Goal: Task Accomplishment & Management: Manage account settings

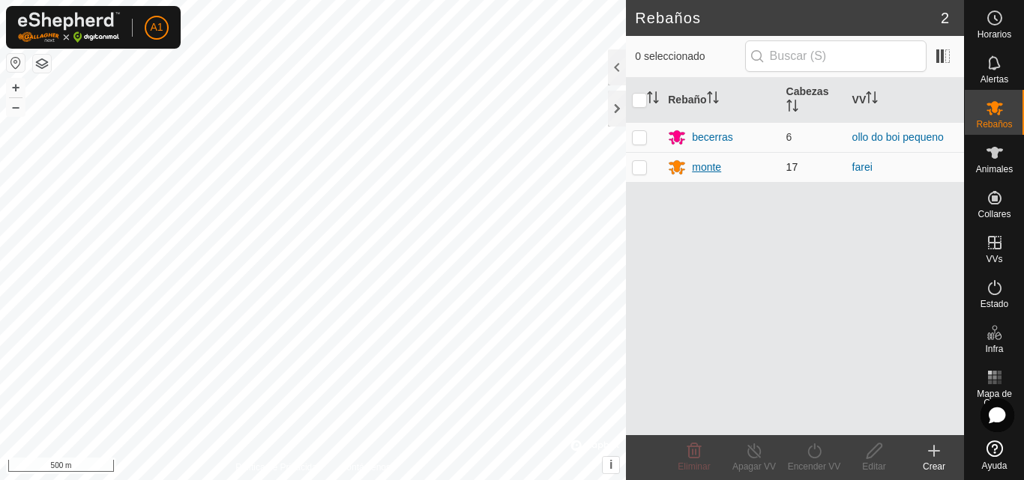
click at [708, 166] on div "monte" at bounding box center [706, 168] width 29 height 16
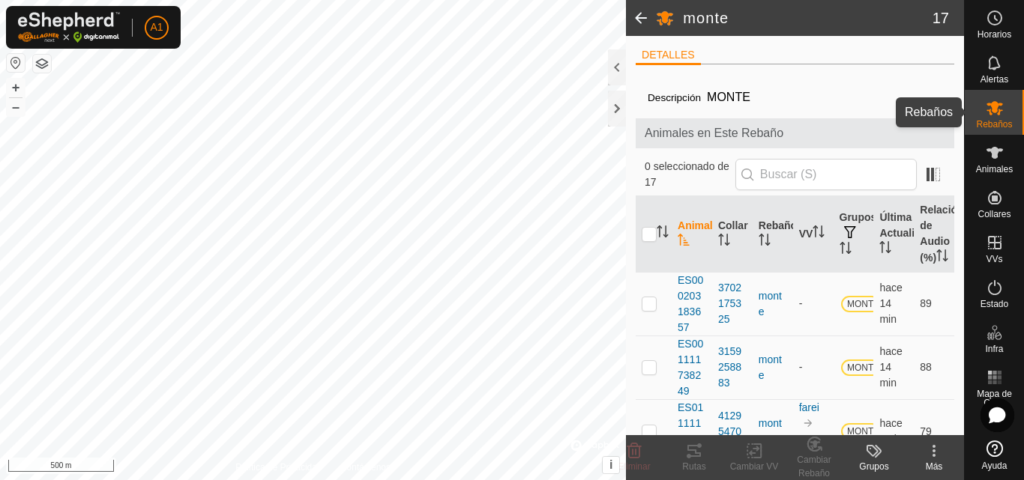
click at [993, 112] on icon at bounding box center [994, 108] width 16 height 14
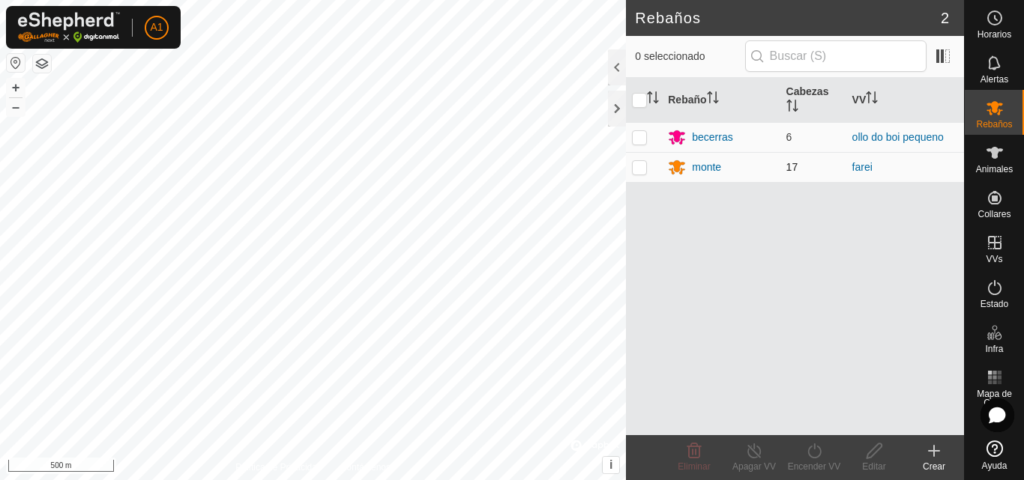
click at [636, 170] on p-checkbox at bounding box center [639, 167] width 15 height 12
click at [635, 166] on p-checkbox at bounding box center [639, 167] width 15 height 12
checkbox input "false"
click at [856, 166] on link "farei" at bounding box center [862, 167] width 20 height 12
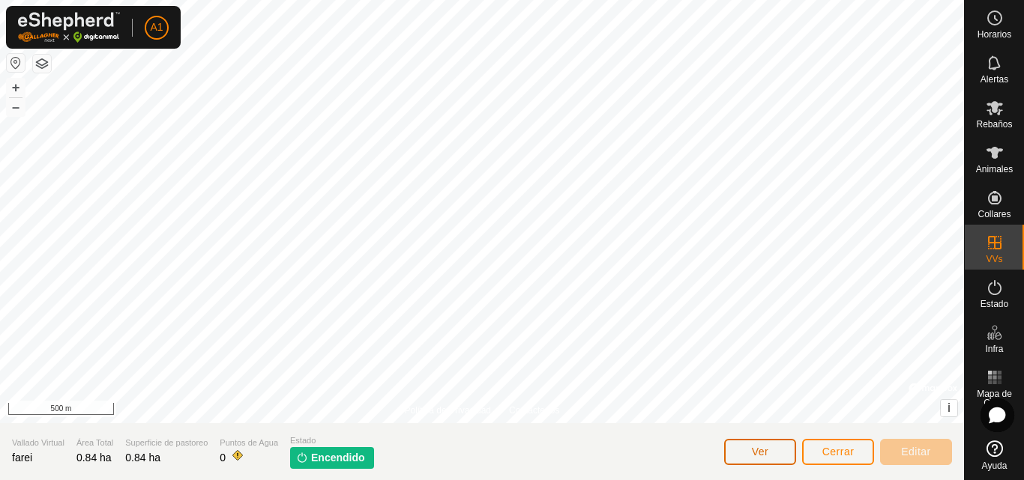
click at [764, 453] on span "Ver" at bounding box center [760, 452] width 17 height 12
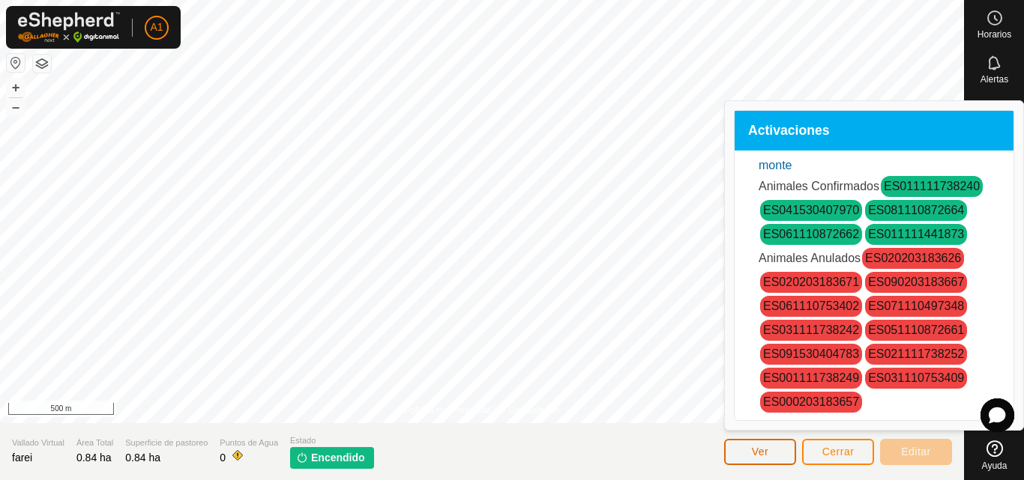
click at [754, 444] on button "Ver" at bounding box center [760, 452] width 72 height 26
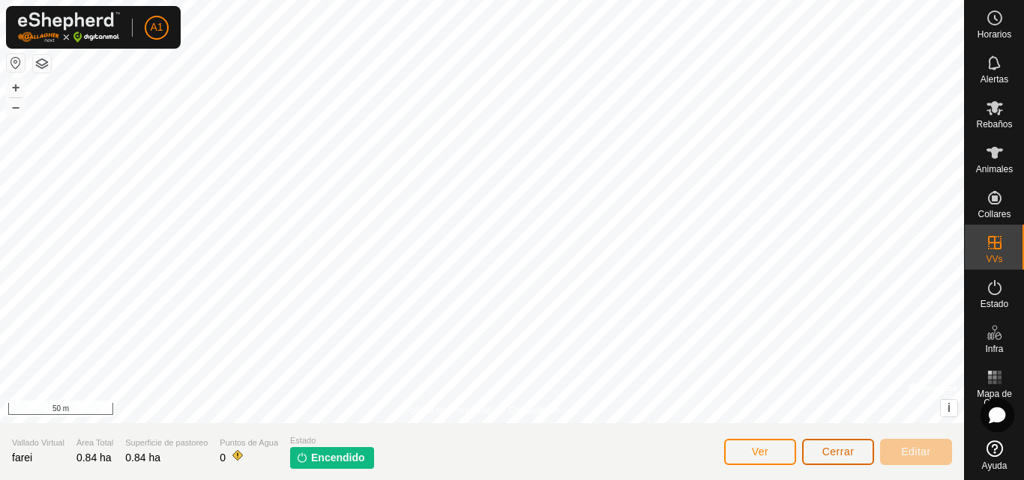
click at [844, 450] on span "Cerrar" at bounding box center [838, 452] width 32 height 12
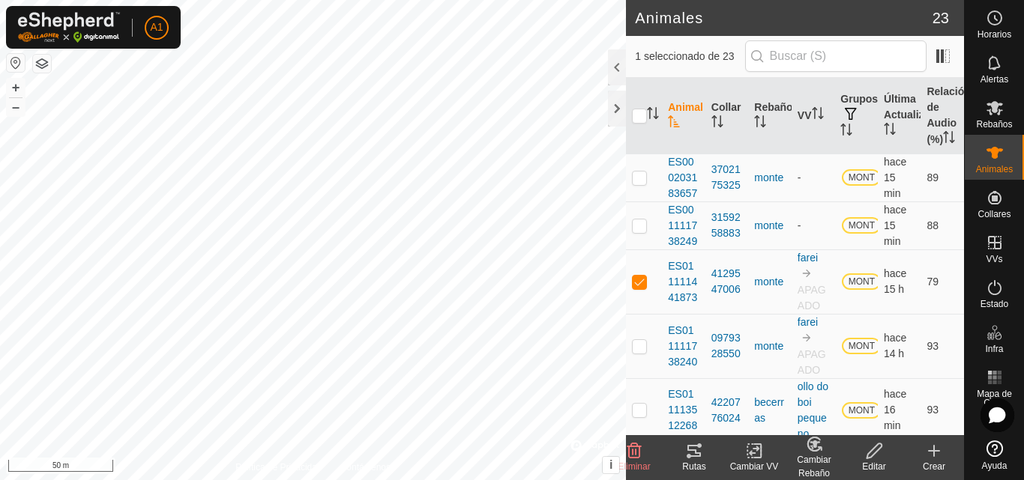
click at [756, 453] on icon at bounding box center [754, 451] width 19 height 18
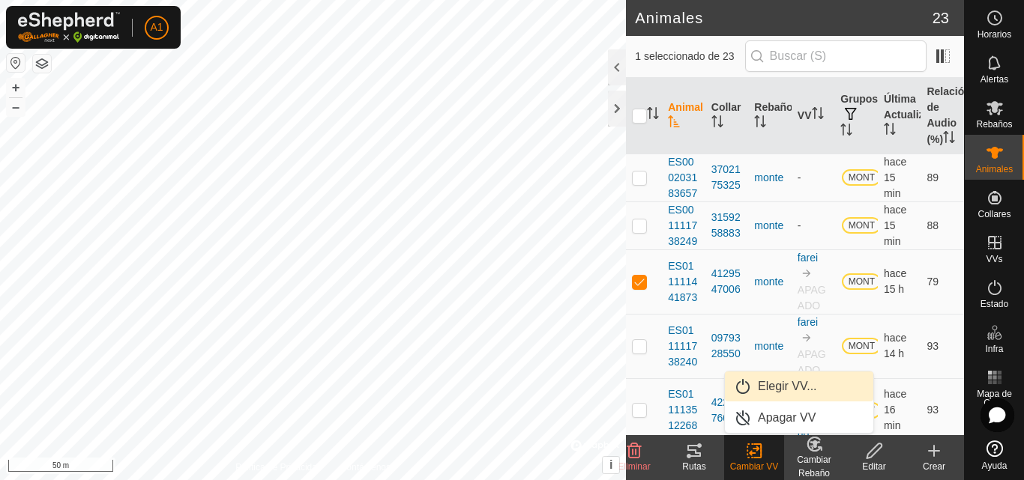
click at [792, 384] on link "Elegir VV..." at bounding box center [799, 387] width 148 height 30
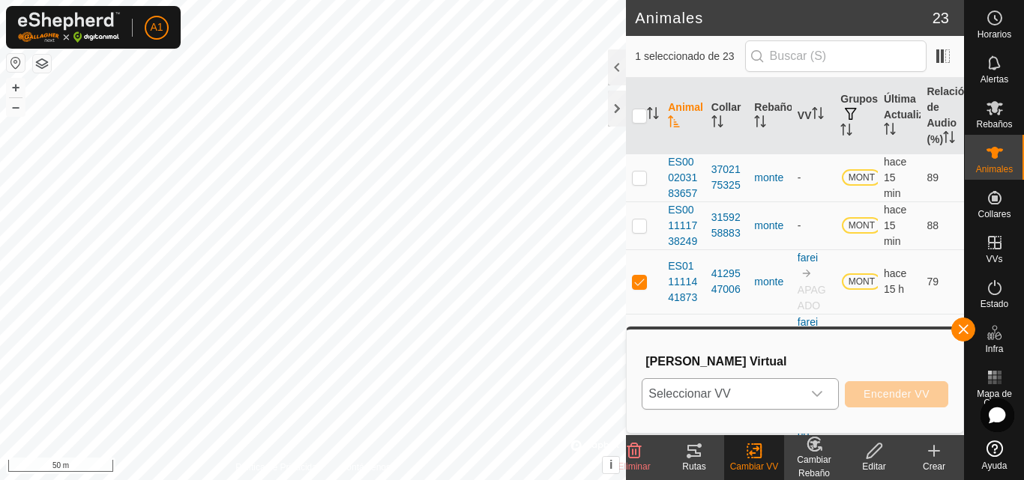
click at [813, 388] on div "dropdown trigger" at bounding box center [817, 394] width 30 height 30
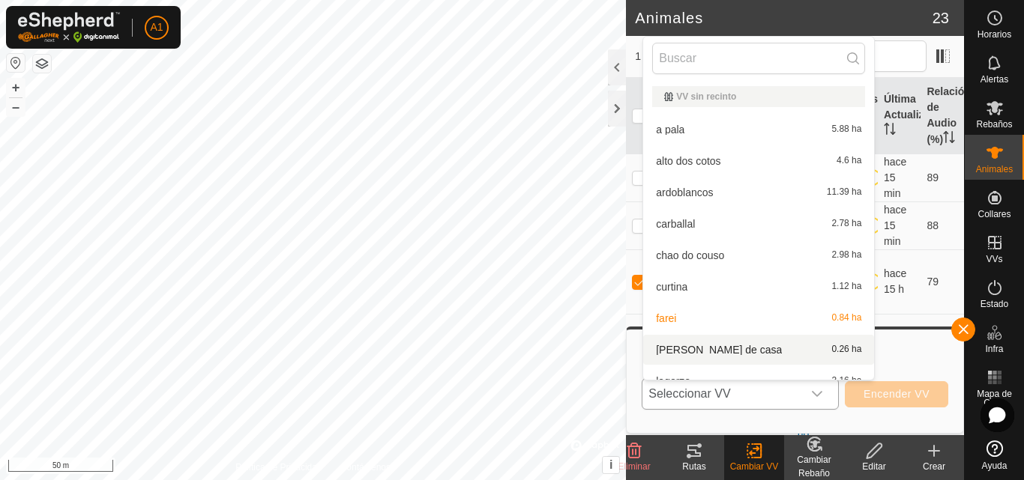
scroll to position [16, 0]
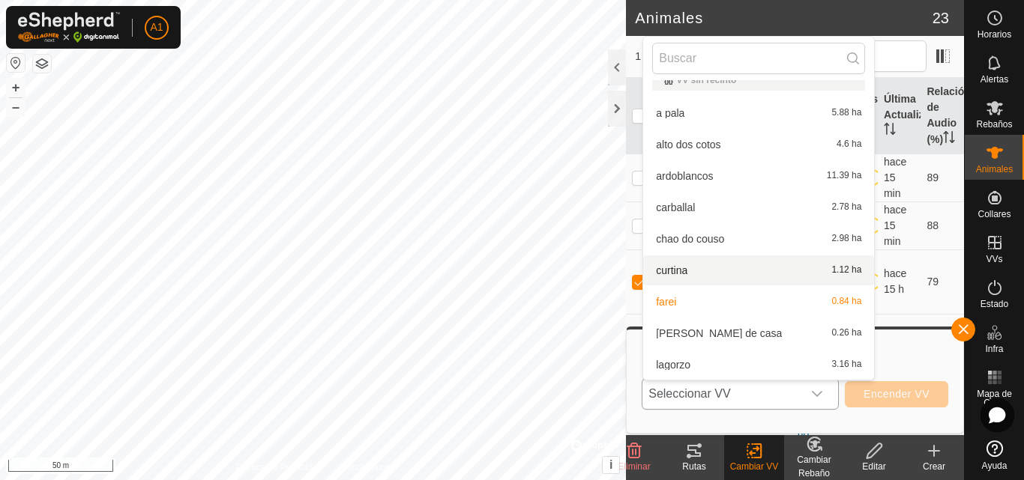
click at [707, 269] on li "curtina 1.12 ha" at bounding box center [758, 271] width 231 height 30
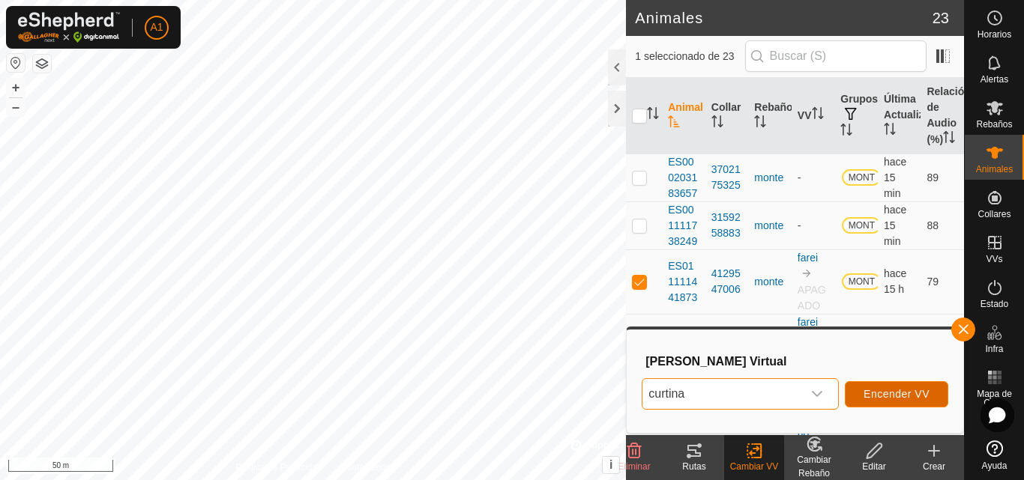
click at [888, 389] on span "Encender VV" at bounding box center [896, 394] width 66 height 12
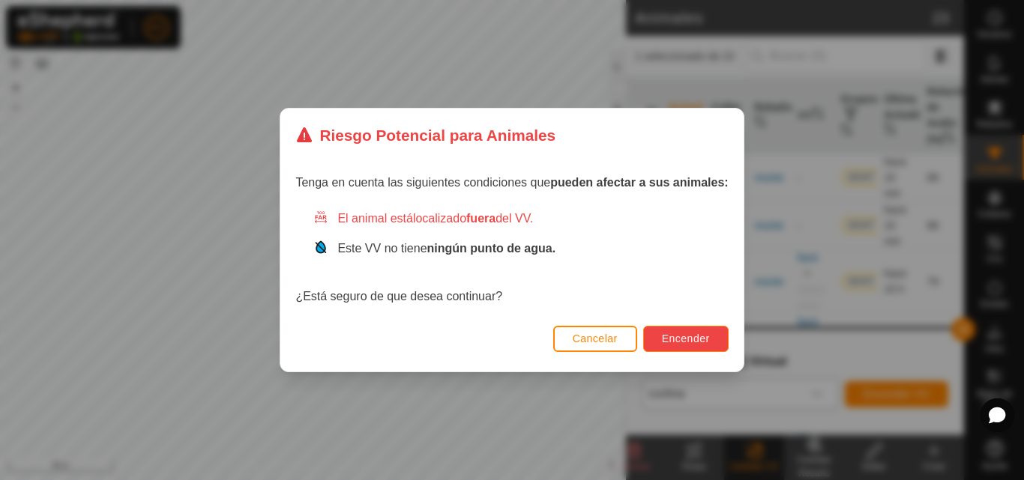
click at [665, 330] on button "Encender" at bounding box center [685, 339] width 85 height 26
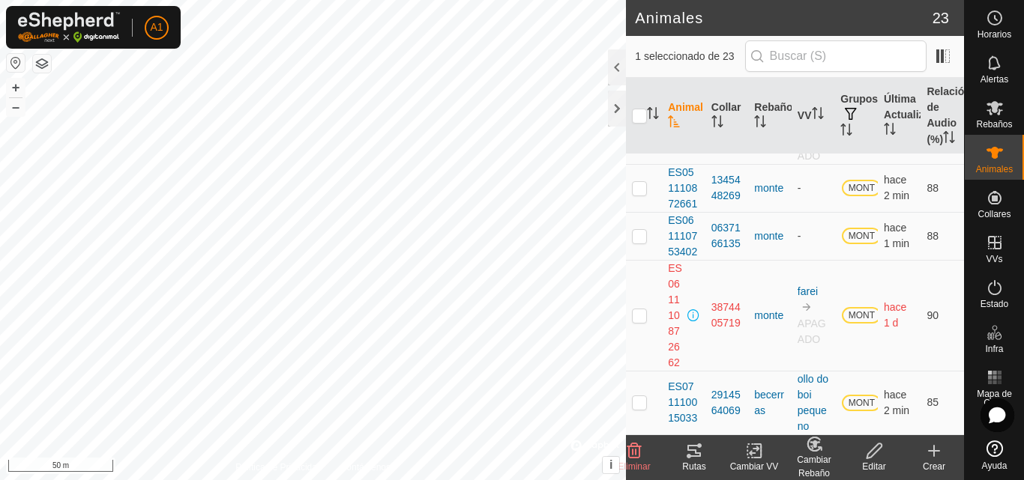
scroll to position [585, 0]
click at [634, 318] on p-checkbox at bounding box center [639, 312] width 15 height 12
checkbox input "true"
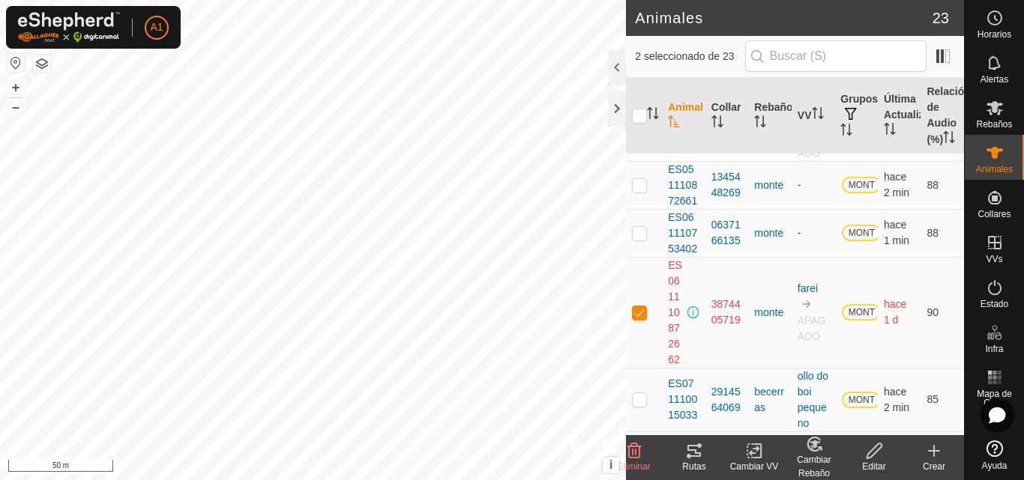
click at [869, 456] on icon at bounding box center [874, 451] width 19 height 18
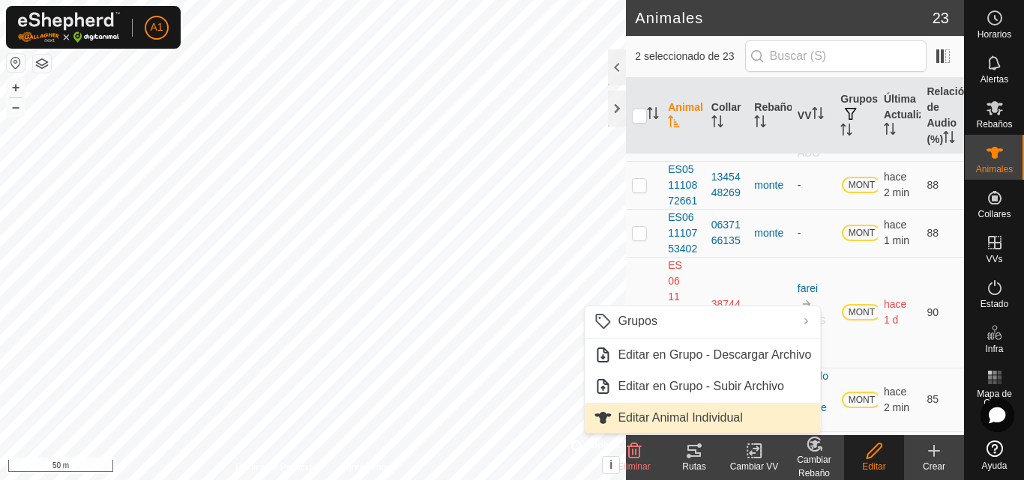
click at [704, 415] on link "Editar Animal Individual" at bounding box center [702, 418] width 235 height 30
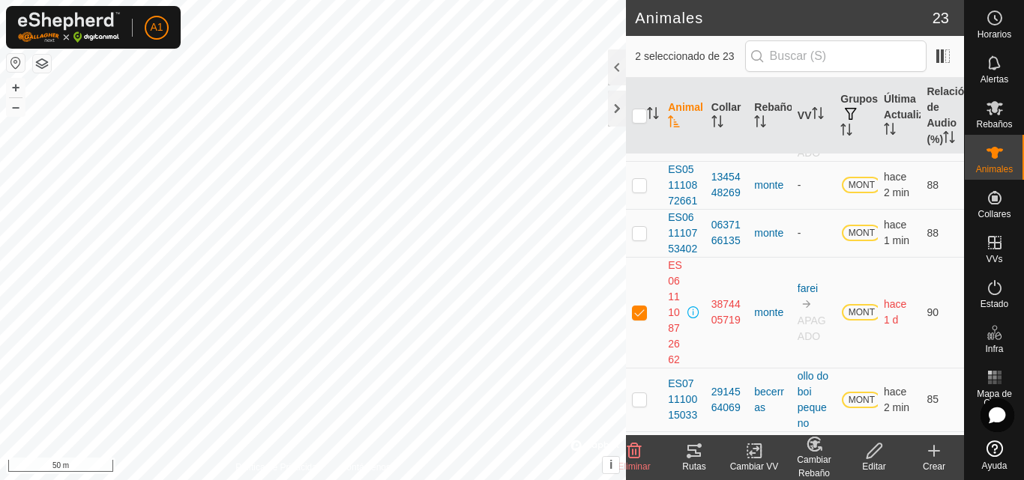
click at [754, 453] on icon at bounding box center [754, 452] width 10 height 10
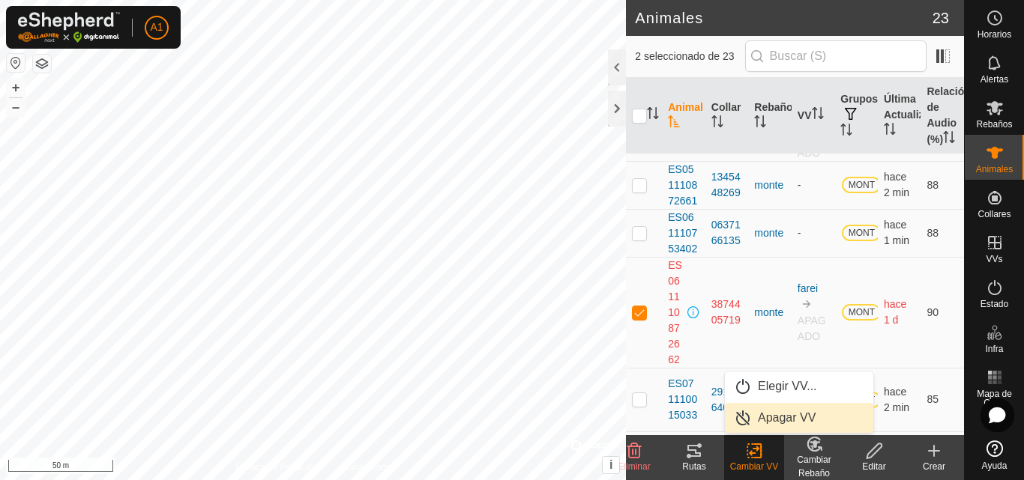
click at [779, 413] on link "Apagar VV" at bounding box center [799, 418] width 148 height 30
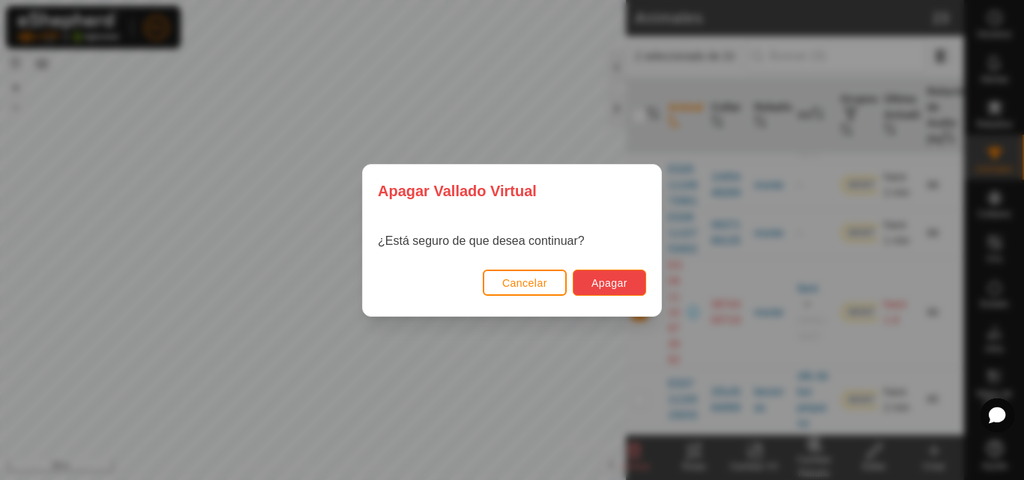
click at [610, 274] on button "Apagar" at bounding box center [609, 283] width 73 height 26
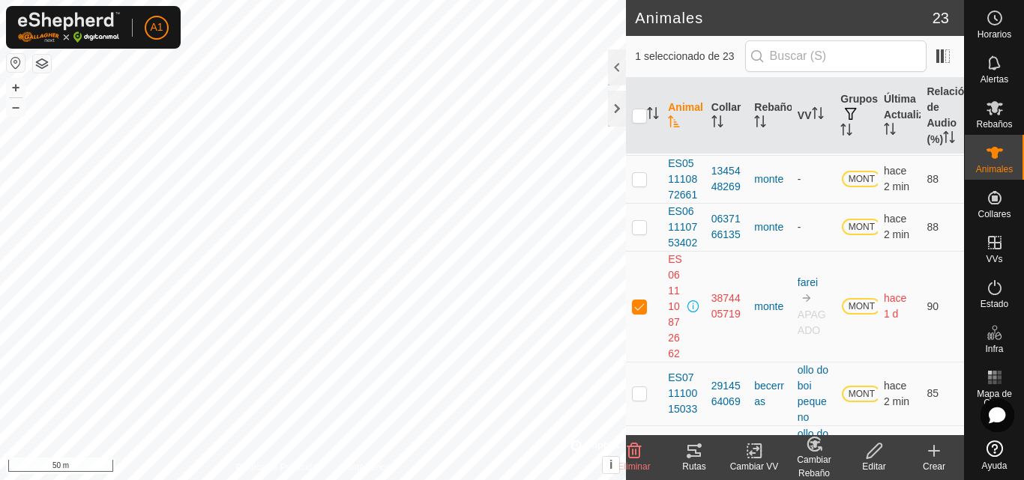
scroll to position [674, 0]
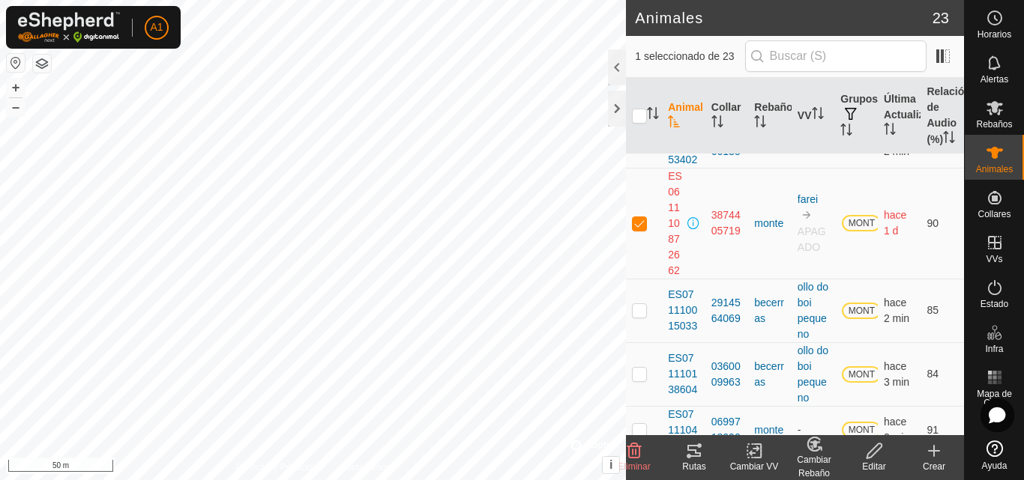
click at [755, 453] on icon at bounding box center [754, 452] width 10 height 10
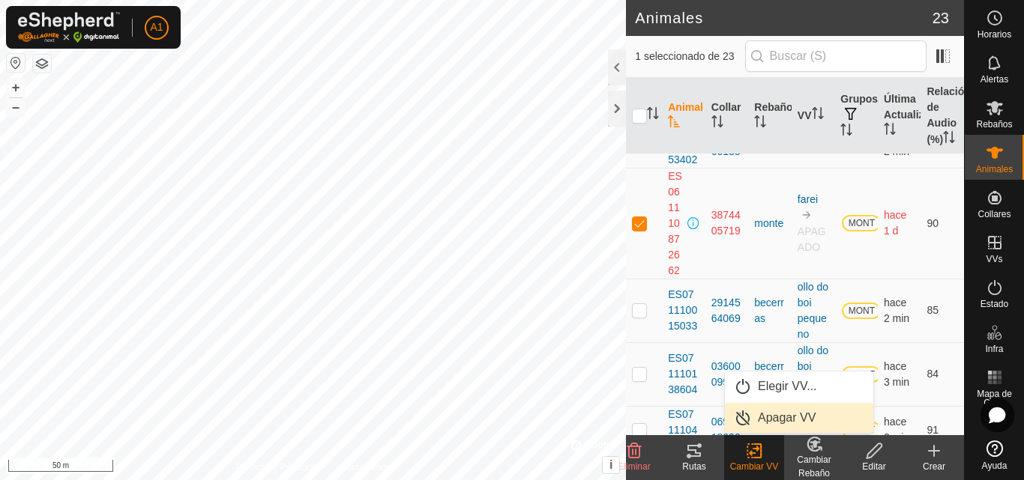
click at [768, 416] on link "Apagar VV" at bounding box center [799, 418] width 148 height 30
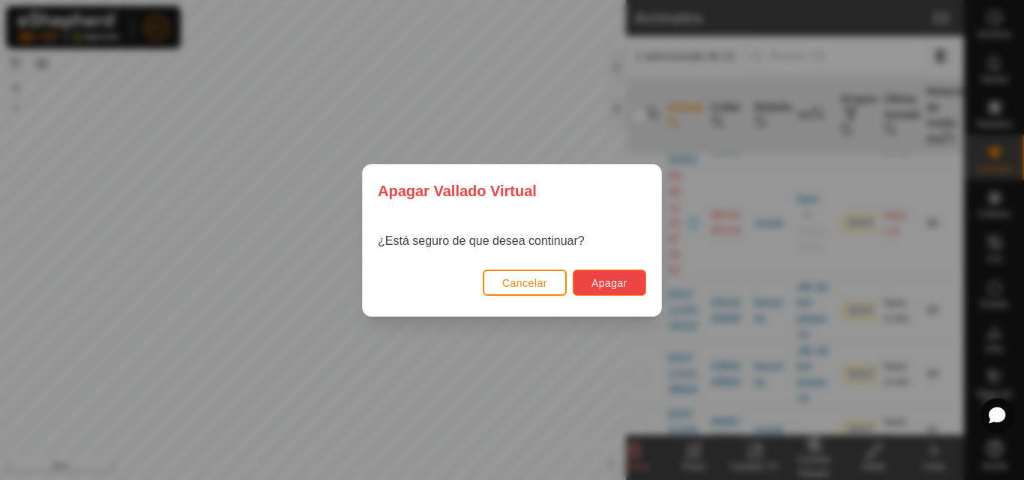
click at [599, 277] on span "Apagar" at bounding box center [609, 283] width 36 height 12
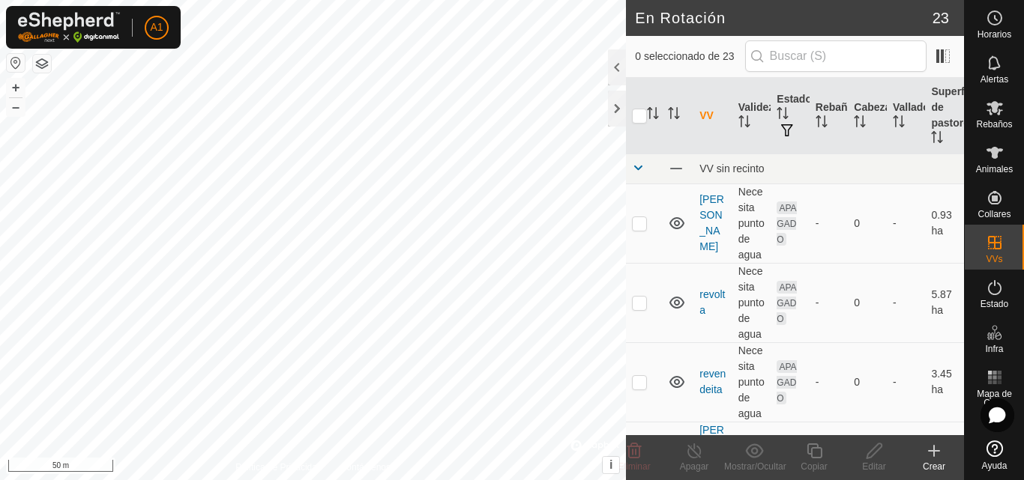
click at [933, 460] on div "Crear" at bounding box center [934, 466] width 60 height 13
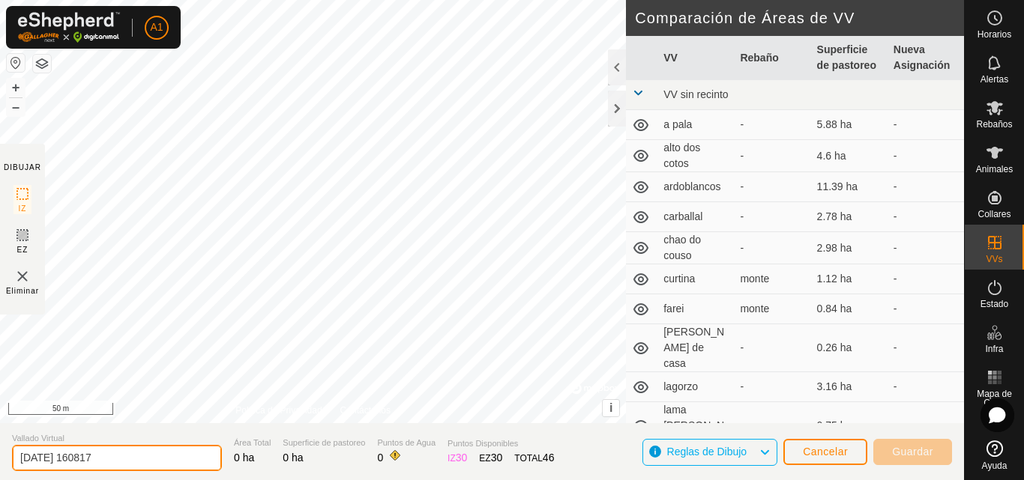
drag, startPoint x: 135, startPoint y: 458, endPoint x: 0, endPoint y: 456, distance: 134.9
click at [0, 456] on section "Vallado Virtual 2025-08-11 160817 Área Total 0 ha Superficie de pastoreo 0 ha P…" at bounding box center [482, 451] width 964 height 57
type input "OLLO DO BOI LALO"
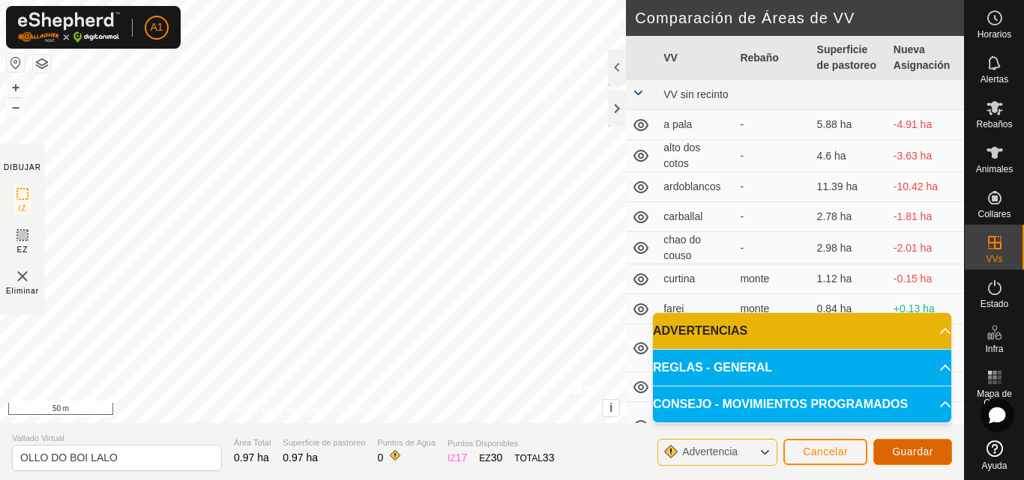
click at [901, 445] on button "Guardar" at bounding box center [912, 452] width 79 height 26
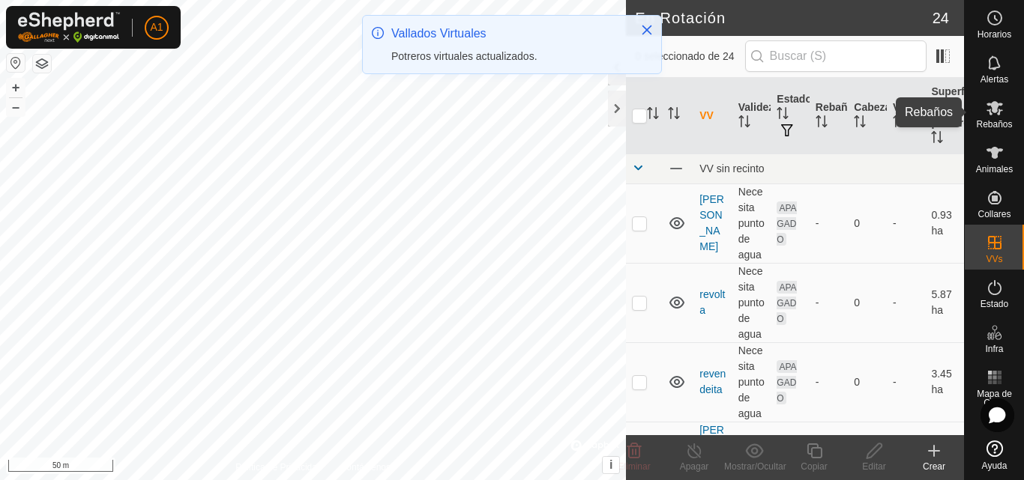
click at [994, 114] on icon at bounding box center [994, 108] width 18 height 18
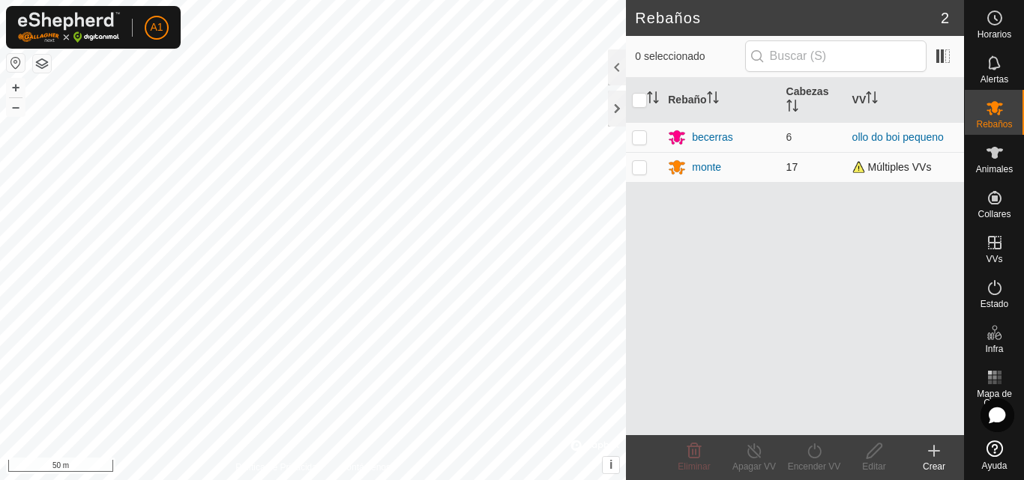
click at [638, 168] on p-checkbox at bounding box center [639, 167] width 15 height 12
checkbox input "true"
click at [751, 457] on icon at bounding box center [753, 451] width 13 height 15
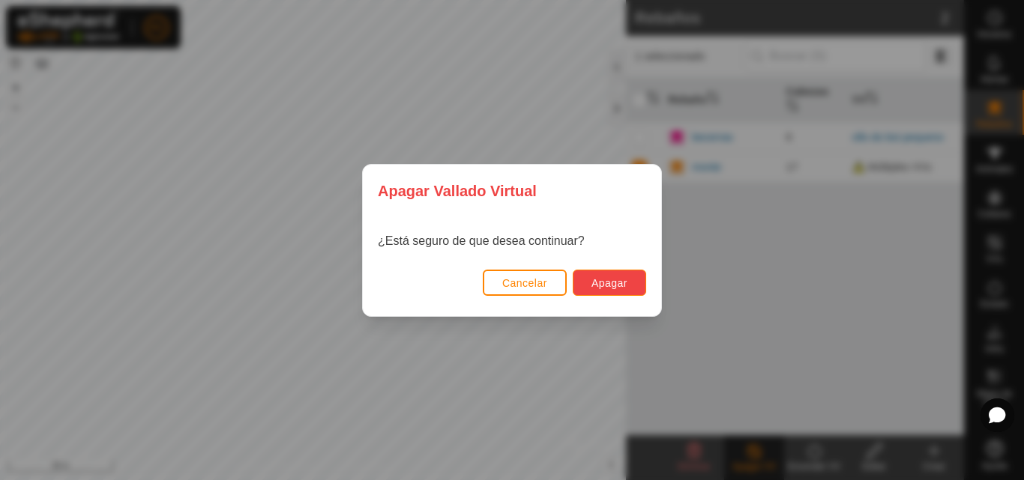
click at [595, 280] on span "Apagar" at bounding box center [609, 283] width 36 height 12
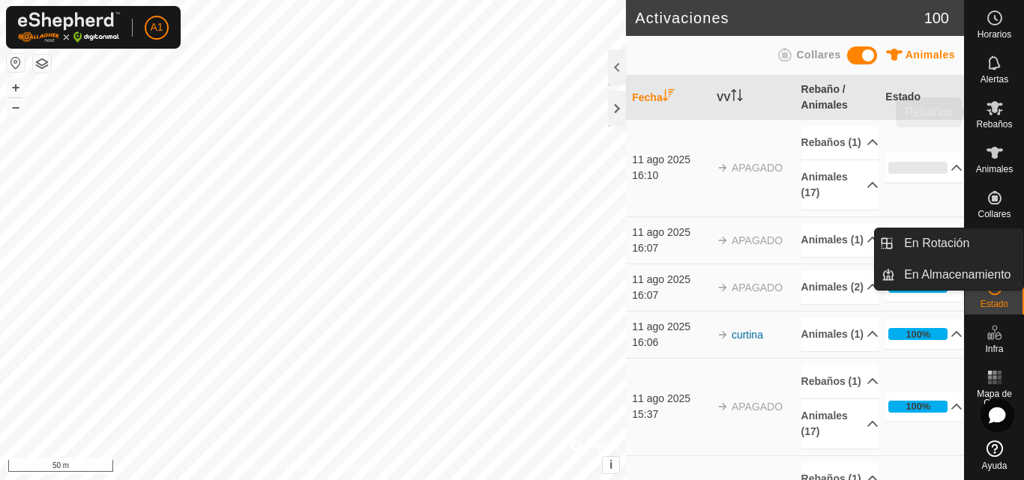
click at [1000, 109] on icon at bounding box center [994, 108] width 18 height 18
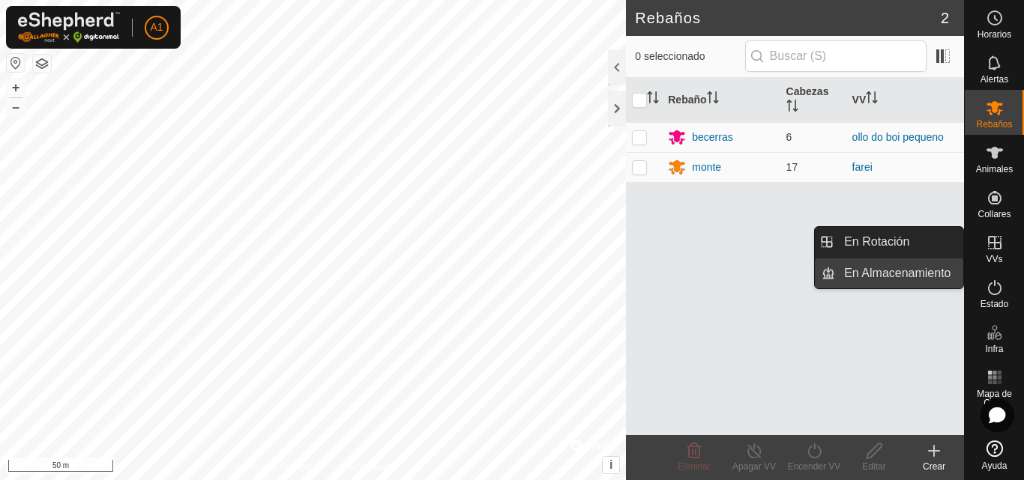
click at [928, 274] on link "En Almacenamiento" at bounding box center [899, 274] width 128 height 30
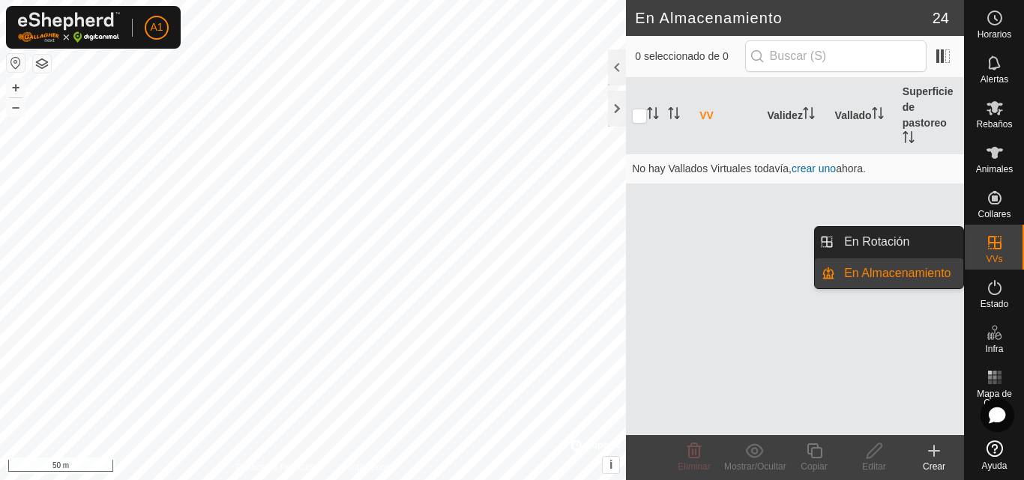
click at [858, 270] on link "En Almacenamiento" at bounding box center [899, 274] width 128 height 30
click at [902, 238] on link "En Rotación" at bounding box center [899, 242] width 128 height 30
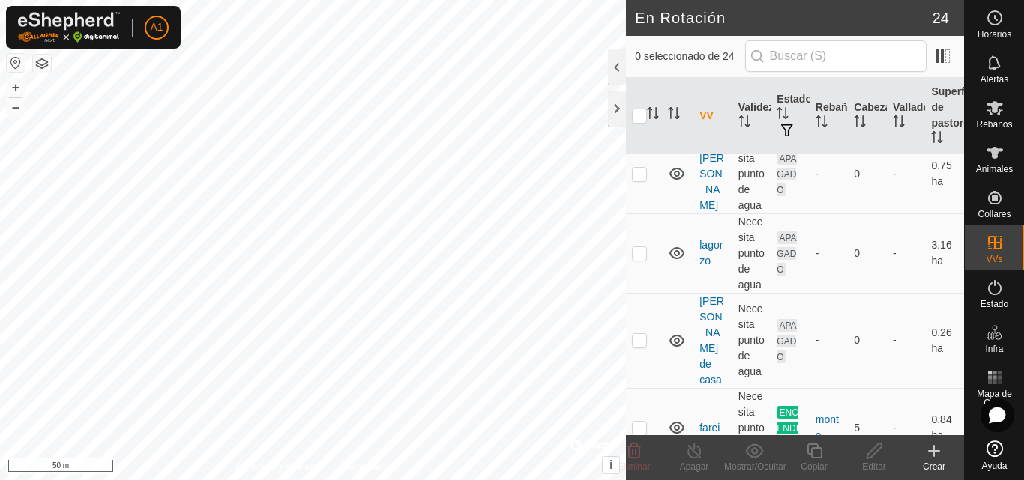
scroll to position [1199, 0]
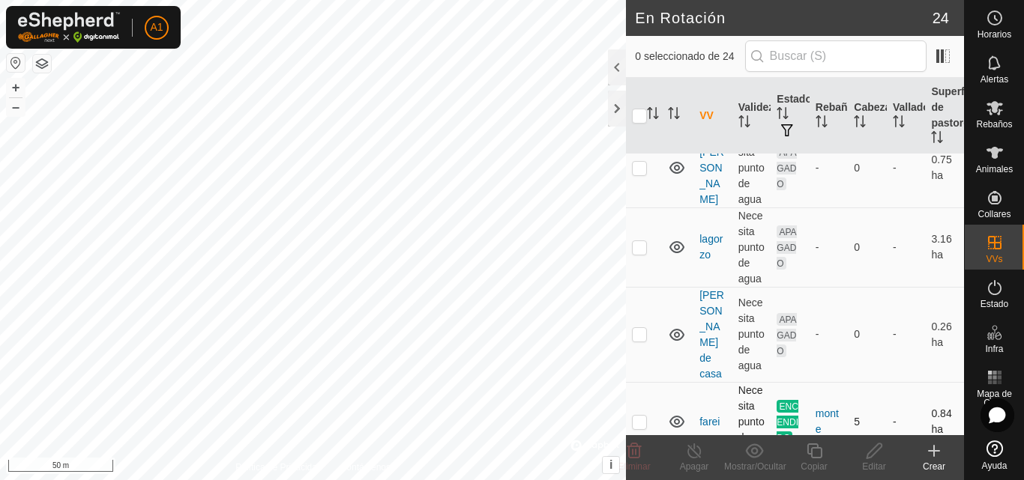
click at [639, 416] on p-checkbox at bounding box center [639, 422] width 15 height 12
checkbox input "true"
click at [694, 456] on icon at bounding box center [694, 451] width 19 height 18
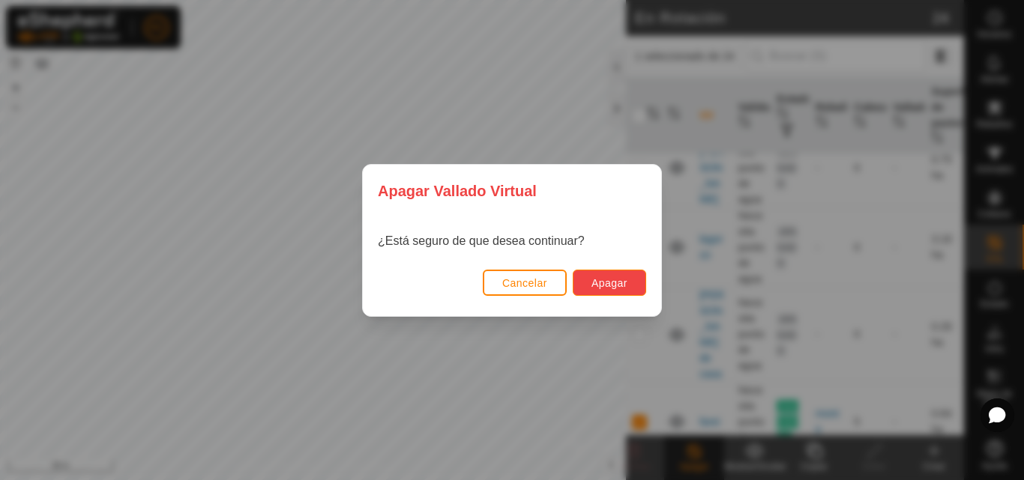
click at [603, 281] on span "Apagar" at bounding box center [609, 283] width 36 height 12
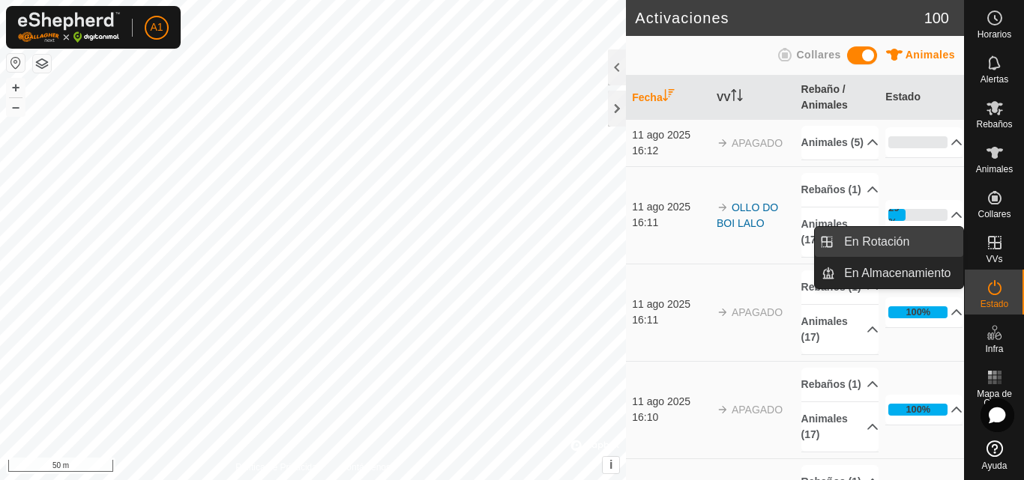
click at [904, 238] on link "En Rotación" at bounding box center [899, 242] width 128 height 30
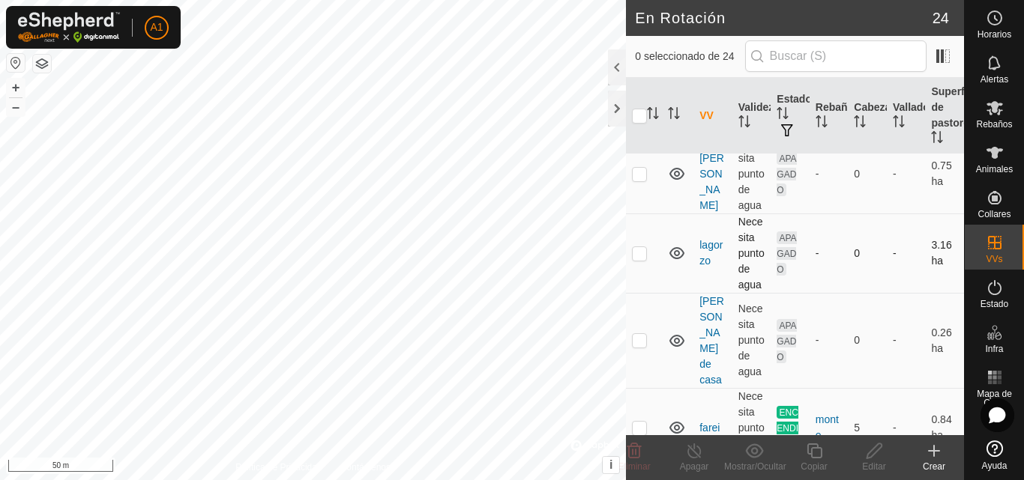
scroll to position [1199, 0]
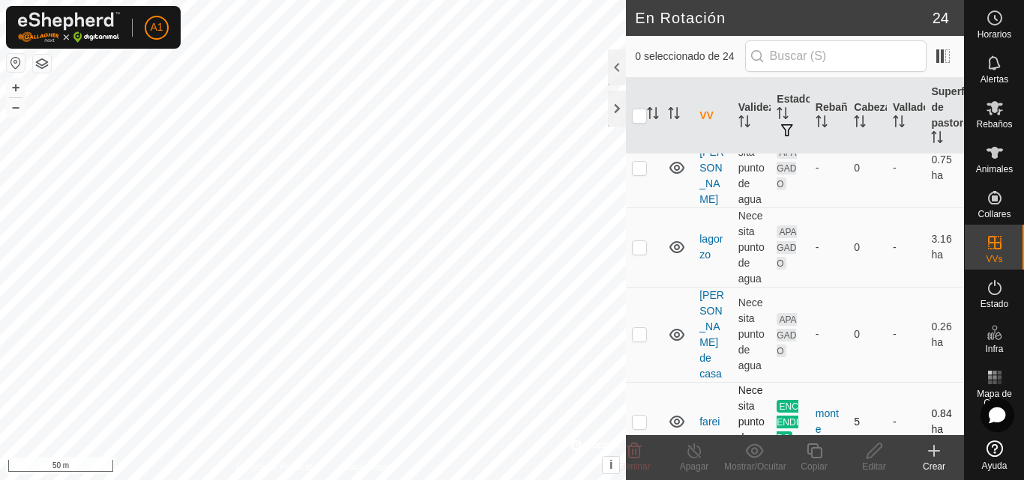
click at [644, 416] on p-checkbox at bounding box center [639, 422] width 15 height 12
checkbox input "true"
click at [692, 456] on icon at bounding box center [694, 451] width 19 height 18
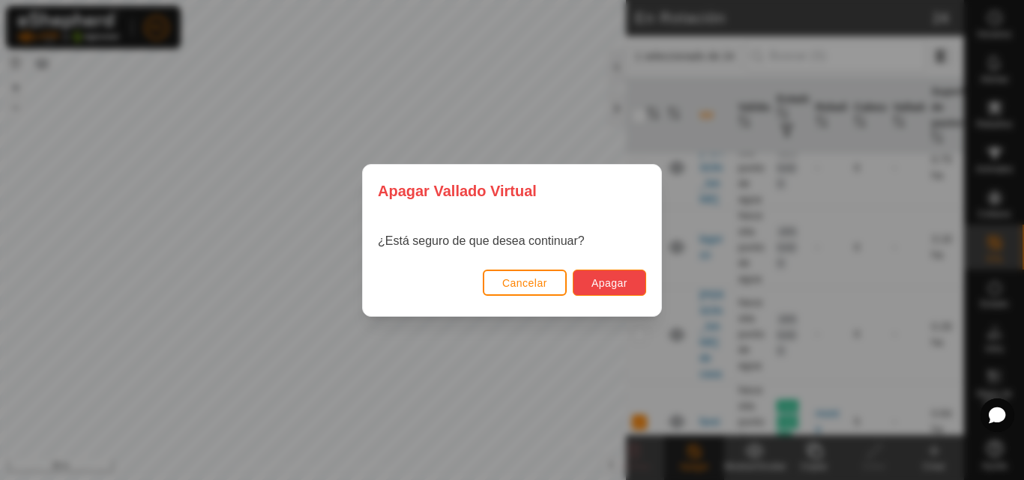
click at [611, 274] on button "Apagar" at bounding box center [609, 283] width 73 height 26
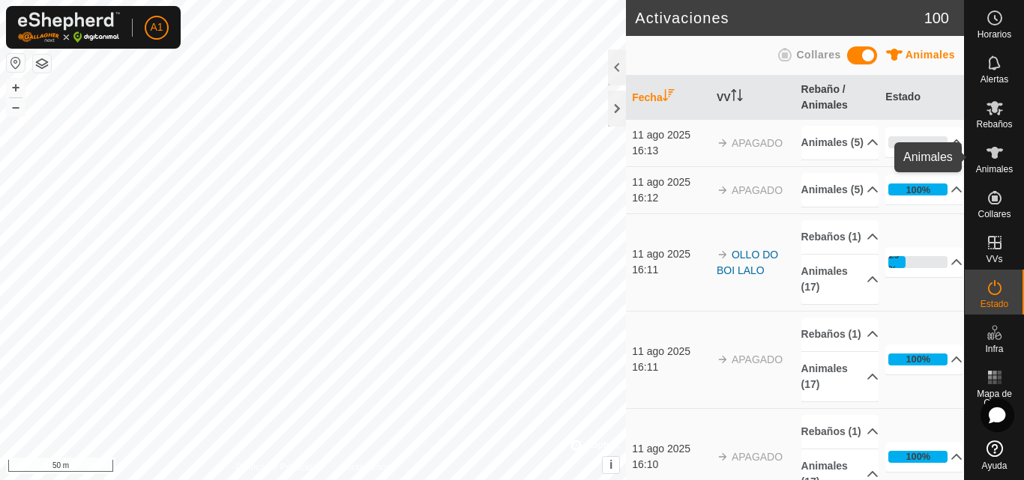
click at [997, 162] on es-animals-svg-icon at bounding box center [994, 153] width 27 height 24
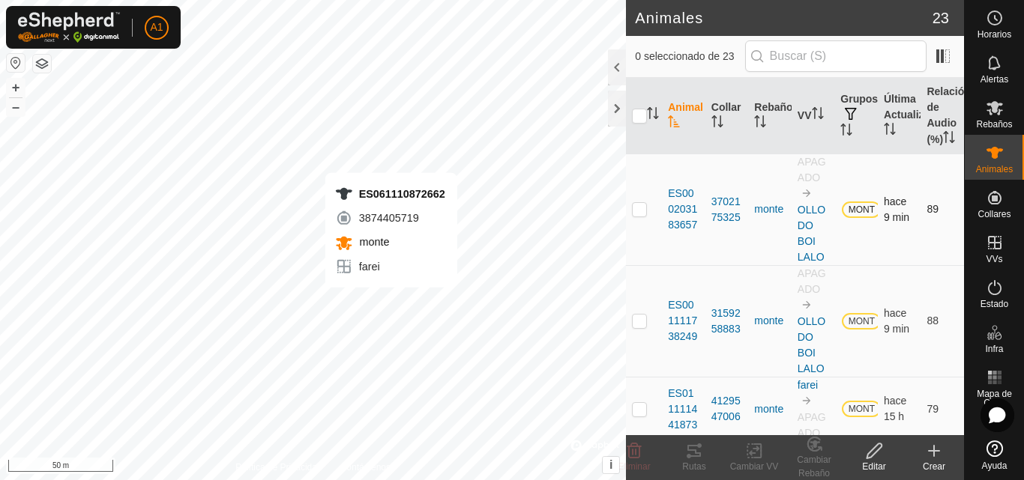
checkbox input "true"
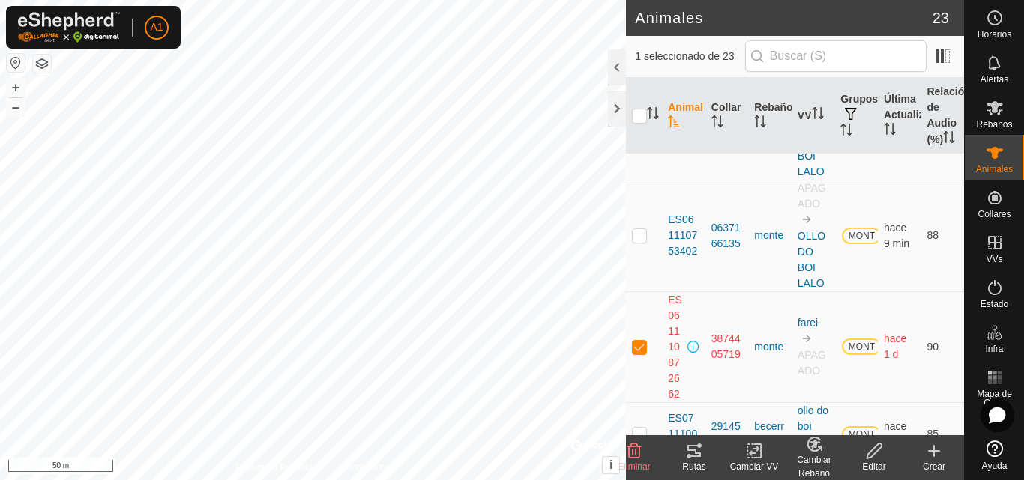
scroll to position [1199, 0]
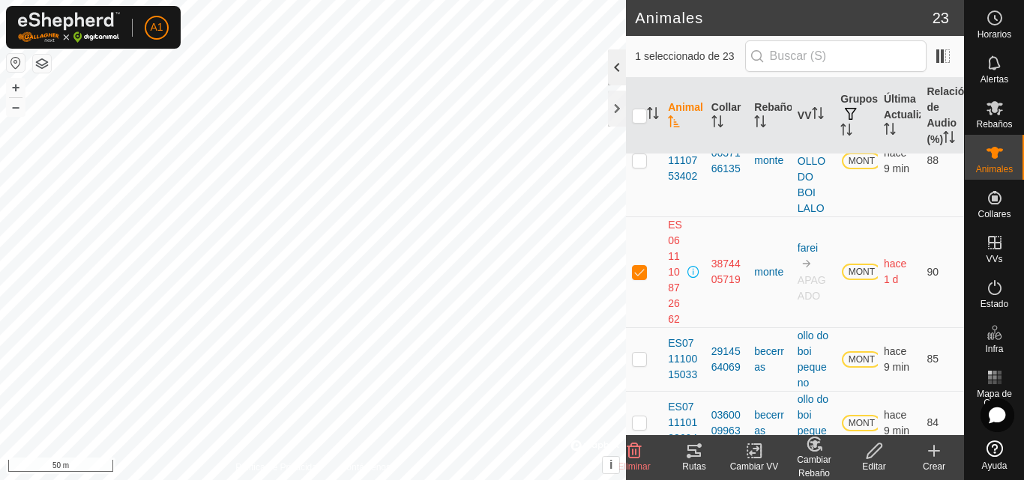
click at [614, 62] on div at bounding box center [617, 67] width 18 height 36
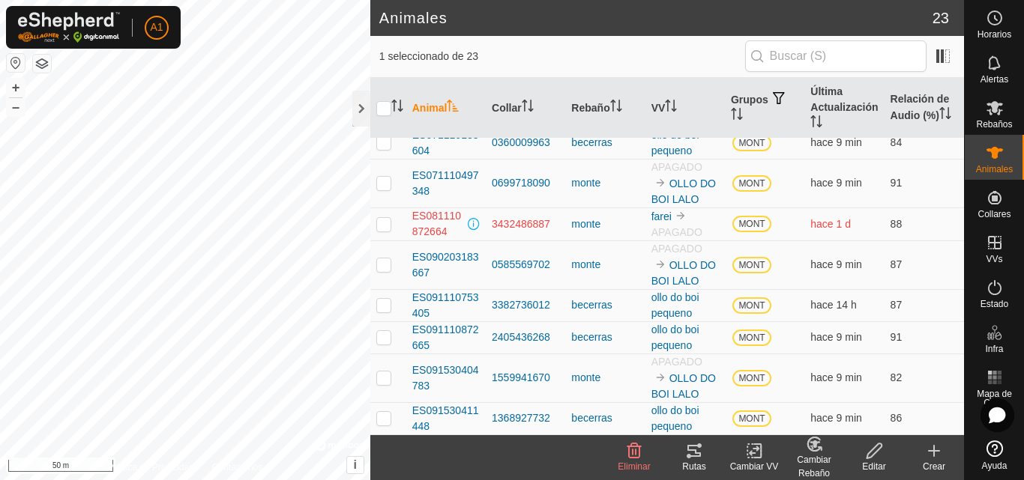
scroll to position [646, 0]
click at [387, 219] on p-checkbox at bounding box center [383, 224] width 15 height 12
checkbox input "true"
click at [632, 448] on icon at bounding box center [634, 451] width 18 height 18
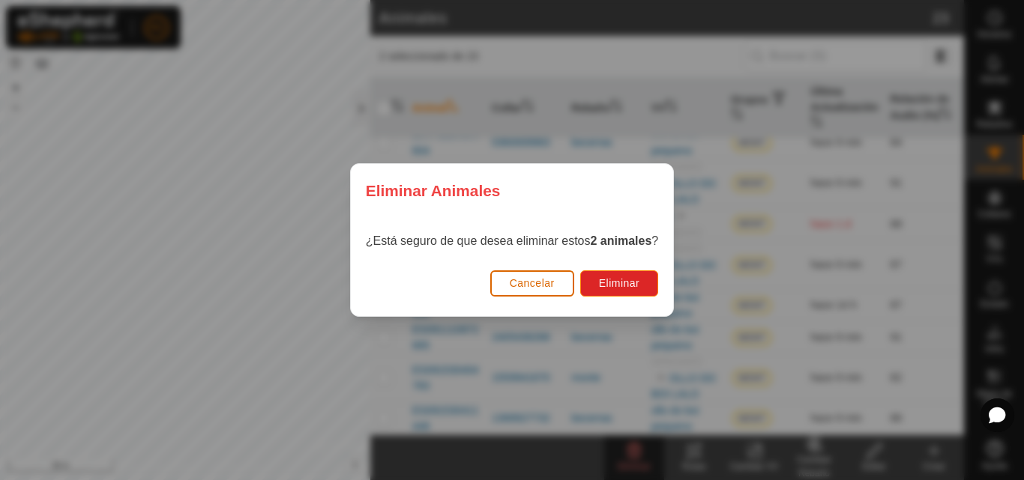
click at [531, 280] on span "Cancelar" at bounding box center [532, 283] width 45 height 12
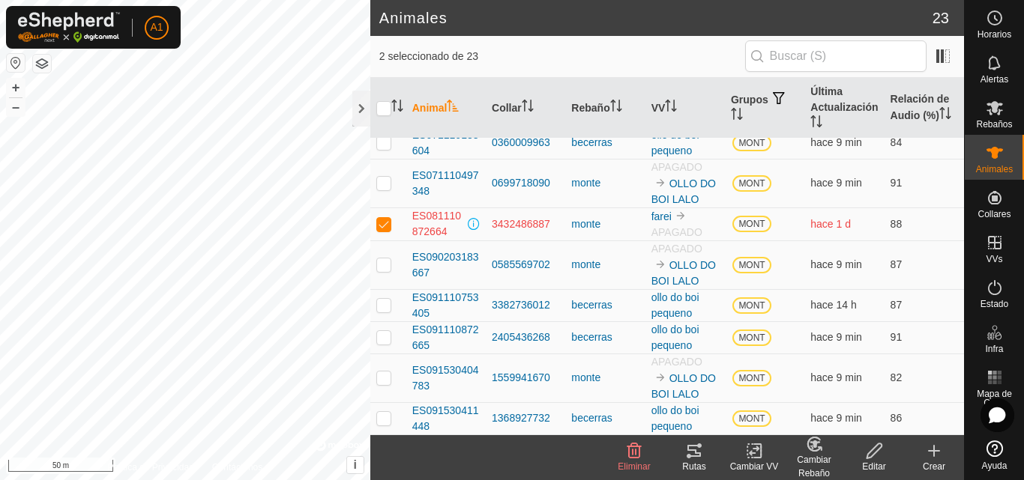
click at [628, 450] on icon at bounding box center [634, 451] width 14 height 15
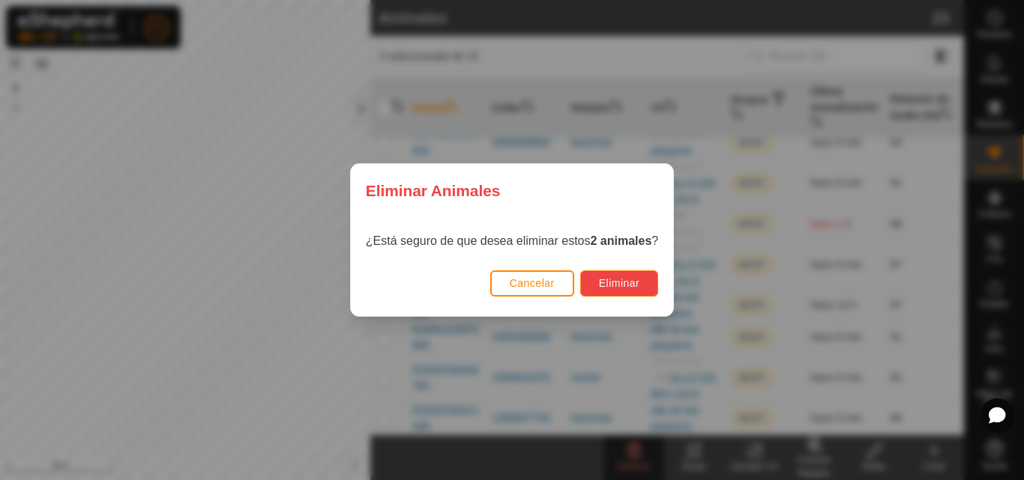
click at [621, 283] on span "Eliminar" at bounding box center [619, 283] width 41 height 12
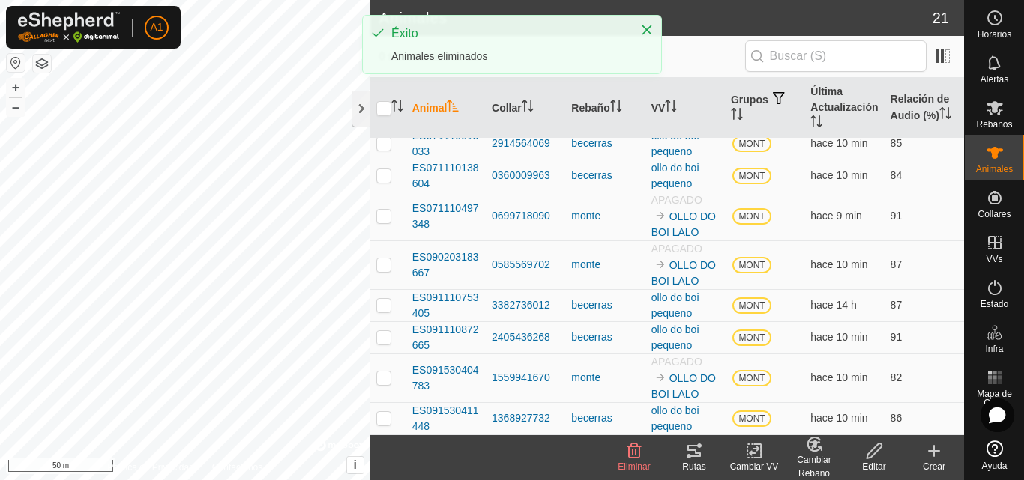
scroll to position [580, 0]
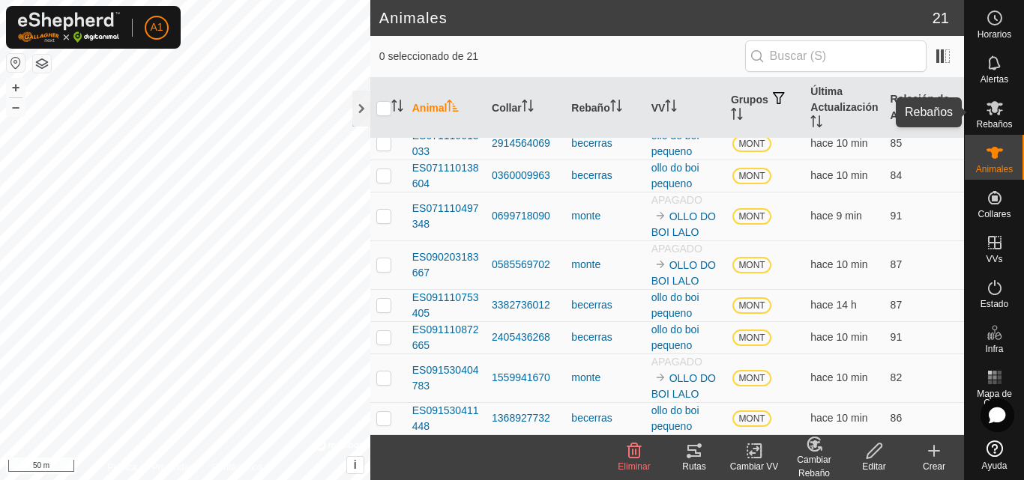
click at [1000, 111] on icon at bounding box center [994, 108] width 16 height 14
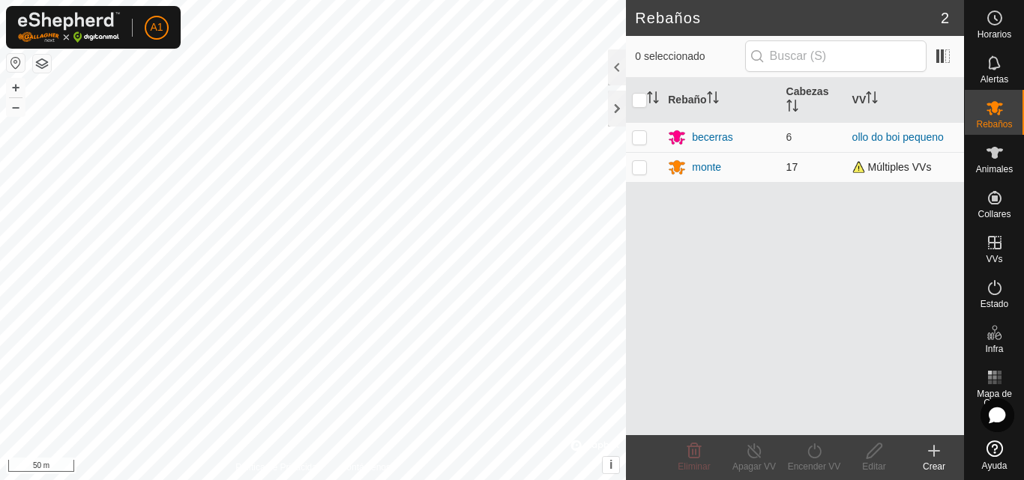
click at [641, 166] on p-checkbox at bounding box center [639, 167] width 15 height 12
checkbox input "true"
click at [817, 455] on icon at bounding box center [814, 451] width 19 height 18
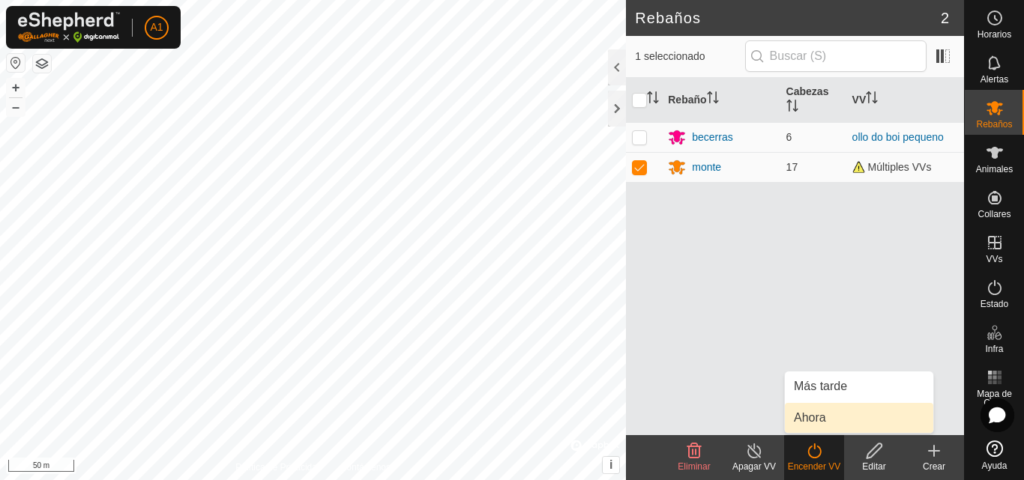
click at [811, 418] on link "Ahora" at bounding box center [859, 418] width 148 height 30
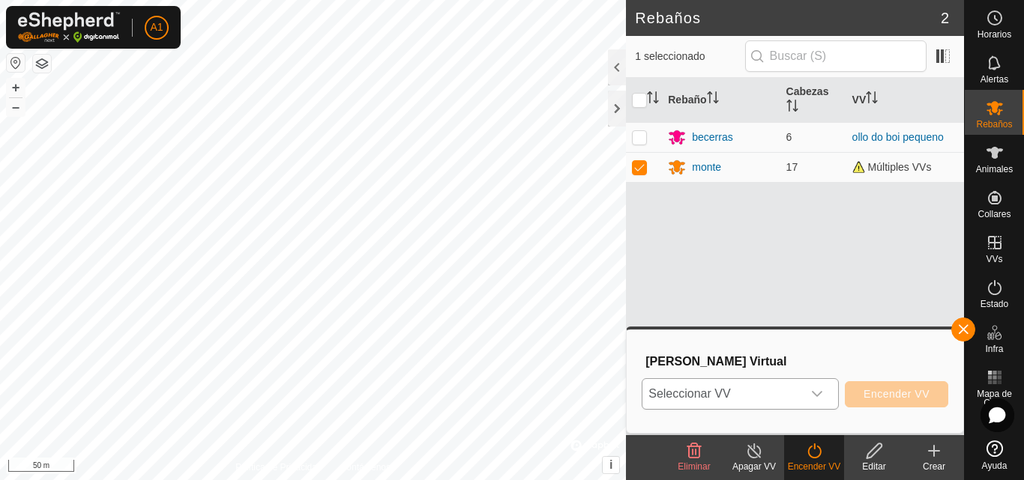
click at [818, 387] on div "dropdown trigger" at bounding box center [817, 394] width 30 height 30
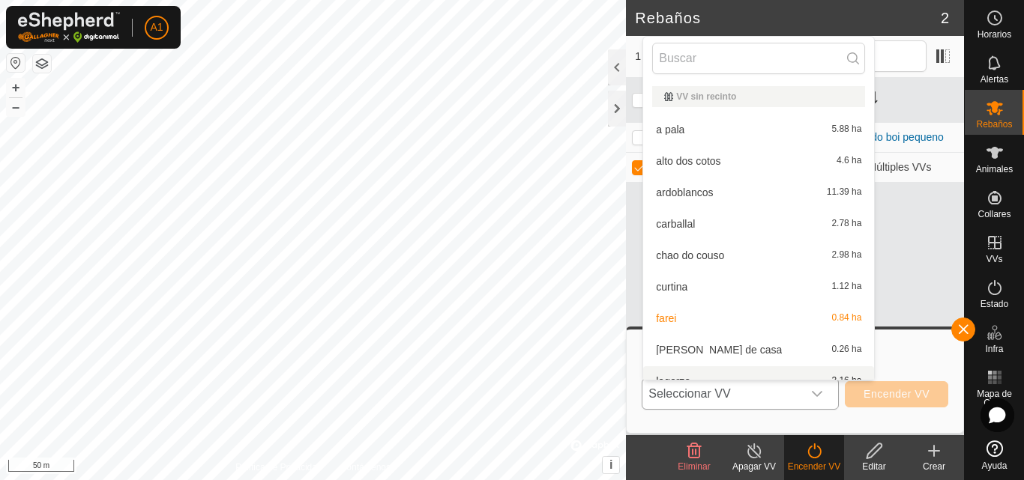
scroll to position [16, 0]
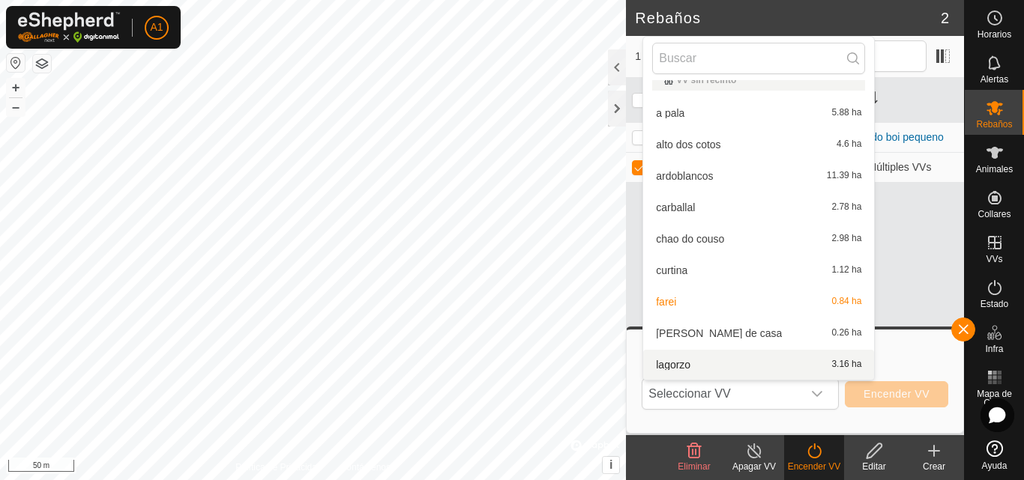
click at [747, 452] on icon at bounding box center [753, 451] width 13 height 15
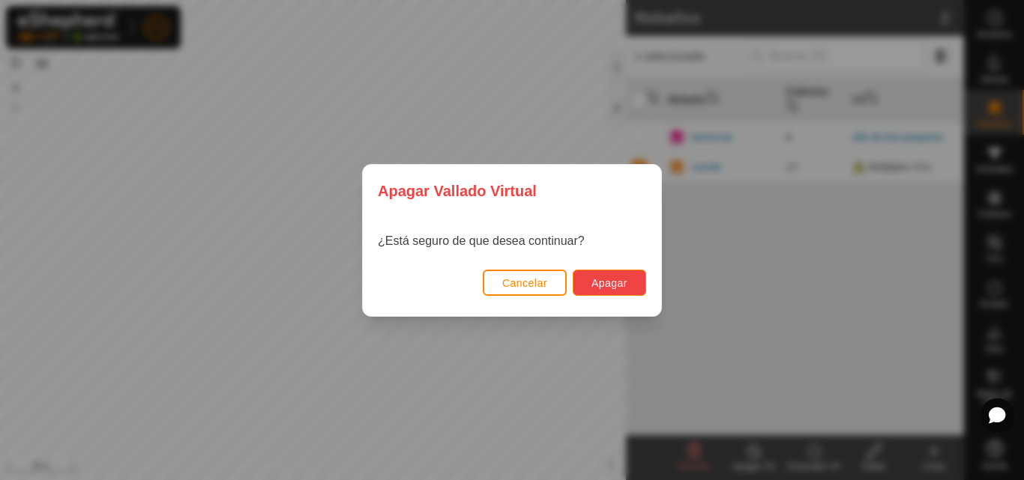
click at [607, 283] on span "Apagar" at bounding box center [609, 283] width 36 height 12
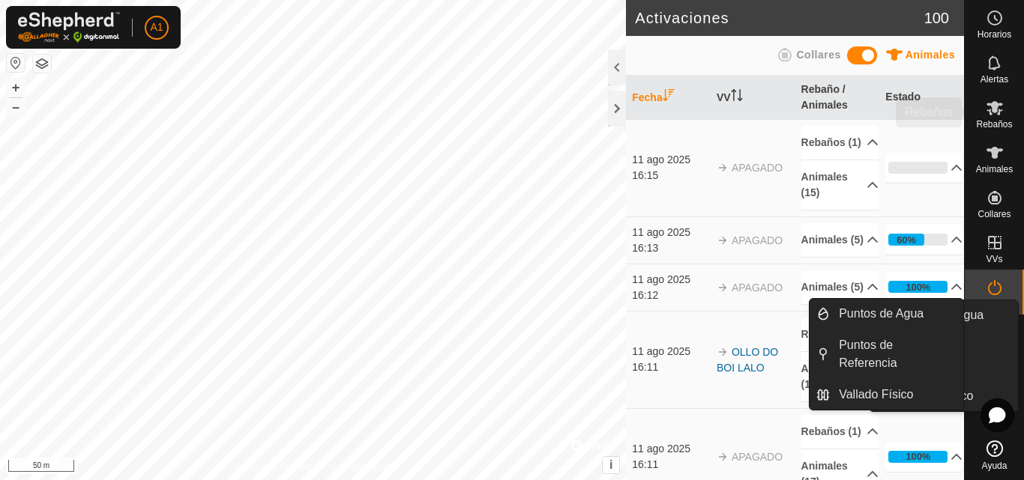
click at [991, 111] on icon at bounding box center [994, 108] width 18 height 18
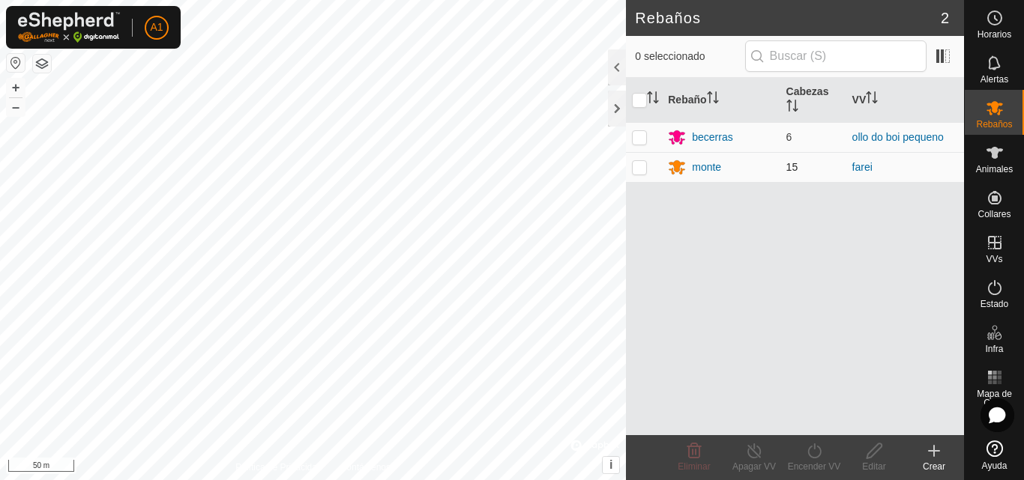
click at [641, 169] on p-checkbox at bounding box center [639, 167] width 15 height 12
checkbox input "true"
click at [809, 453] on icon at bounding box center [813, 451] width 13 height 15
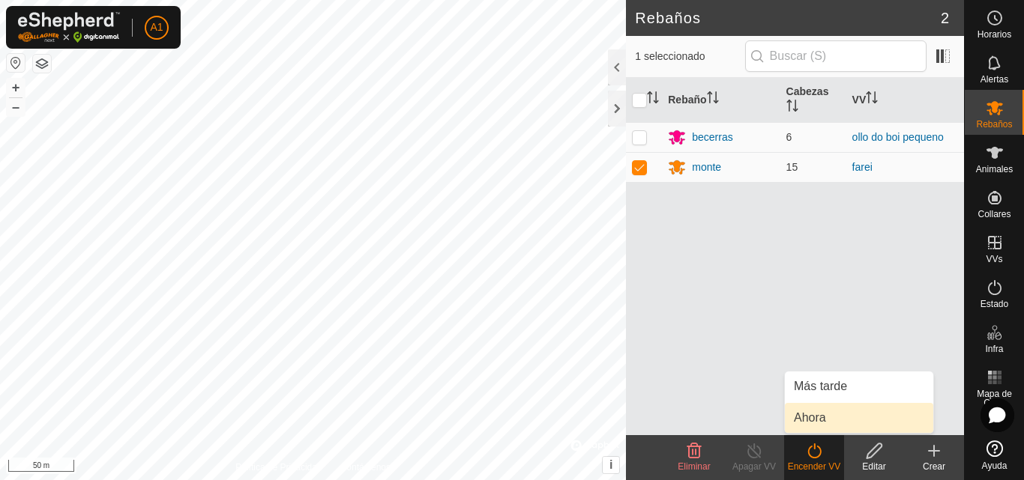
click at [815, 416] on link "Ahora" at bounding box center [859, 418] width 148 height 30
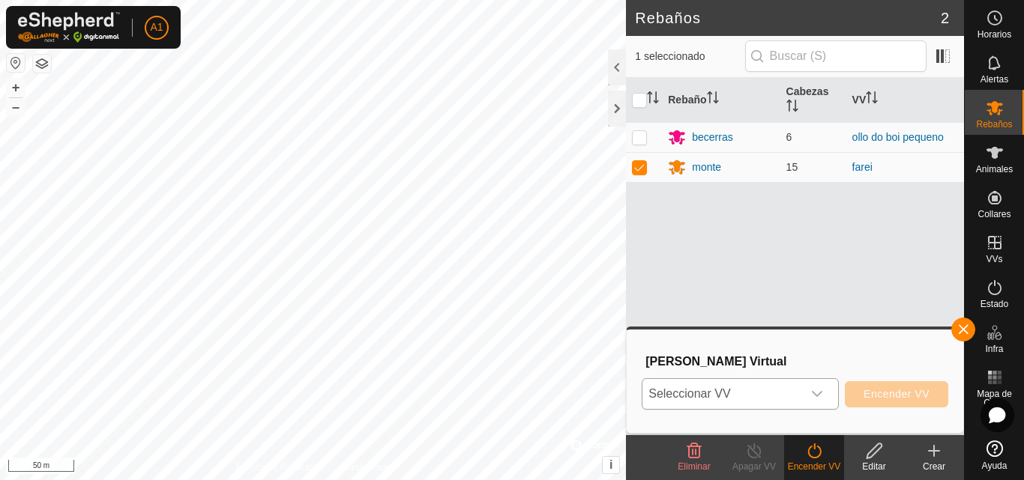
click at [818, 388] on icon "dropdown trigger" at bounding box center [817, 394] width 12 height 12
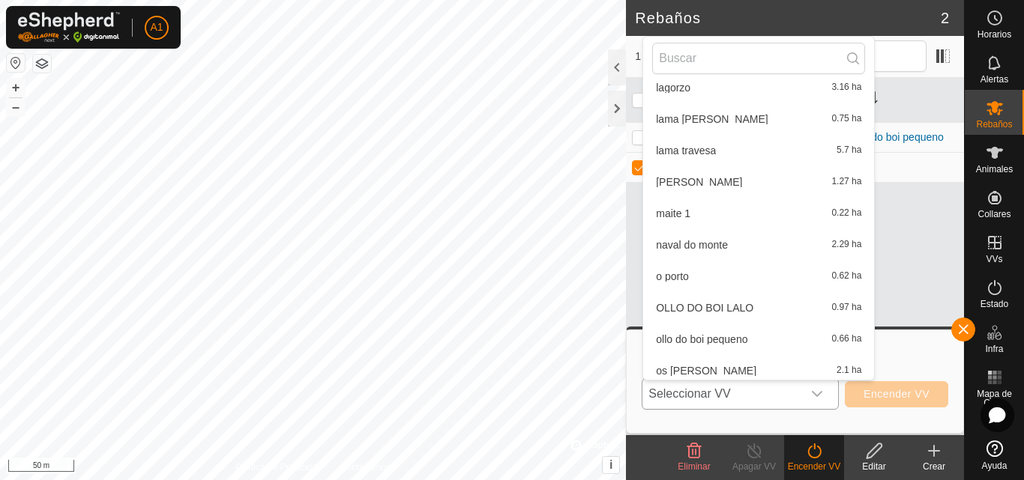
scroll to position [300, 0]
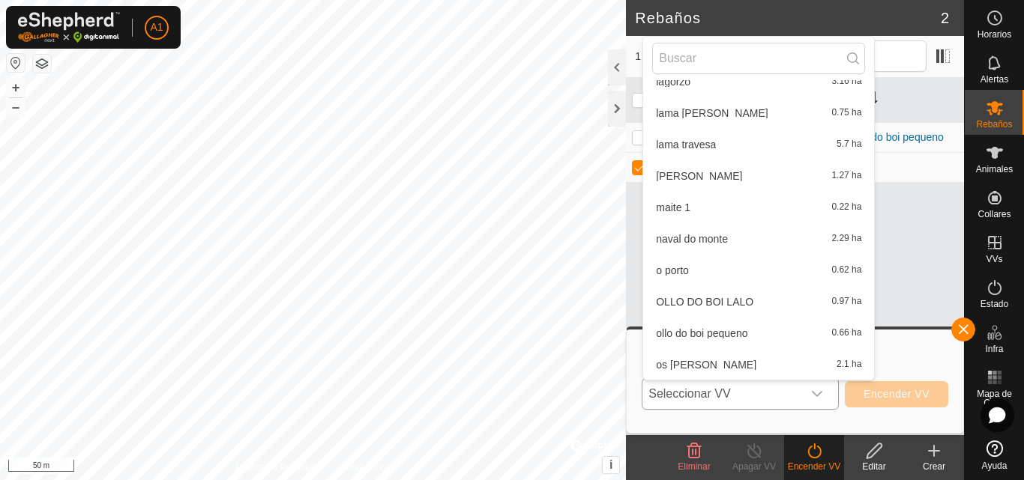
click at [740, 298] on li "OLLO DO BOI LALO 0.97 ha" at bounding box center [758, 302] width 231 height 30
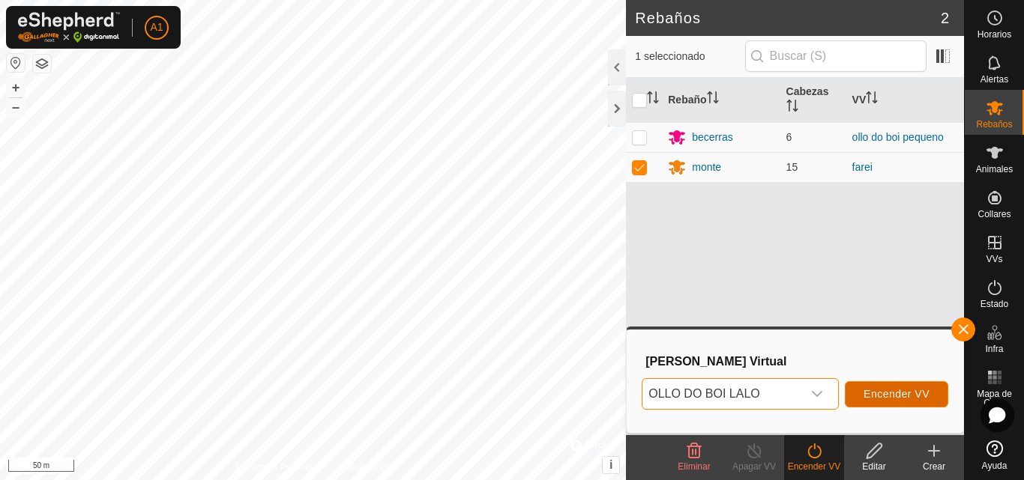
click at [892, 392] on span "Encender VV" at bounding box center [896, 394] width 66 height 12
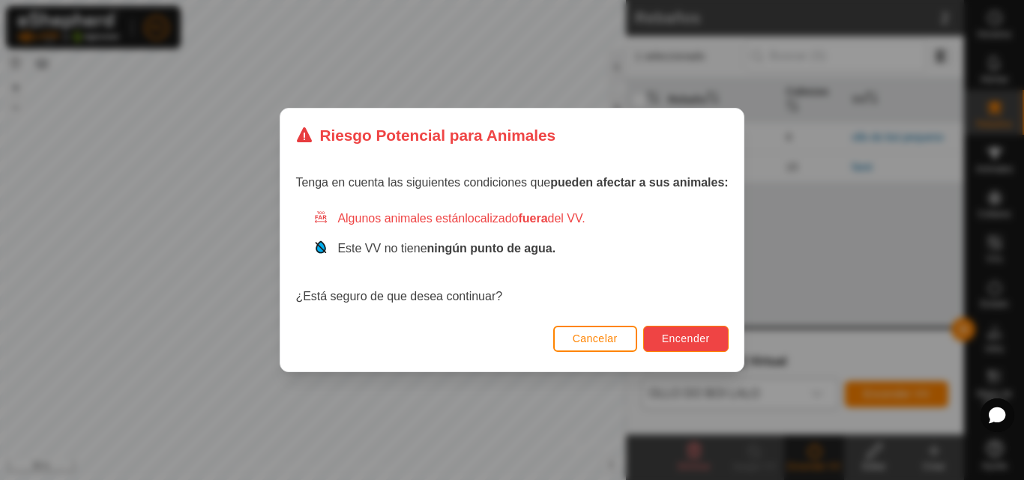
click at [685, 339] on span "Encender" at bounding box center [686, 339] width 48 height 12
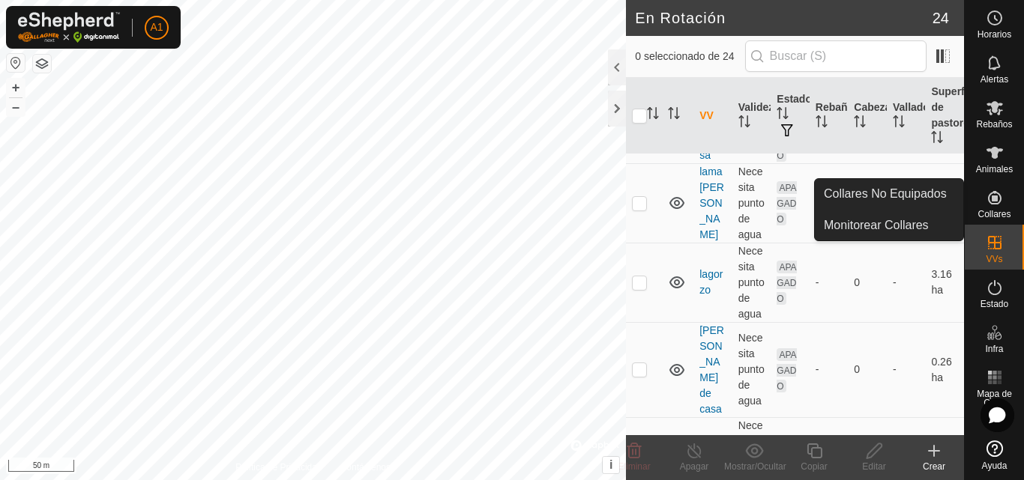
scroll to position [1199, 0]
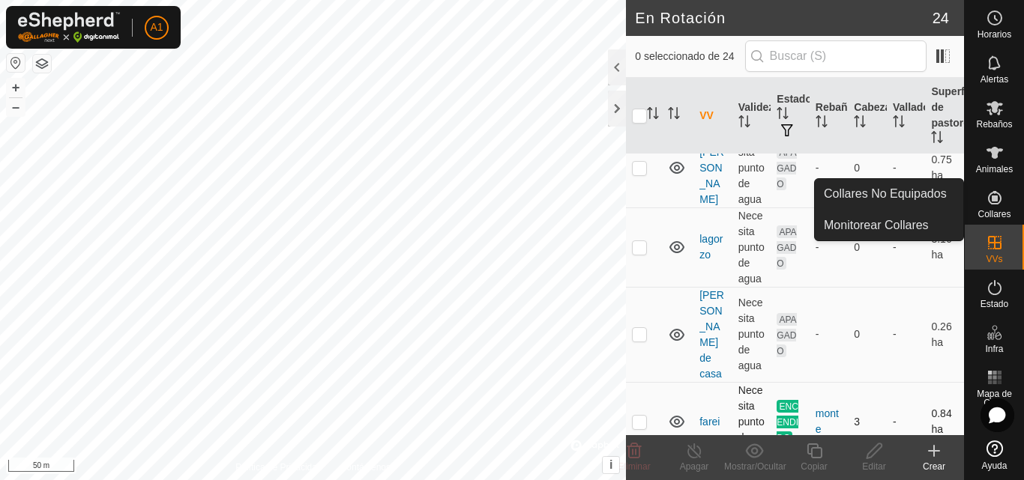
click at [641, 416] on p-checkbox at bounding box center [639, 422] width 15 height 12
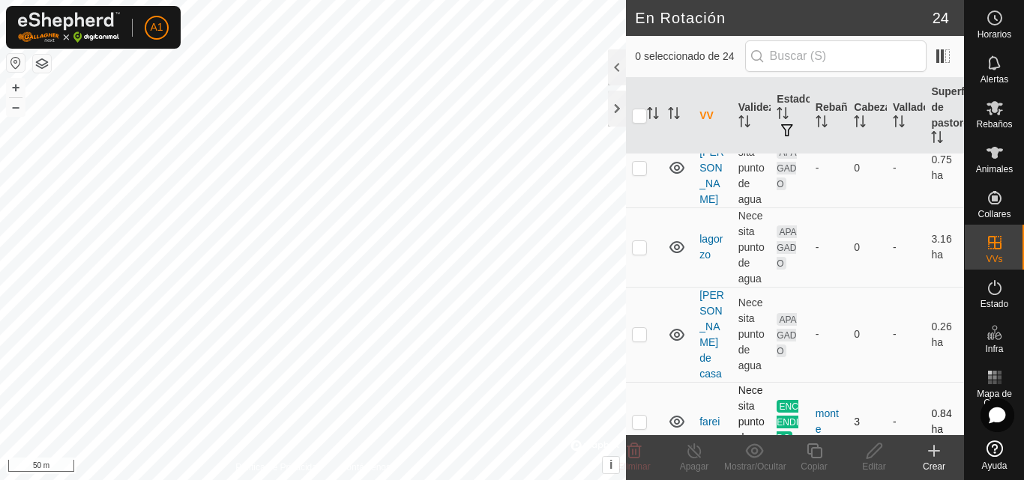
checkbox input "true"
click at [695, 456] on icon at bounding box center [694, 451] width 19 height 18
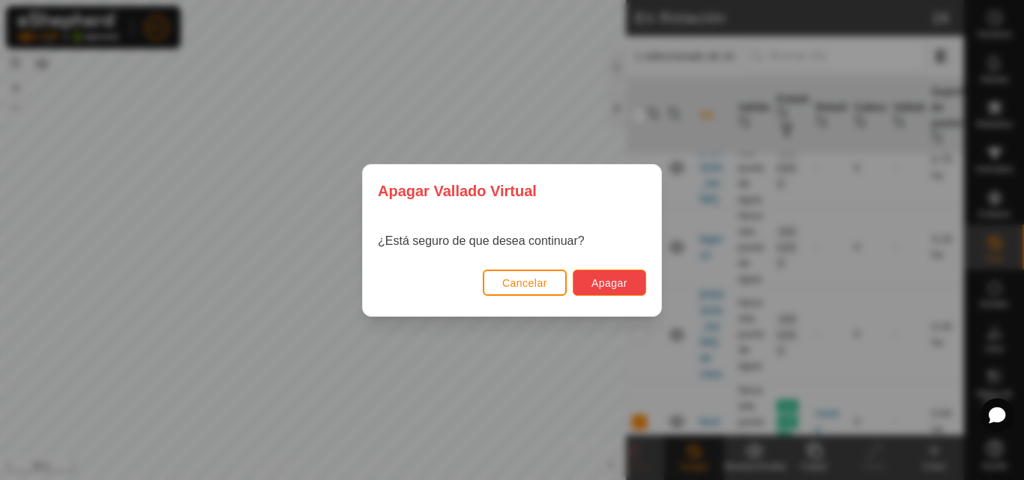
click at [617, 277] on span "Apagar" at bounding box center [609, 283] width 36 height 12
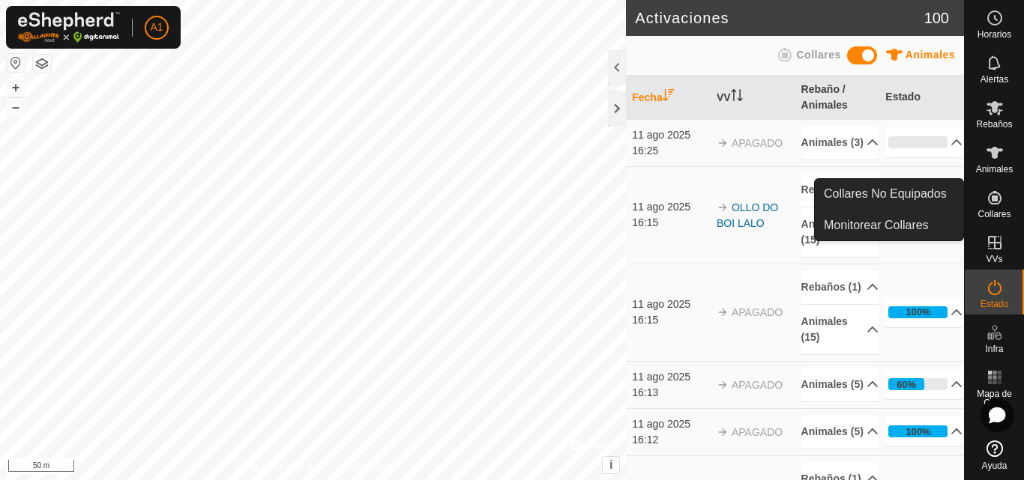
click at [913, 191] on link "Collares No Equipados" at bounding box center [889, 194] width 148 height 30
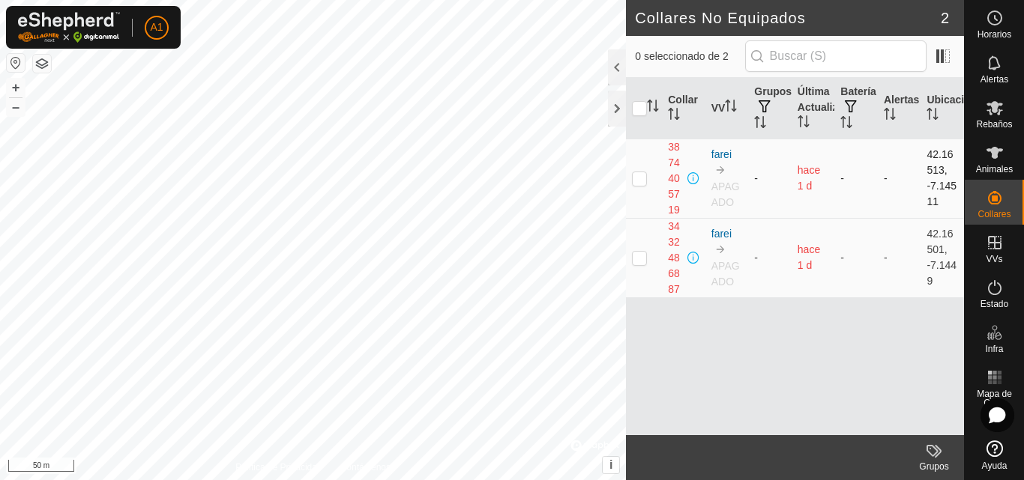
click at [638, 178] on p-checkbox at bounding box center [639, 178] width 15 height 12
checkbox input "true"
click at [614, 64] on div at bounding box center [617, 67] width 18 height 36
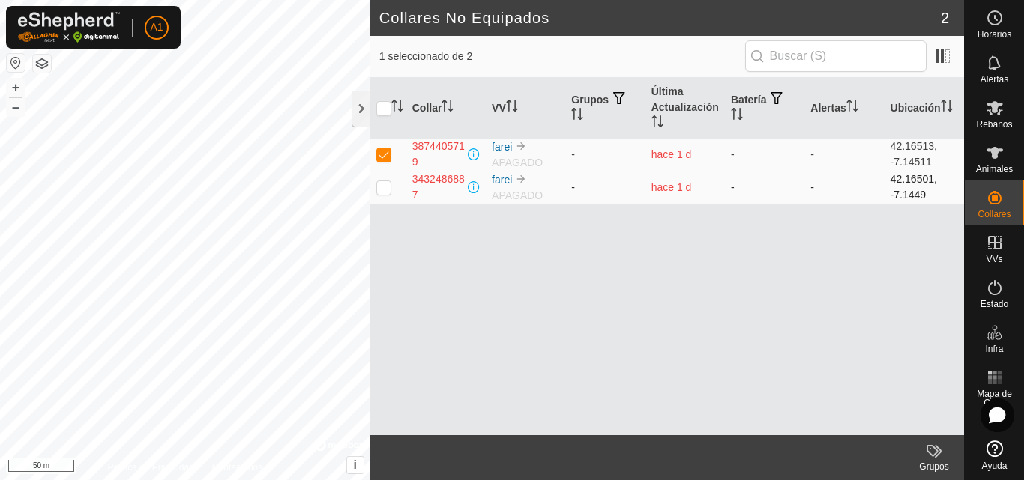
click at [376, 190] on p-tablecheckbox at bounding box center [383, 187] width 15 height 12
checkbox input "true"
click at [498, 180] on link "farei" at bounding box center [502, 180] width 20 height 12
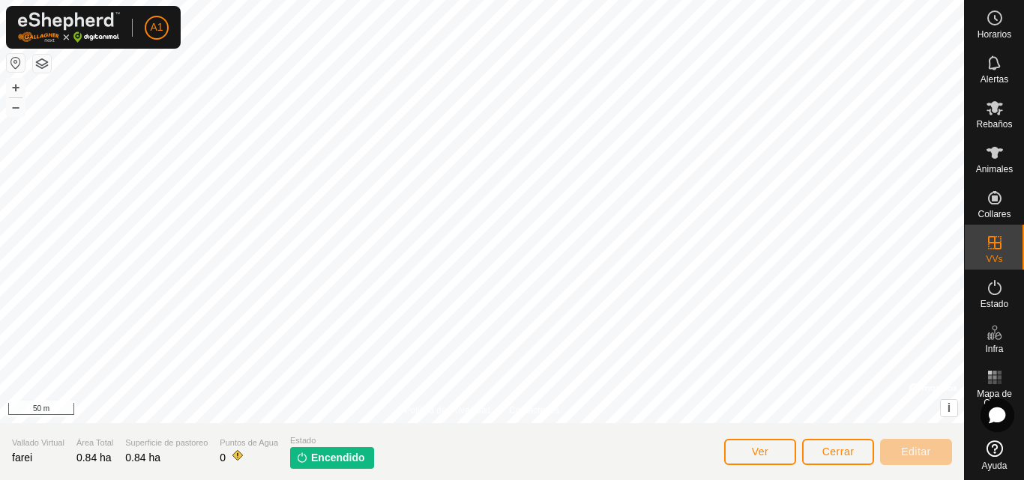
click at [336, 459] on span "Encendido" at bounding box center [338, 458] width 54 height 16
click at [743, 451] on button "Ver" at bounding box center [760, 452] width 72 height 26
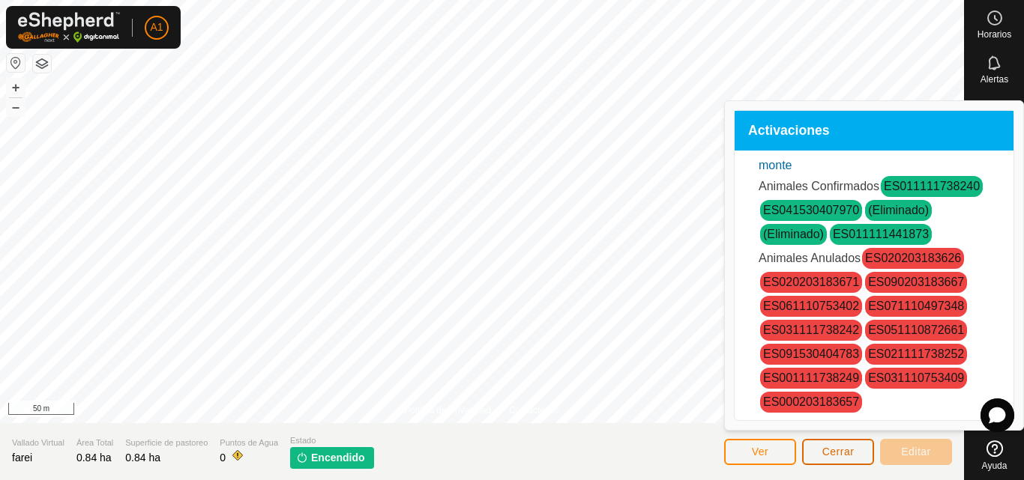
click at [838, 452] on span "Cerrar" at bounding box center [838, 452] width 32 height 12
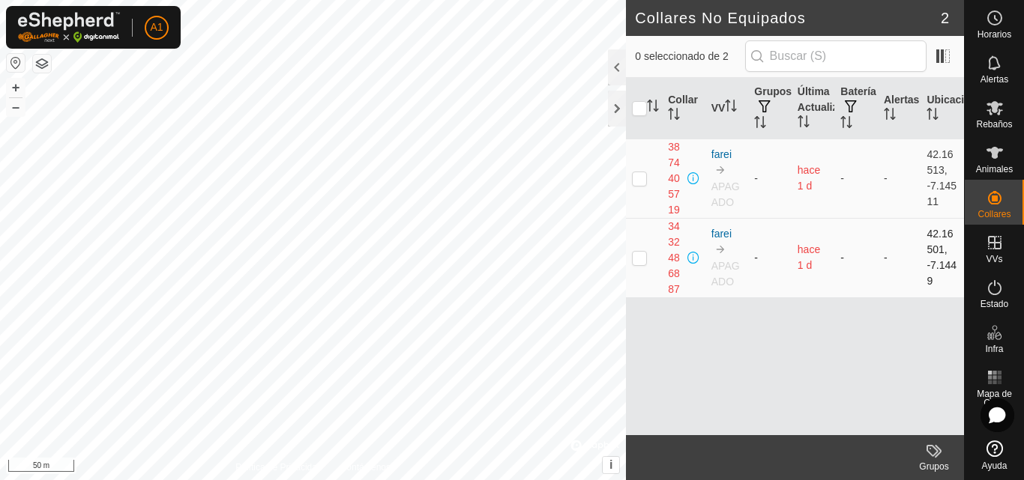
click at [638, 253] on p-checkbox at bounding box center [639, 258] width 15 height 12
checkbox input "true"
click at [617, 62] on div at bounding box center [617, 67] width 18 height 36
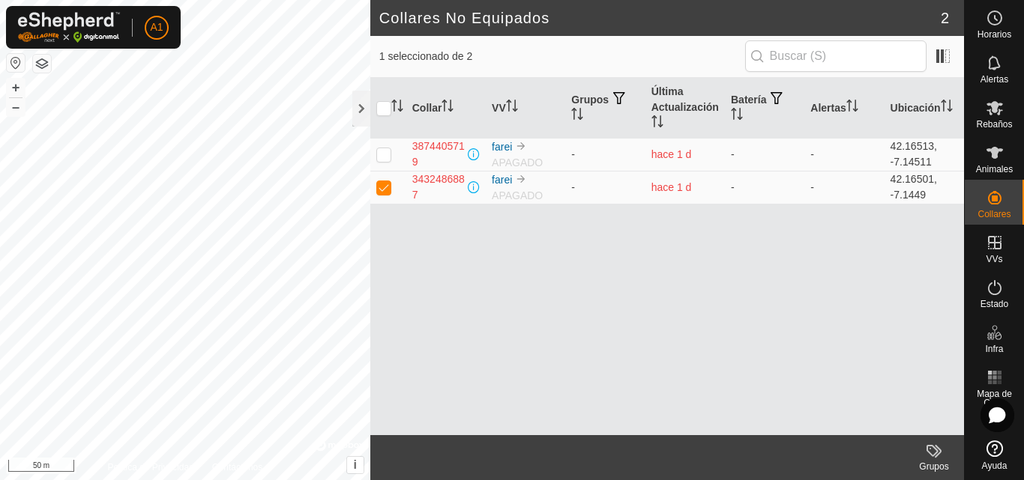
click at [929, 453] on icon at bounding box center [932, 451] width 12 height 12
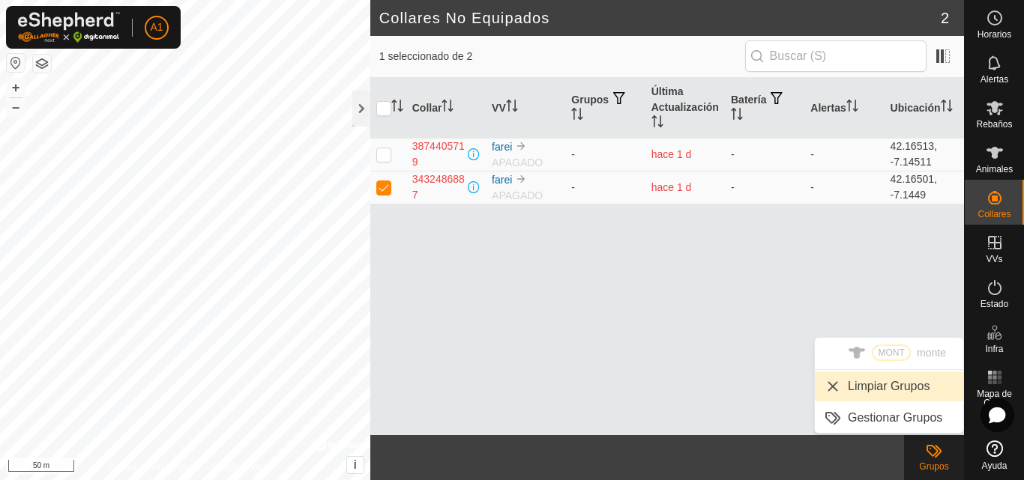
click at [886, 381] on link "Limpiar Grupos" at bounding box center [889, 387] width 148 height 30
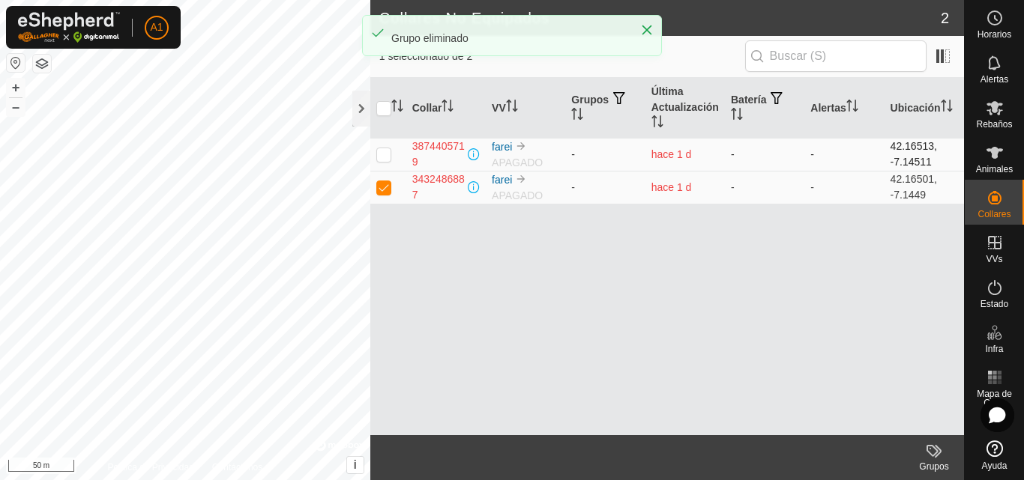
click at [381, 148] on p-checkbox at bounding box center [383, 154] width 15 height 12
checkbox input "true"
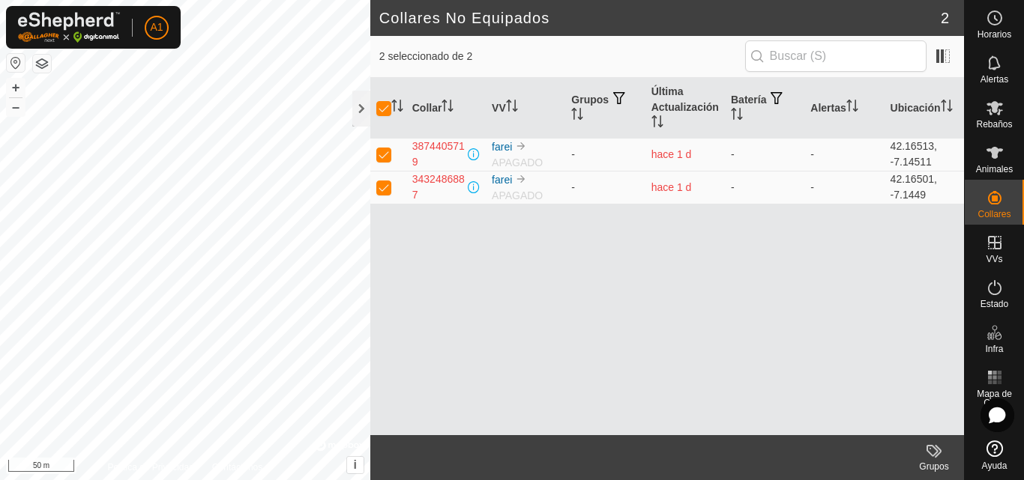
click at [934, 457] on icon at bounding box center [934, 451] width 18 height 18
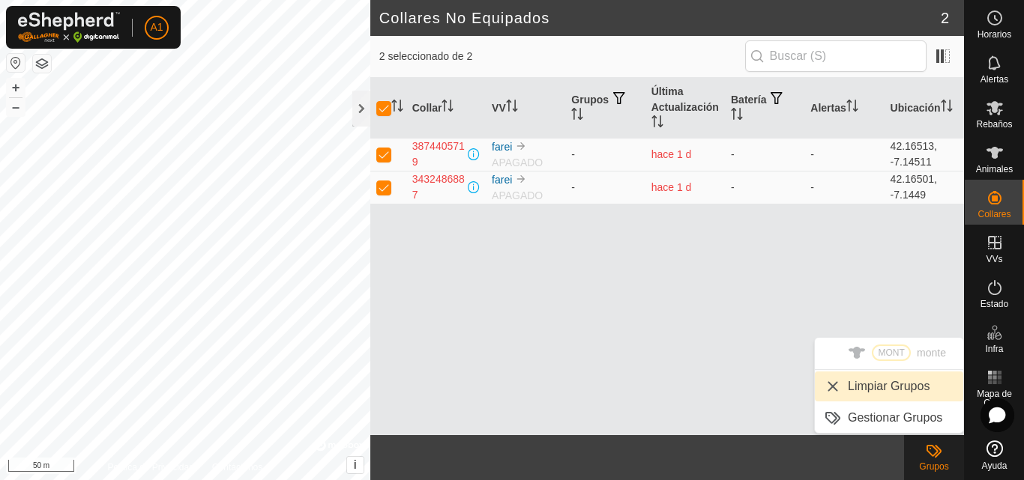
click at [868, 379] on link "Limpiar Grupos" at bounding box center [889, 387] width 148 height 30
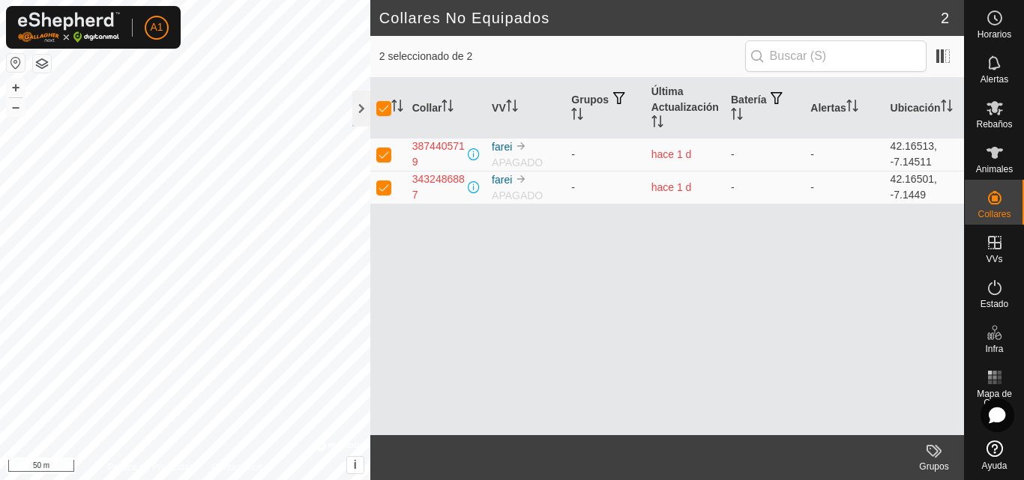
click at [929, 448] on icon at bounding box center [934, 451] width 18 height 18
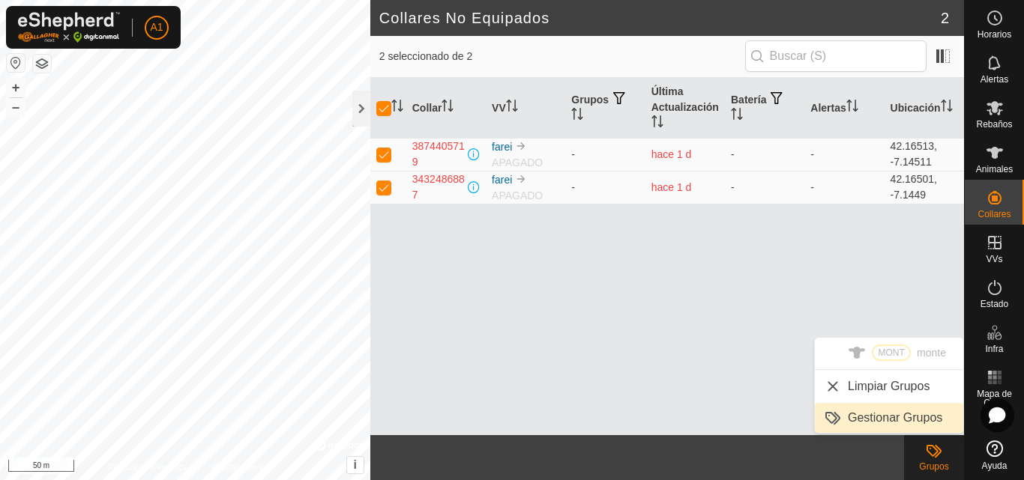
click at [902, 411] on link "Gestionar Grupos" at bounding box center [889, 418] width 148 height 30
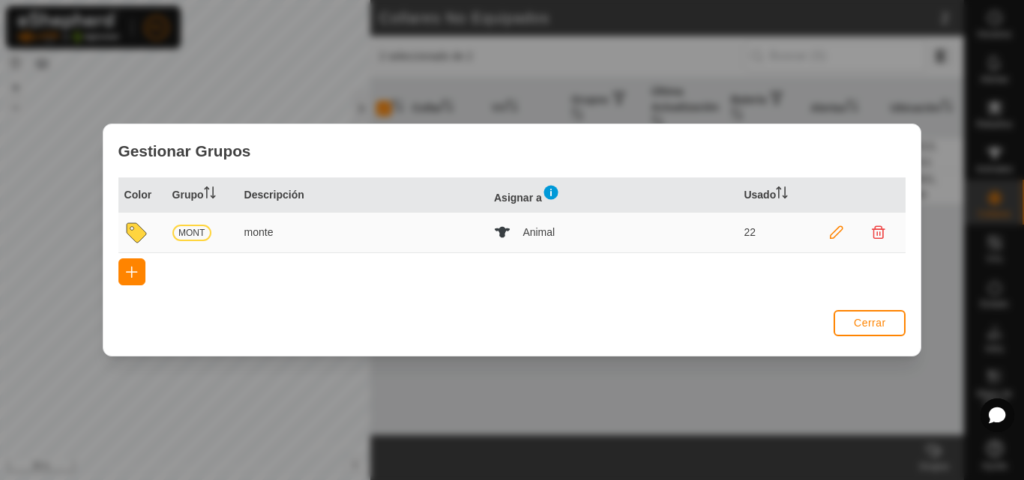
click at [877, 229] on icon at bounding box center [878, 232] width 13 height 13
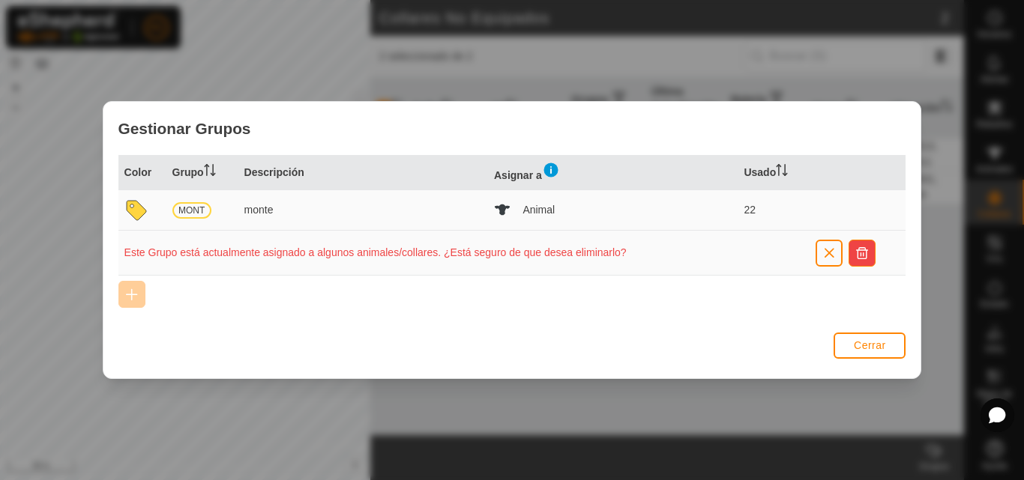
click at [863, 254] on span "button" at bounding box center [862, 253] width 12 height 12
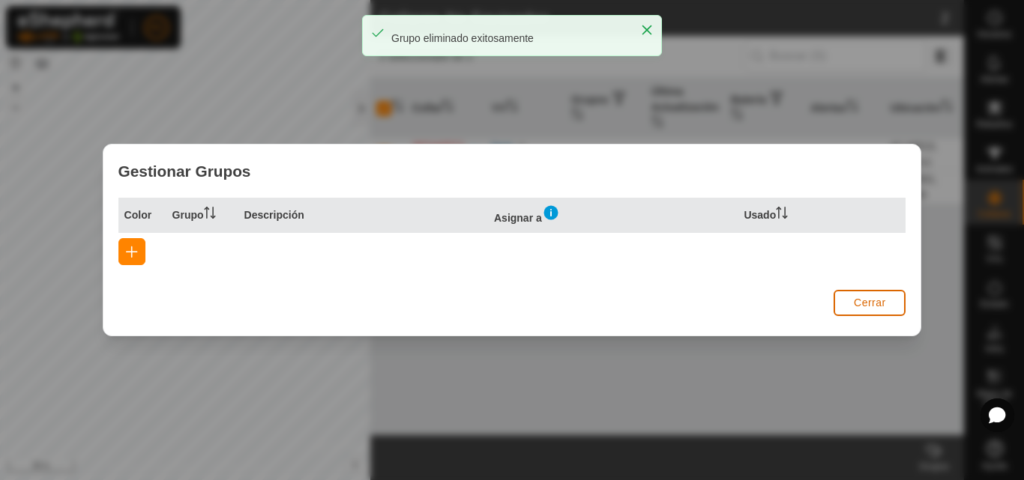
click at [855, 297] on span "Cerrar" at bounding box center [870, 303] width 32 height 12
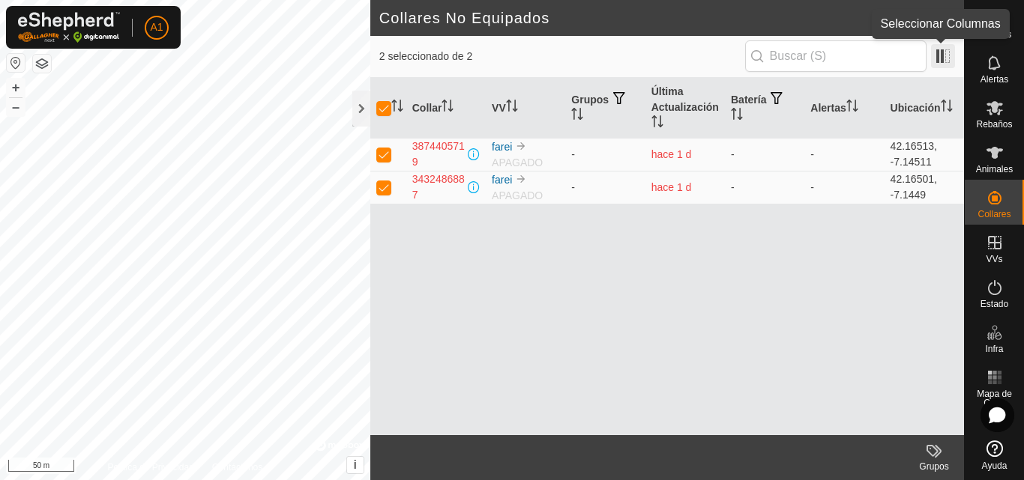
click at [936, 48] on span at bounding box center [943, 56] width 24 height 24
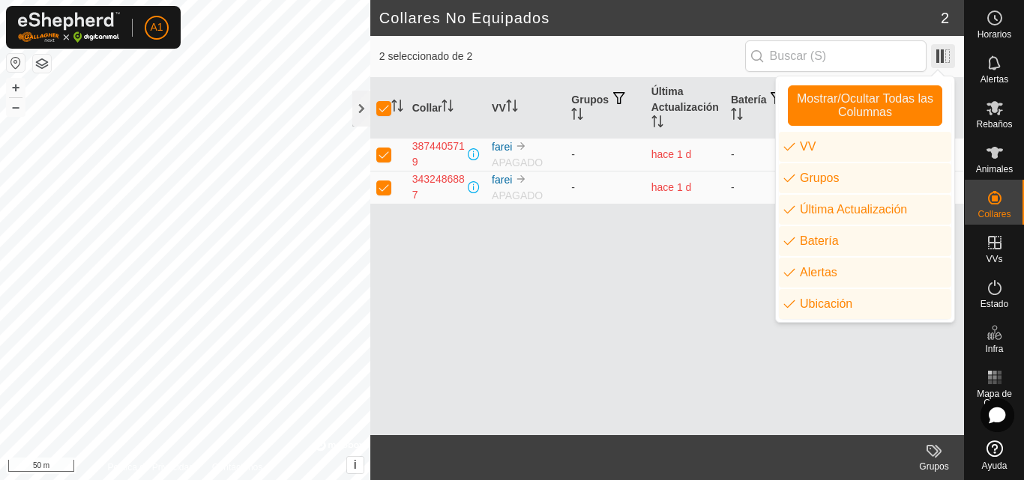
click at [941, 52] on span at bounding box center [943, 56] width 24 height 24
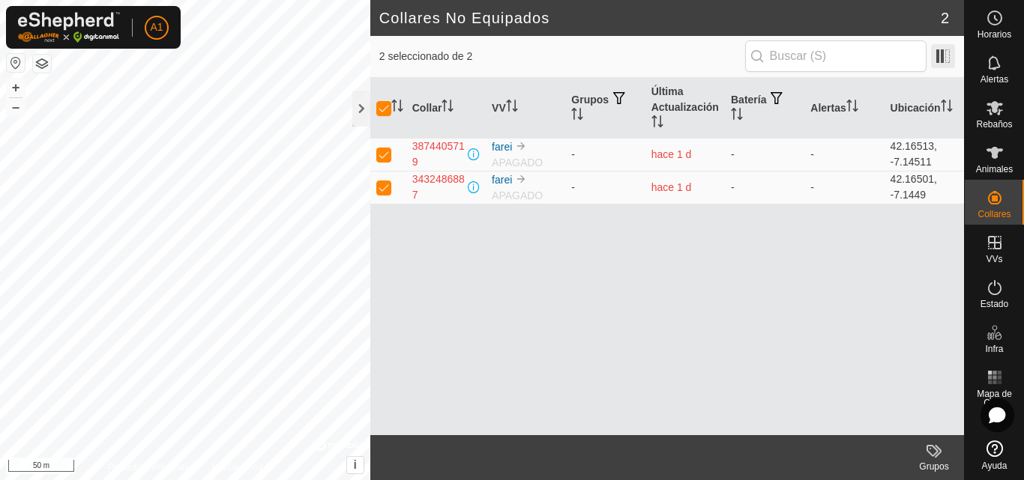
click at [933, 50] on span at bounding box center [943, 56] width 24 height 24
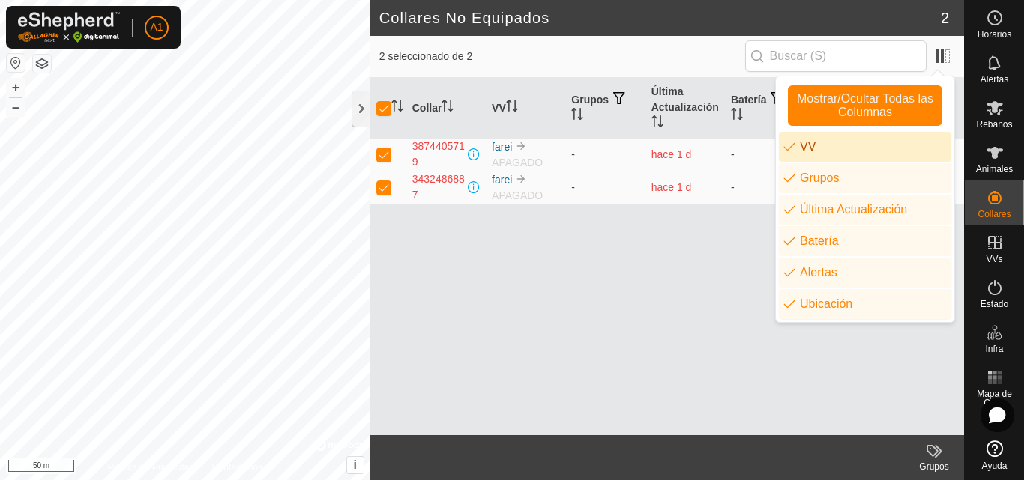
click at [685, 393] on div "Collar VV Grupos Última Actualización Batería Alertas Ubicación 3874405719 fare…" at bounding box center [666, 256] width 593 height 357
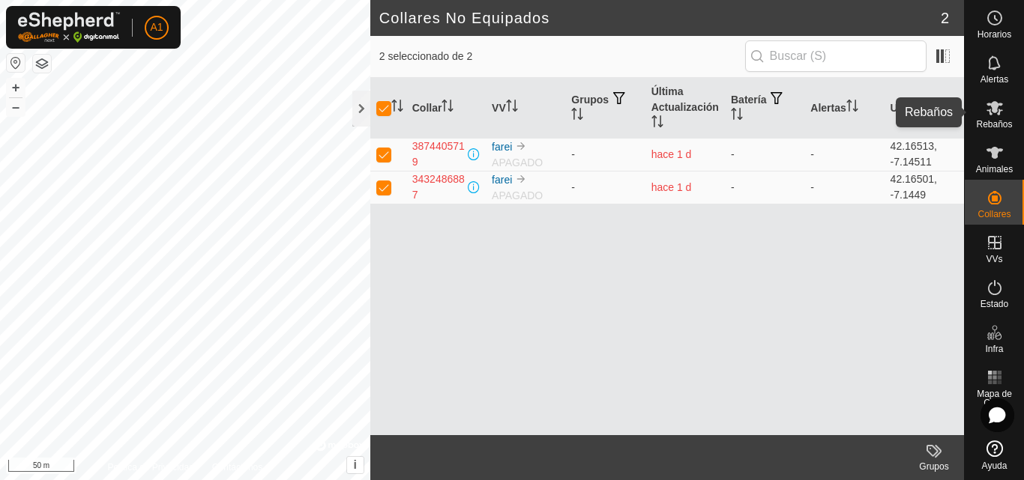
click at [993, 112] on icon at bounding box center [994, 108] width 16 height 14
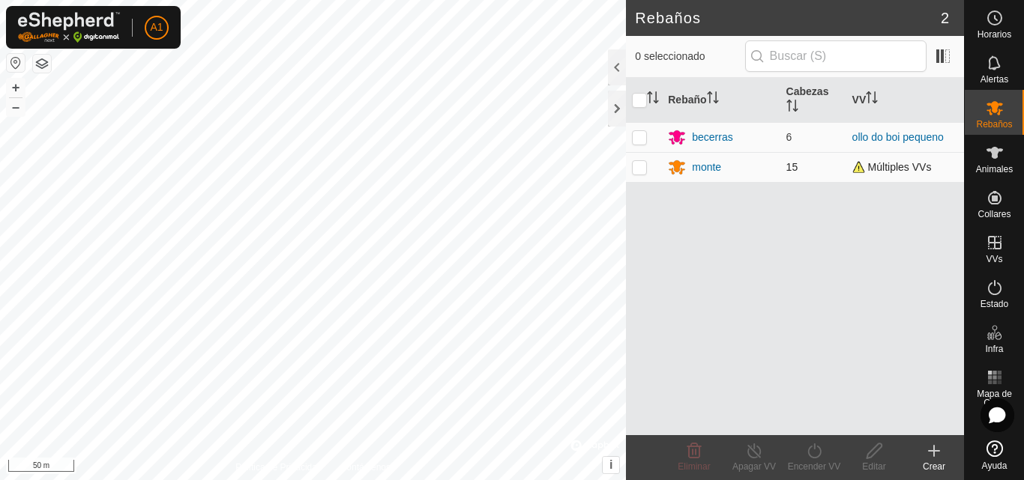
click at [639, 166] on p-checkbox at bounding box center [639, 167] width 15 height 12
checkbox input "true"
click at [754, 449] on icon at bounding box center [753, 451] width 13 height 15
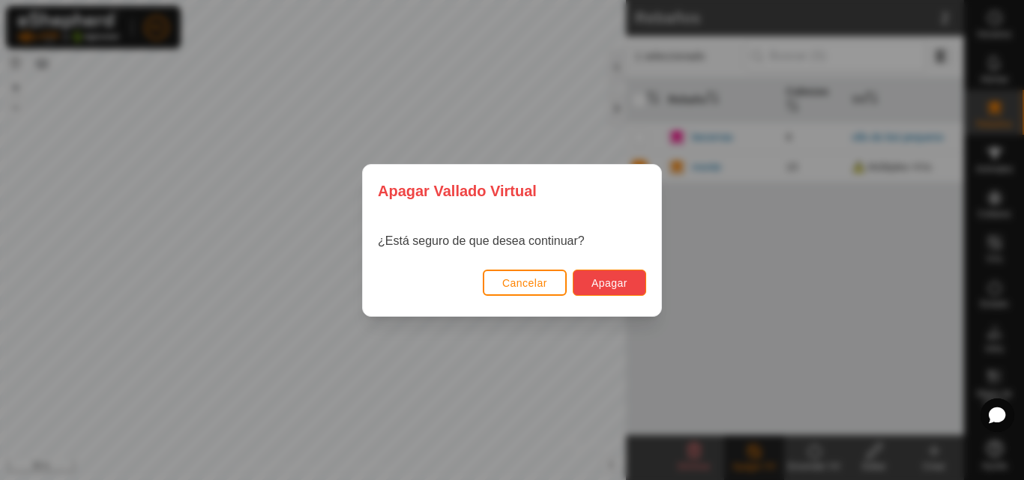
click at [593, 280] on span "Apagar" at bounding box center [609, 283] width 36 height 12
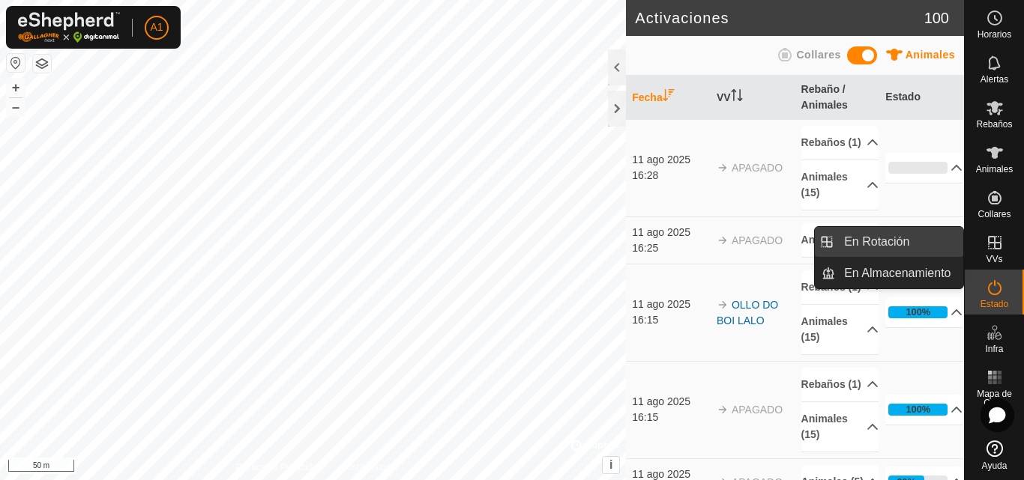
click at [902, 240] on link "En Rotación" at bounding box center [899, 242] width 128 height 30
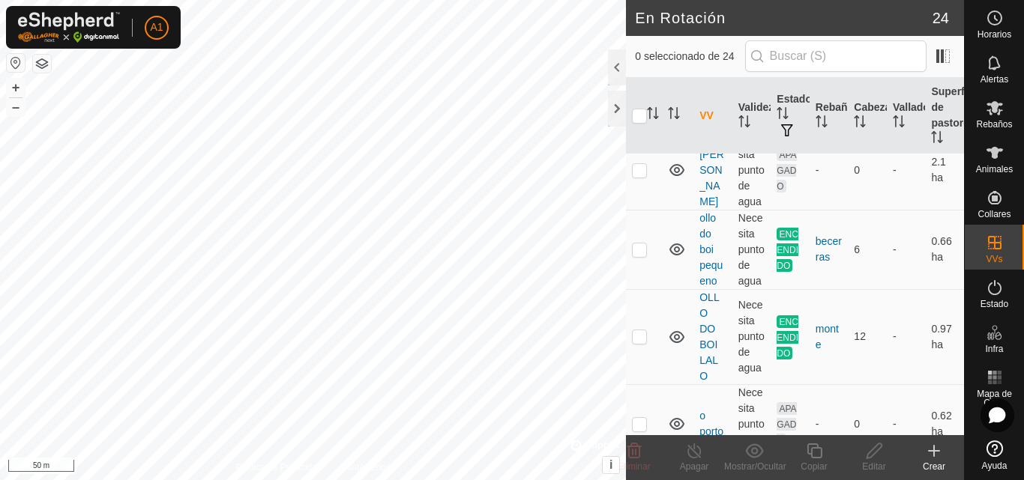
scroll to position [599, 0]
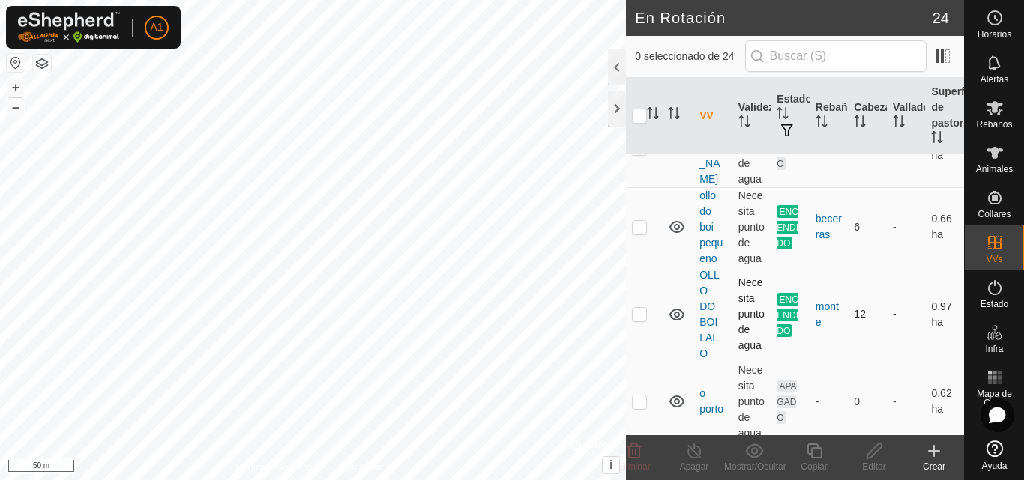
click at [635, 308] on p-checkbox at bounding box center [639, 314] width 15 height 12
checkbox input "true"
click at [692, 452] on icon at bounding box center [694, 451] width 19 height 18
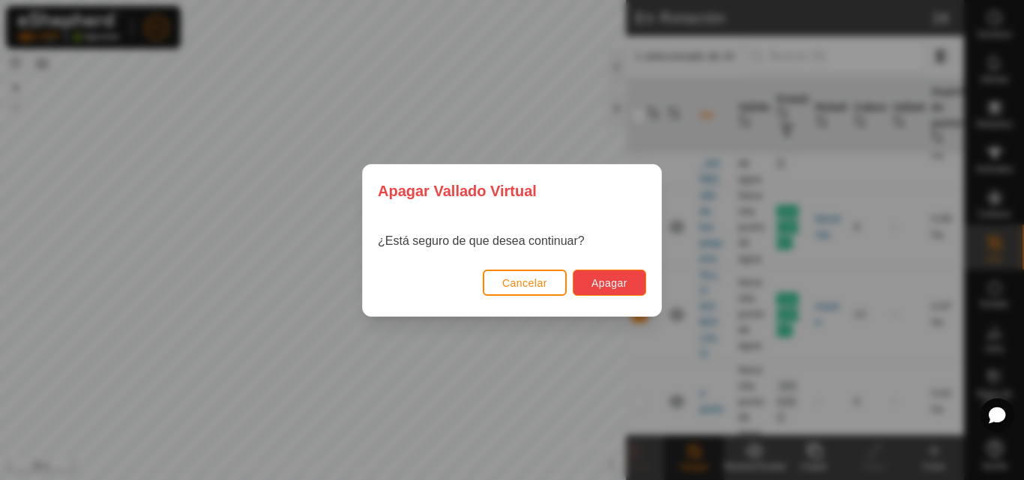
click at [605, 284] on span "Apagar" at bounding box center [609, 283] width 36 height 12
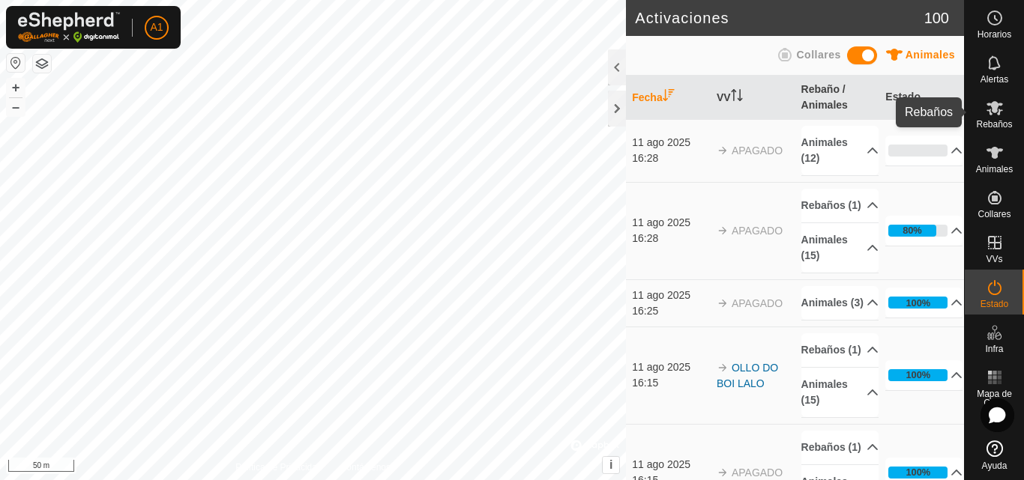
click at [991, 106] on icon at bounding box center [994, 108] width 16 height 14
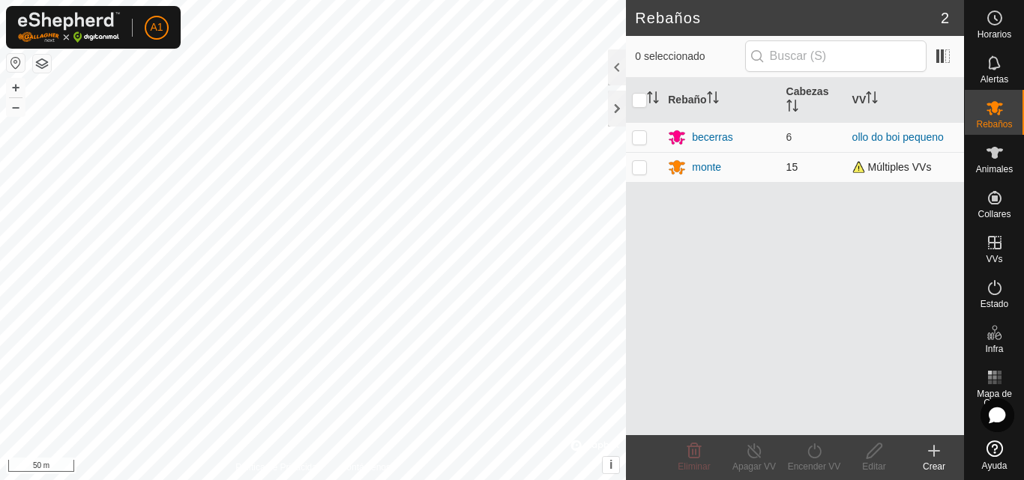
click at [640, 169] on p-checkbox at bounding box center [639, 167] width 15 height 12
checkbox input "true"
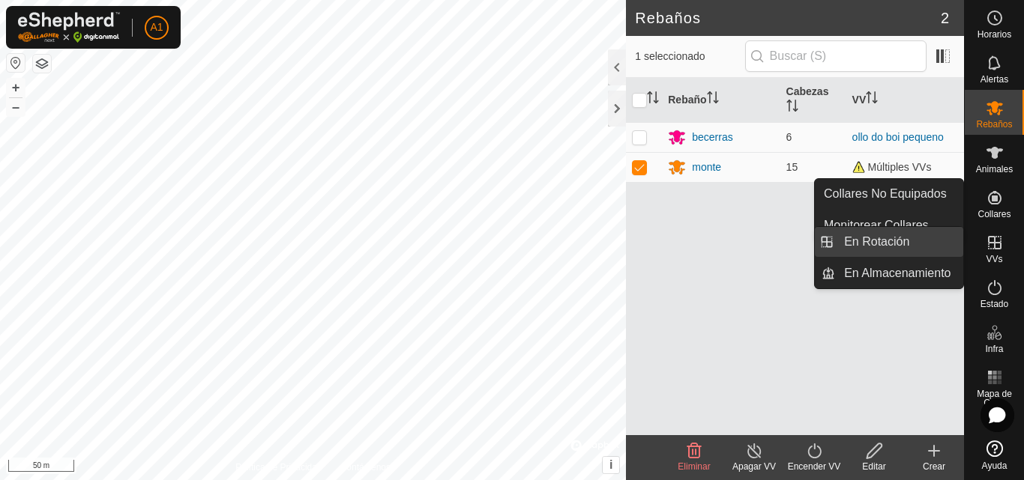
click at [882, 235] on link "En Rotación" at bounding box center [899, 242] width 128 height 30
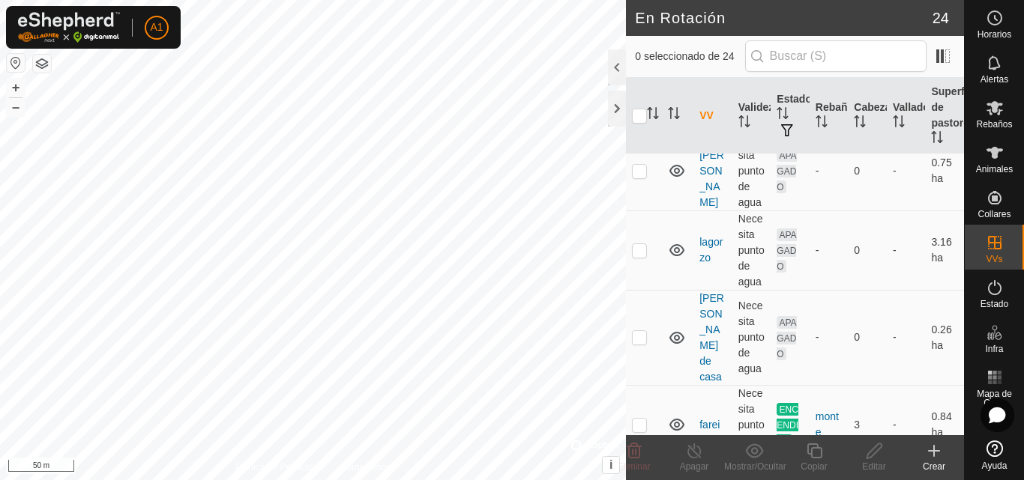
scroll to position [1199, 0]
click at [642, 416] on p-checkbox at bounding box center [639, 422] width 15 height 12
checkbox input "true"
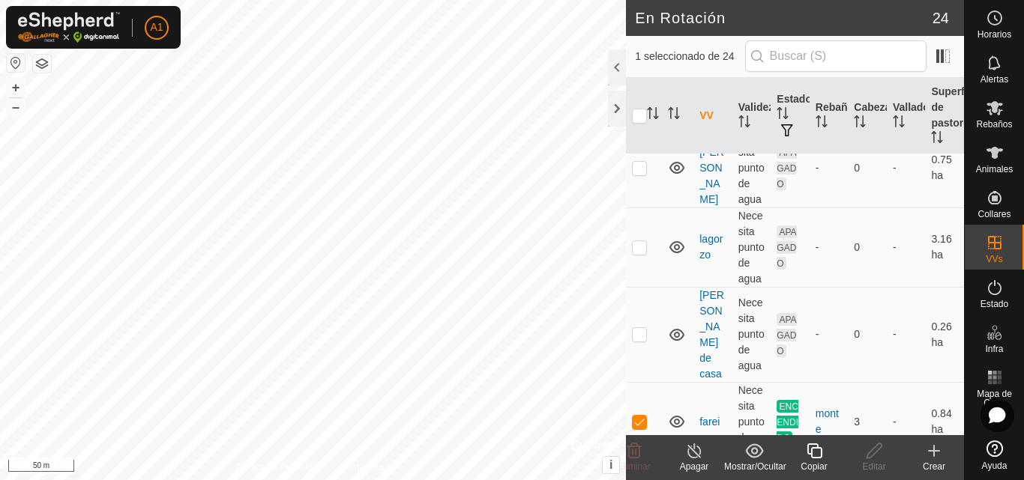
click at [688, 456] on icon at bounding box center [694, 451] width 19 height 18
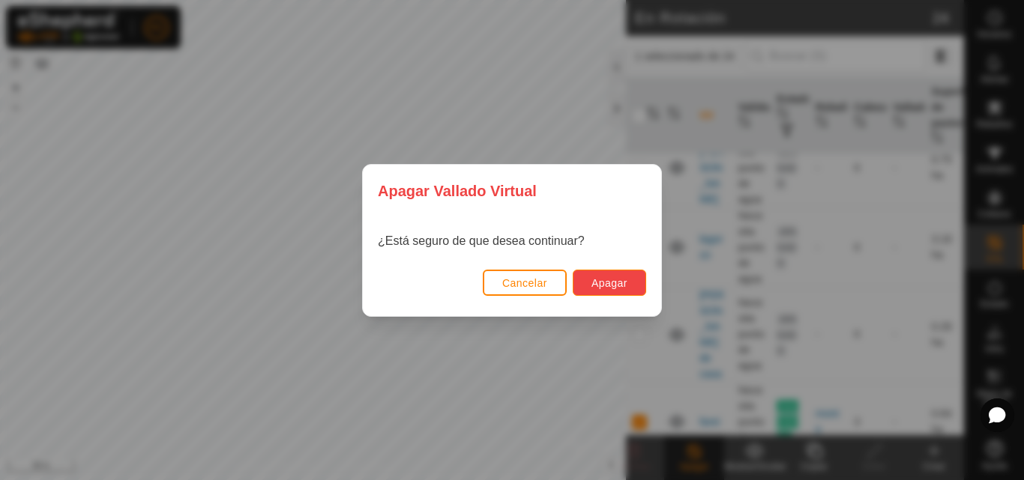
click at [608, 284] on span "Apagar" at bounding box center [609, 283] width 36 height 12
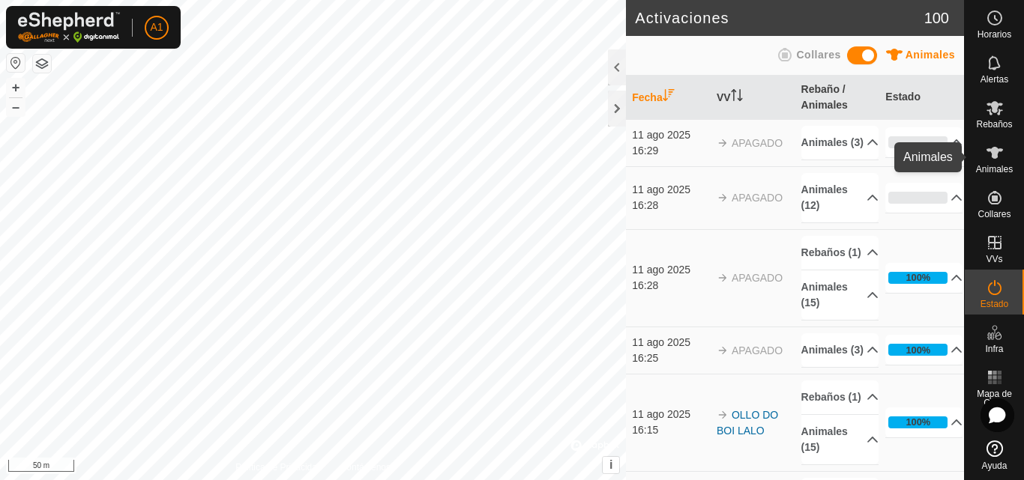
click at [991, 156] on icon at bounding box center [994, 153] width 16 height 12
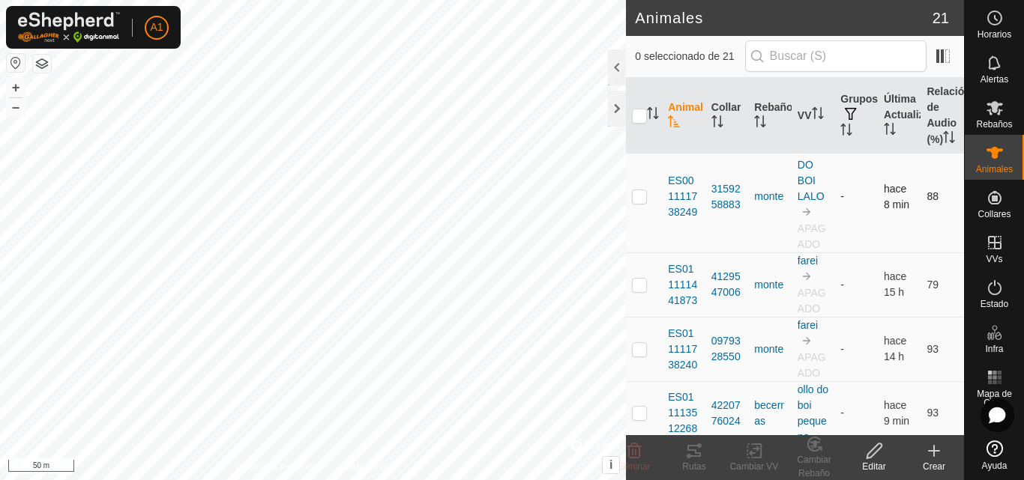
scroll to position [150, 0]
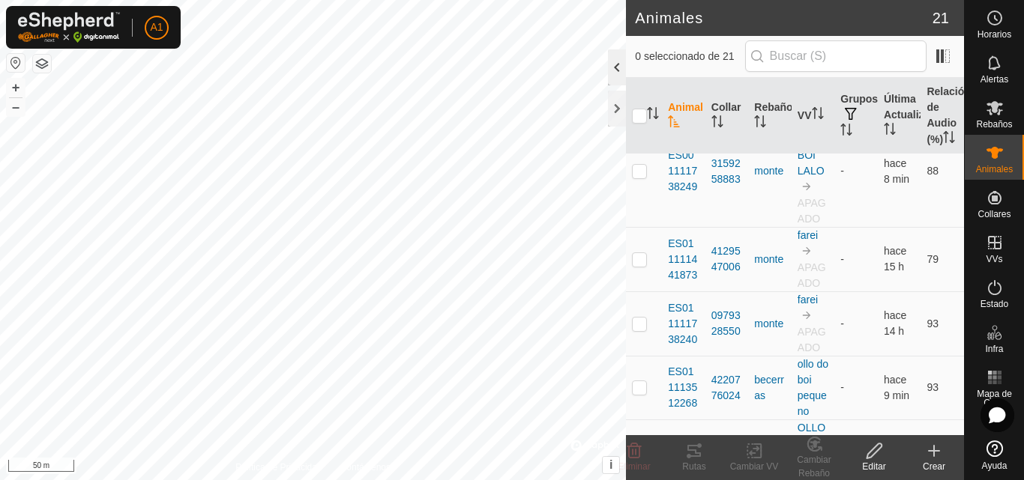
click at [612, 62] on div at bounding box center [617, 67] width 18 height 36
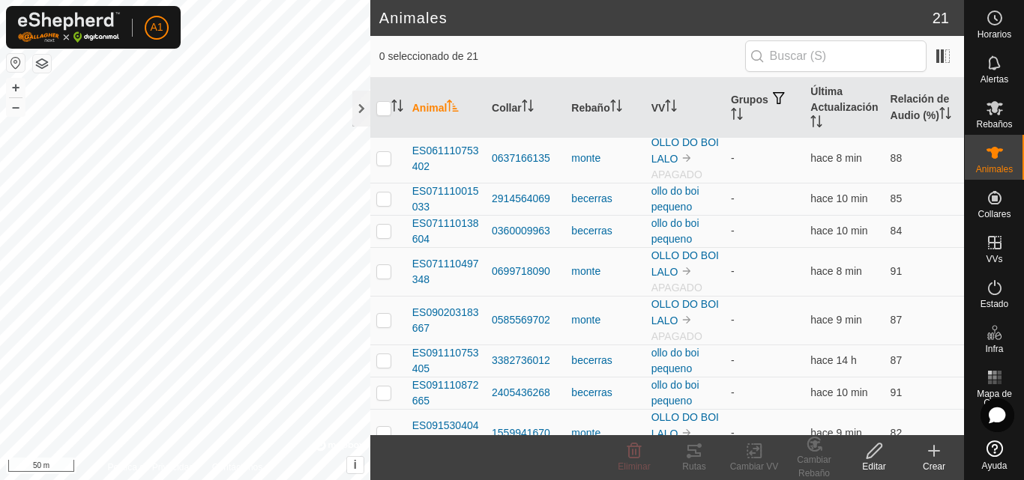
scroll to position [580, 0]
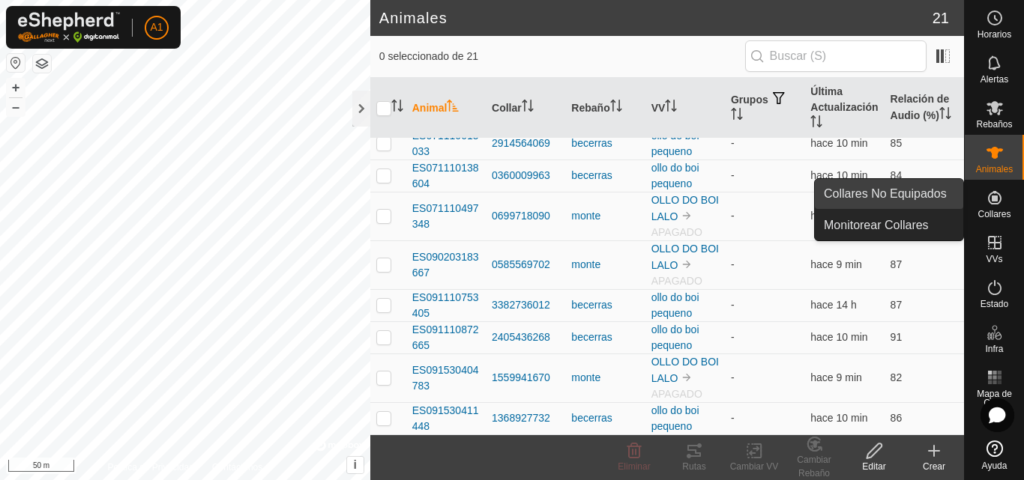
click at [893, 193] on link "Collares No Equipados" at bounding box center [889, 194] width 148 height 30
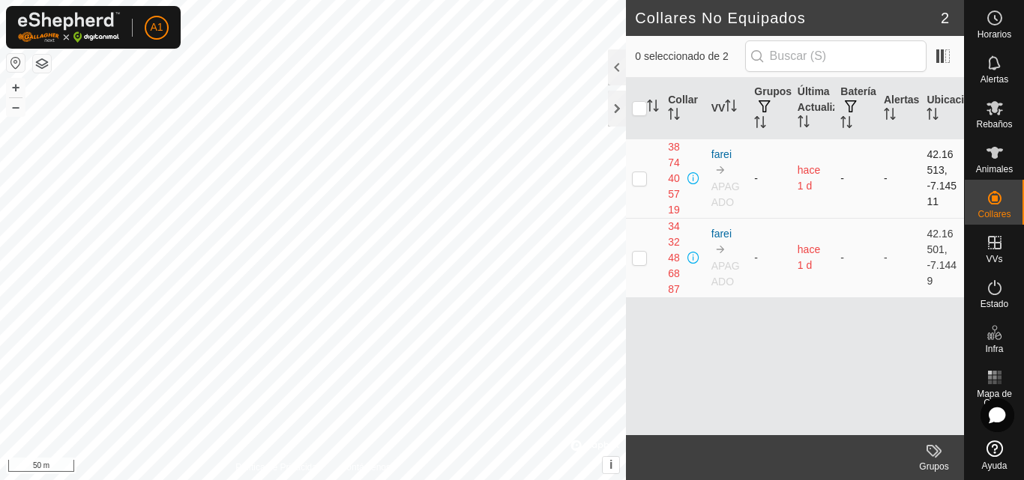
click at [641, 179] on p-checkbox at bounding box center [639, 178] width 15 height 12
click at [635, 178] on p-checkbox at bounding box center [639, 178] width 15 height 12
checkbox input "true"
click at [644, 258] on p-checkbox at bounding box center [639, 258] width 15 height 12
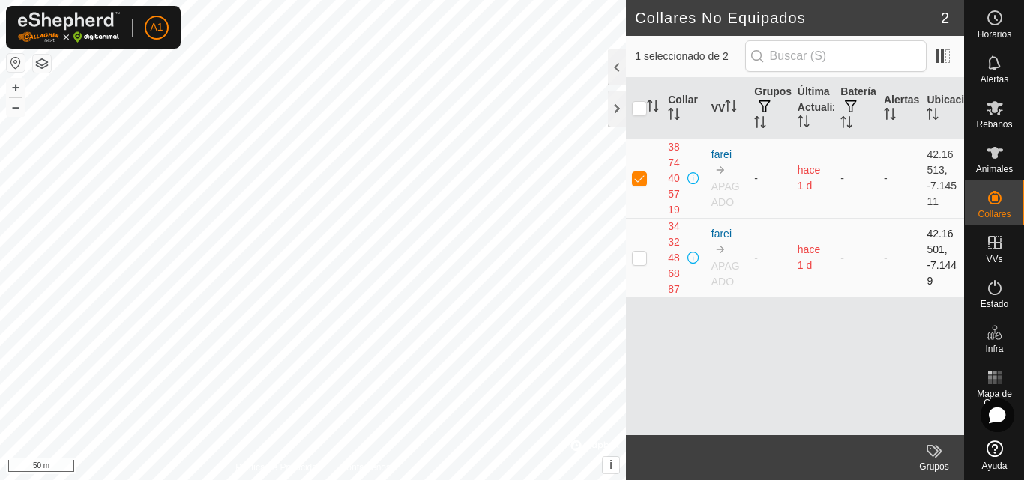
checkbox input "true"
click at [617, 63] on div at bounding box center [617, 67] width 18 height 36
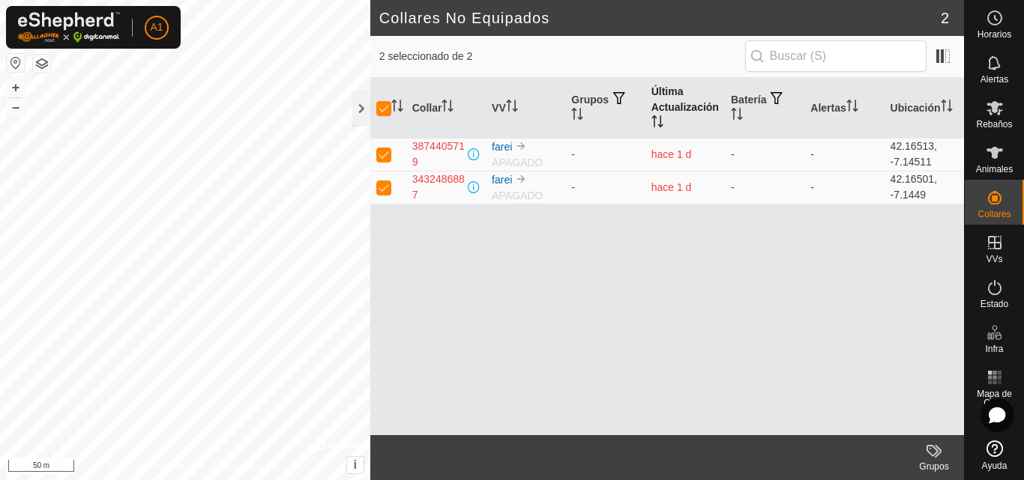
click at [665, 91] on th "Última Actualización" at bounding box center [684, 108] width 79 height 61
click at [995, 154] on icon at bounding box center [994, 153] width 16 height 12
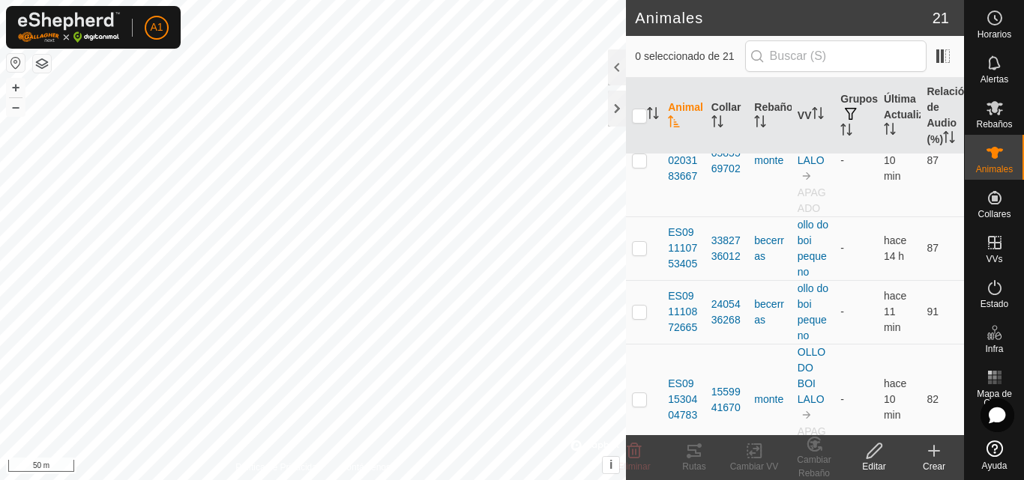
scroll to position [1650, 0]
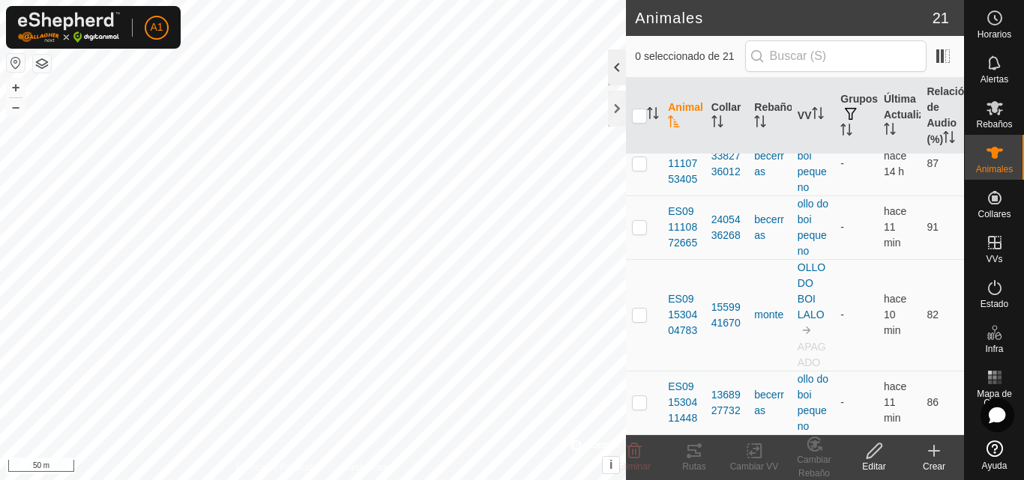
click at [614, 60] on div at bounding box center [617, 67] width 18 height 36
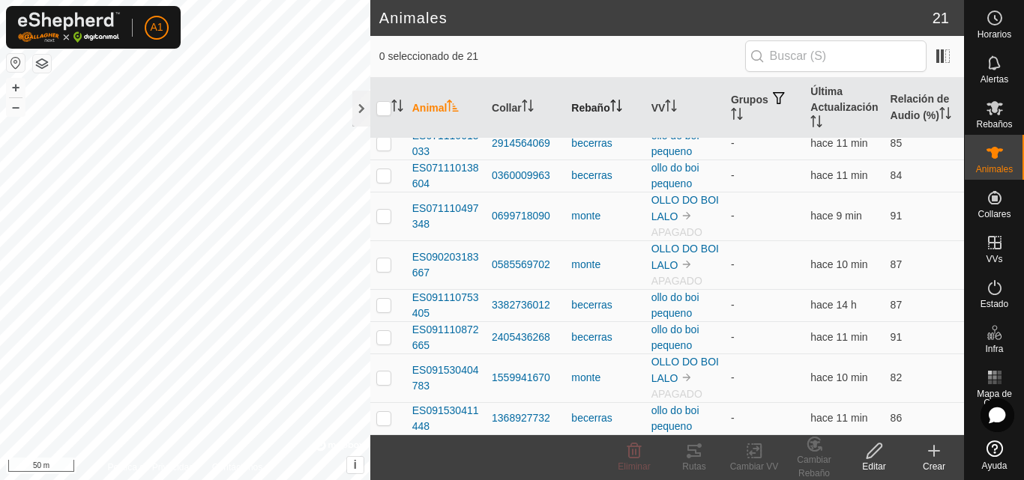
click at [608, 109] on th "Rebaño" at bounding box center [604, 108] width 79 height 61
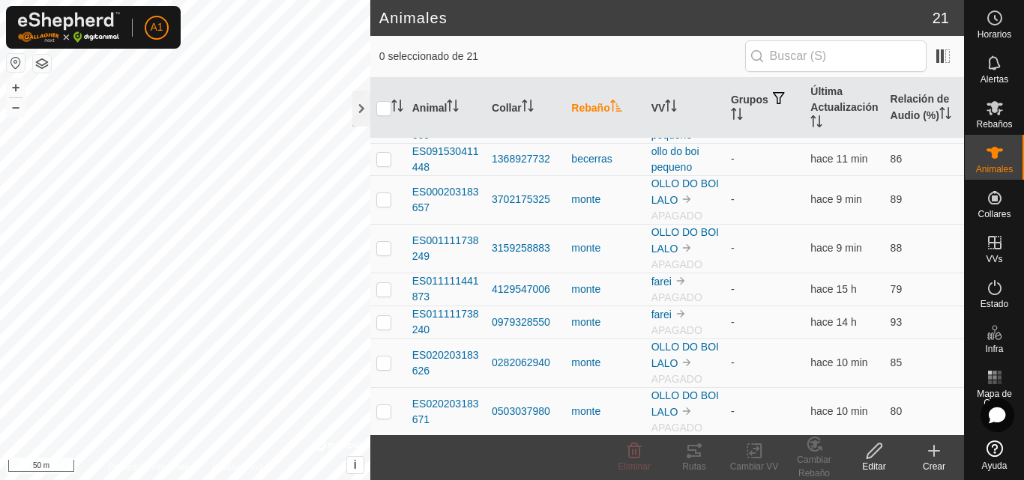
scroll to position [130, 0]
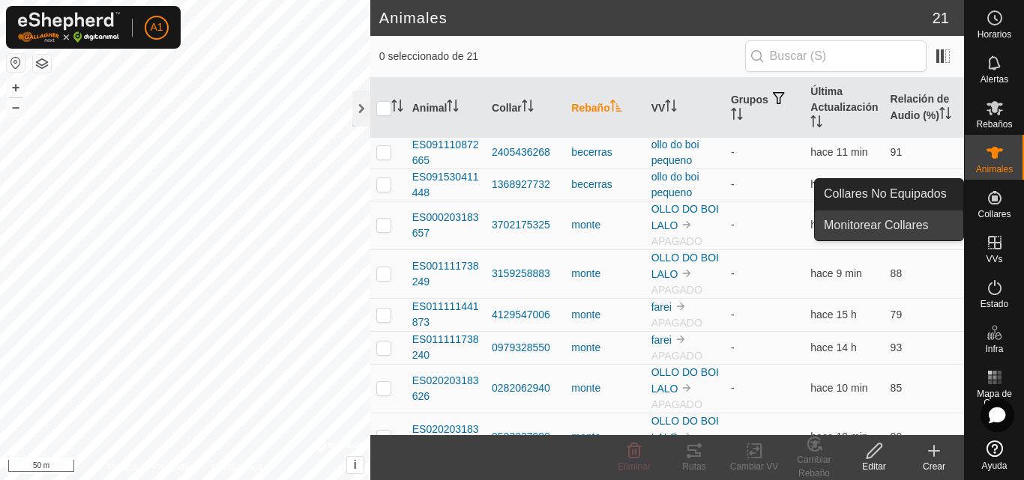
click at [933, 220] on link "Monitorear Collares" at bounding box center [889, 226] width 148 height 30
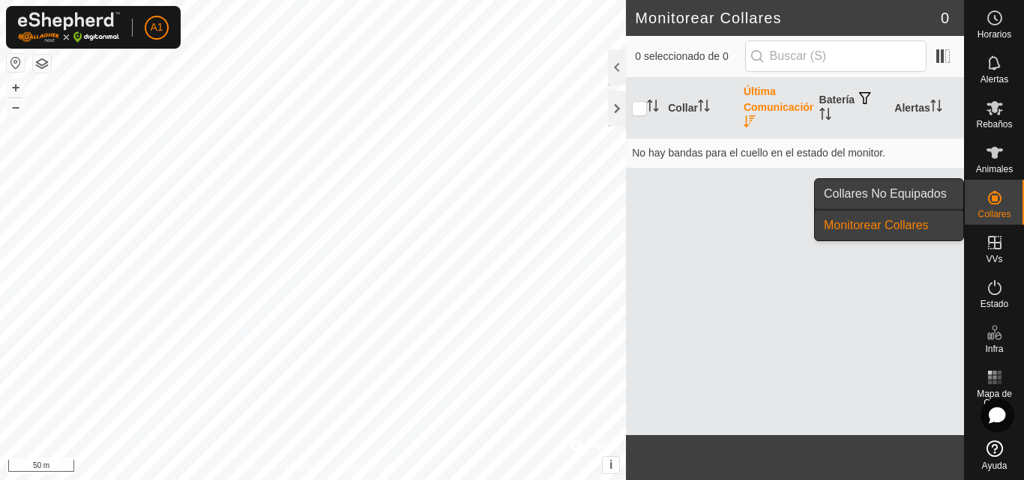
click at [922, 190] on link "Collares No Equipados" at bounding box center [889, 194] width 148 height 30
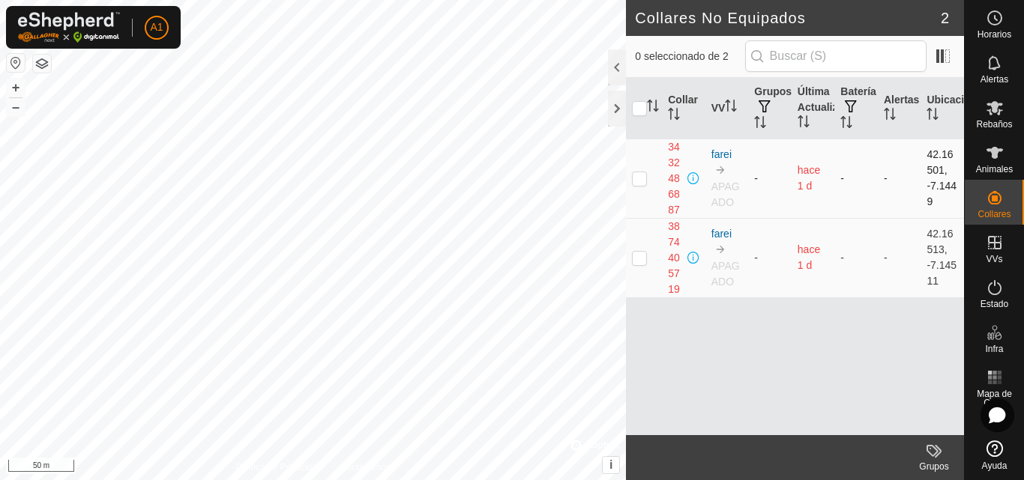
click at [636, 178] on p-checkbox at bounding box center [639, 178] width 15 height 12
checkbox input "true"
click at [722, 152] on link "farei" at bounding box center [721, 154] width 20 height 12
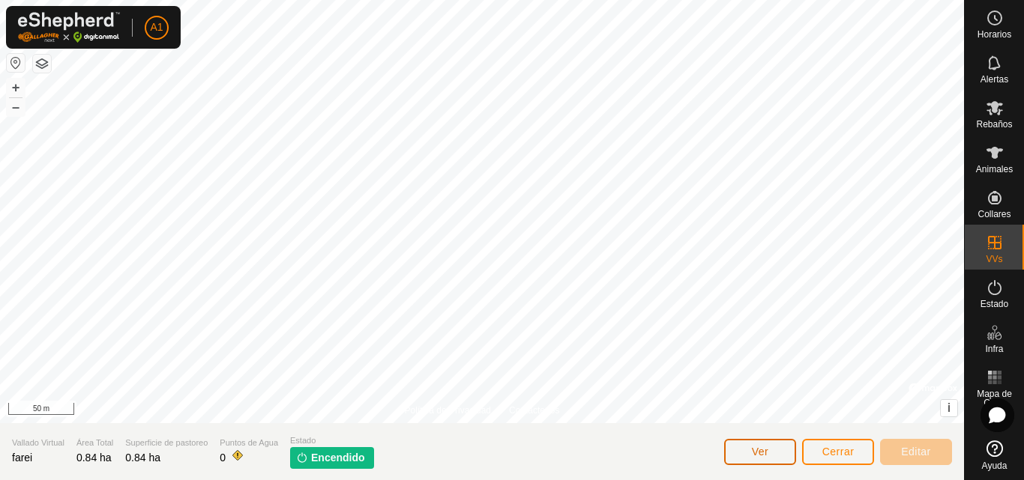
click at [758, 447] on span "Ver" at bounding box center [760, 452] width 17 height 12
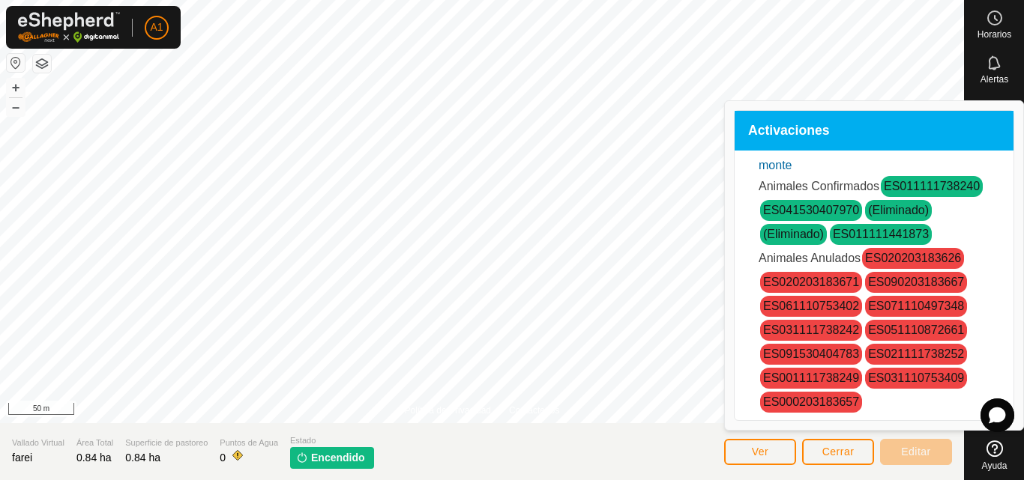
click at [815, 127] on span "Activaciones" at bounding box center [789, 130] width 82 height 13
click at [829, 207] on link "ES041530407970" at bounding box center [811, 210] width 96 height 13
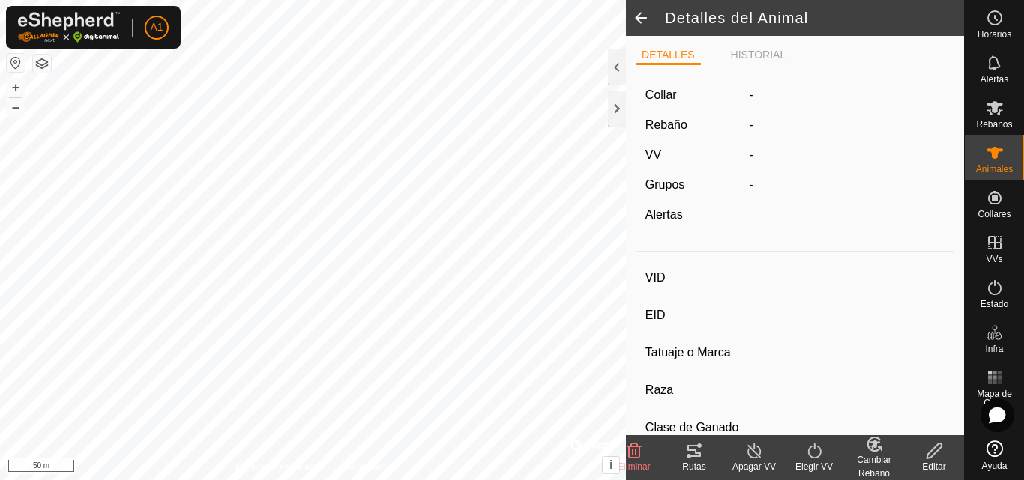
type input "ES041530407970"
type input "-"
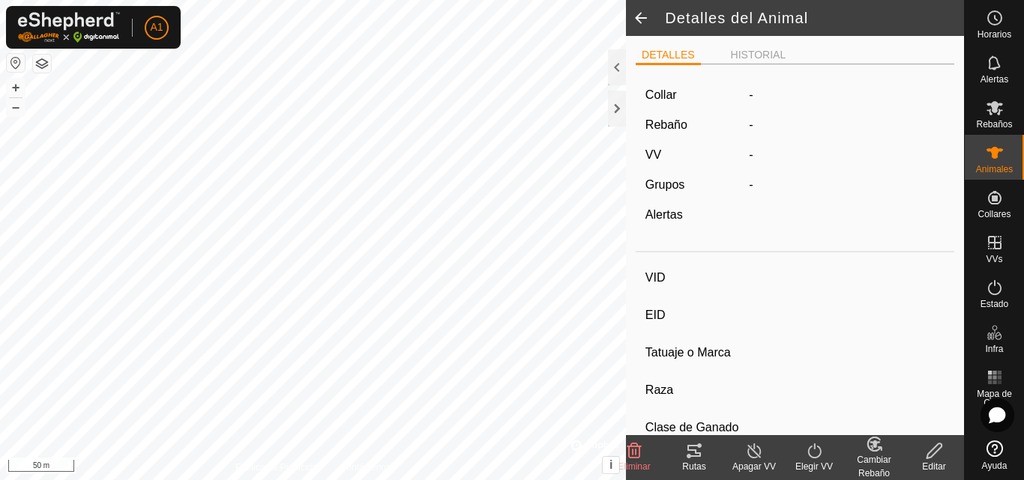
type input "0 kg"
type input "-"
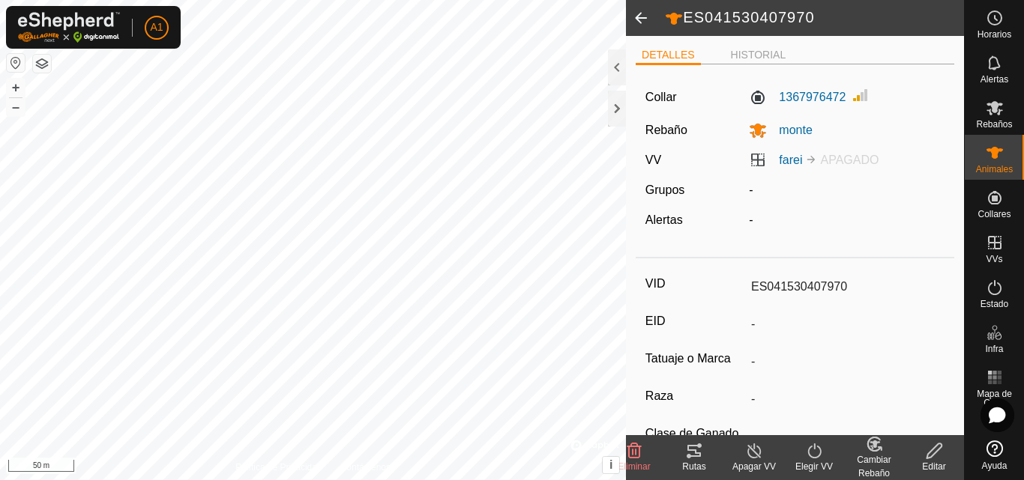
click at [932, 455] on icon at bounding box center [933, 451] width 15 height 15
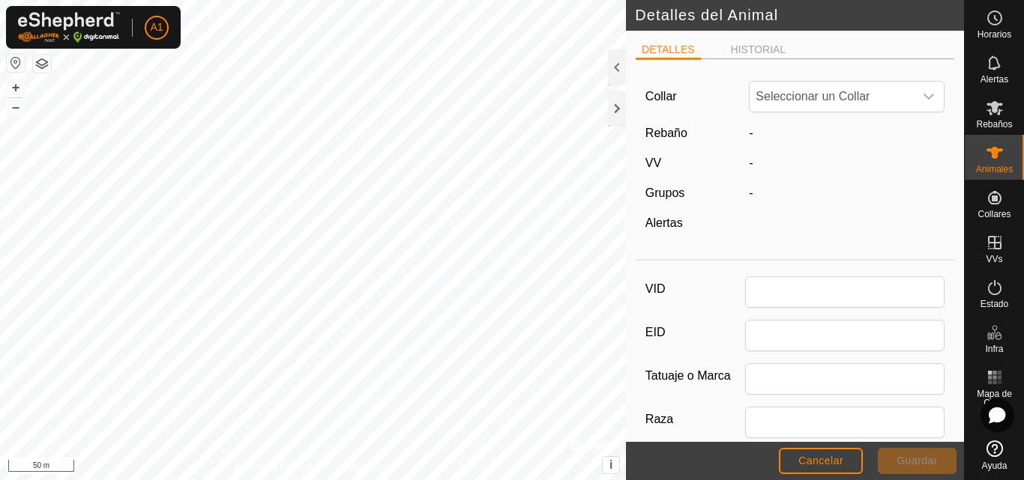
type input "ES041530407970"
type input "0"
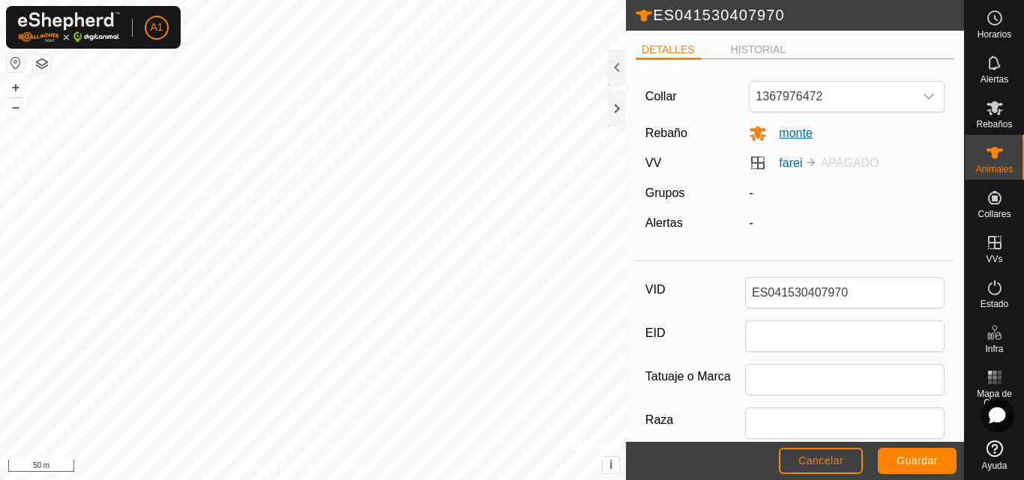
click at [793, 133] on span "monte" at bounding box center [789, 133] width 45 height 13
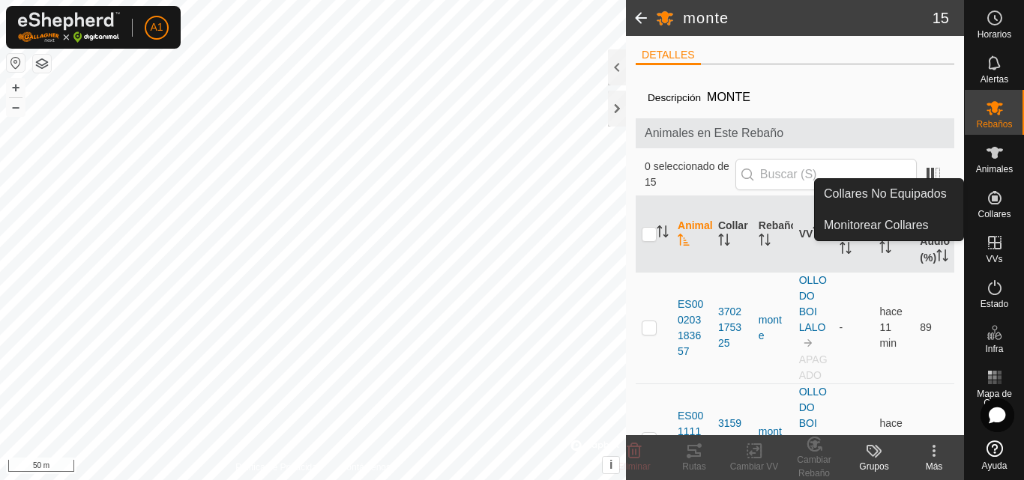
click at [992, 202] on icon at bounding box center [994, 197] width 13 height 13
click at [903, 194] on link "Collares No Equipados" at bounding box center [889, 194] width 148 height 30
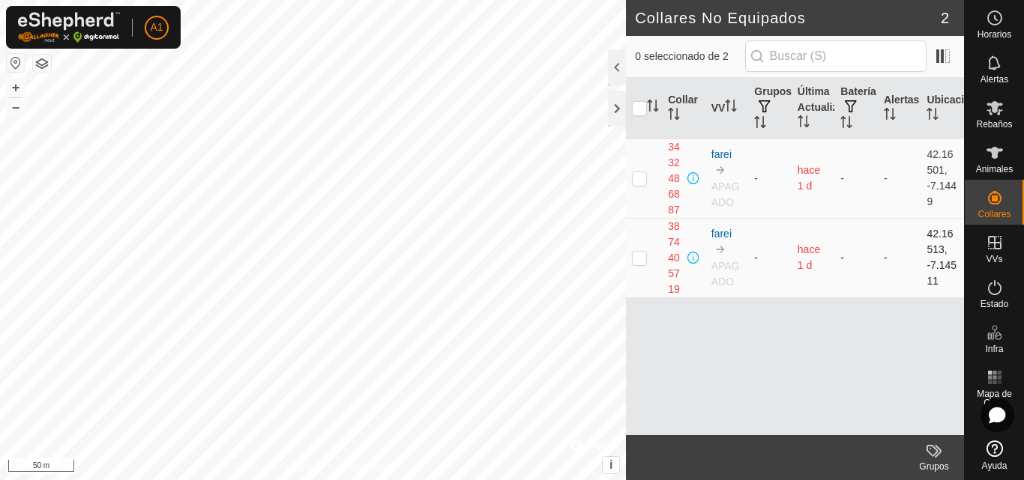
click at [638, 262] on p-checkbox at bounding box center [639, 258] width 15 height 12
checkbox input "true"
click at [994, 115] on icon at bounding box center [994, 108] width 18 height 18
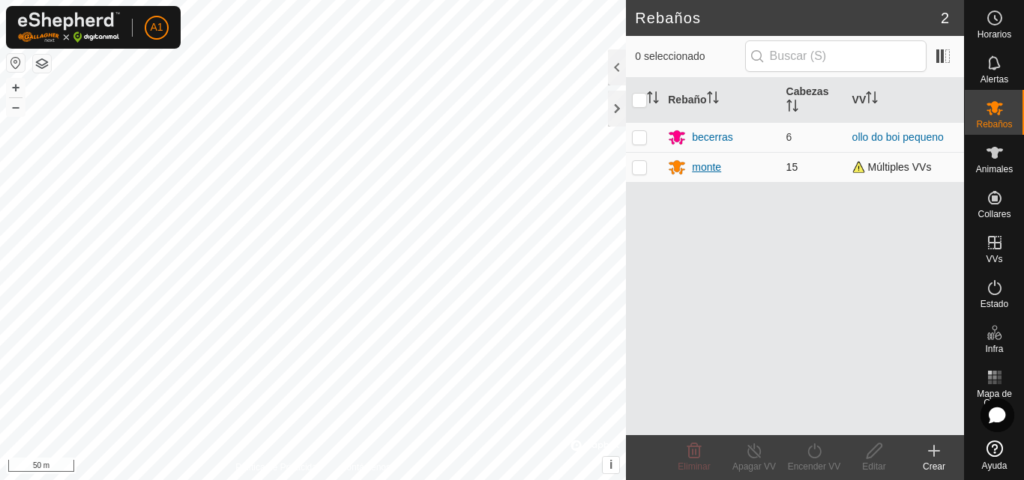
click at [704, 170] on div "monte" at bounding box center [706, 168] width 29 height 16
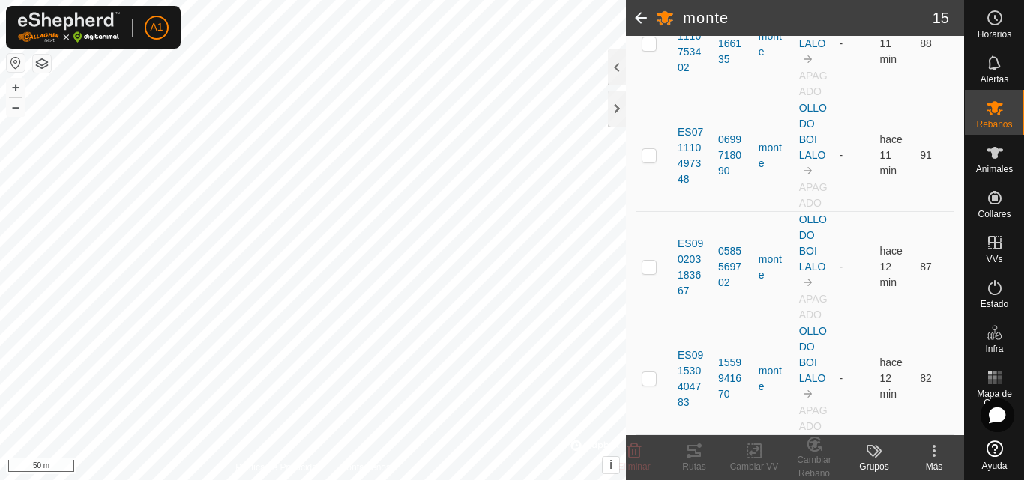
scroll to position [1811, 0]
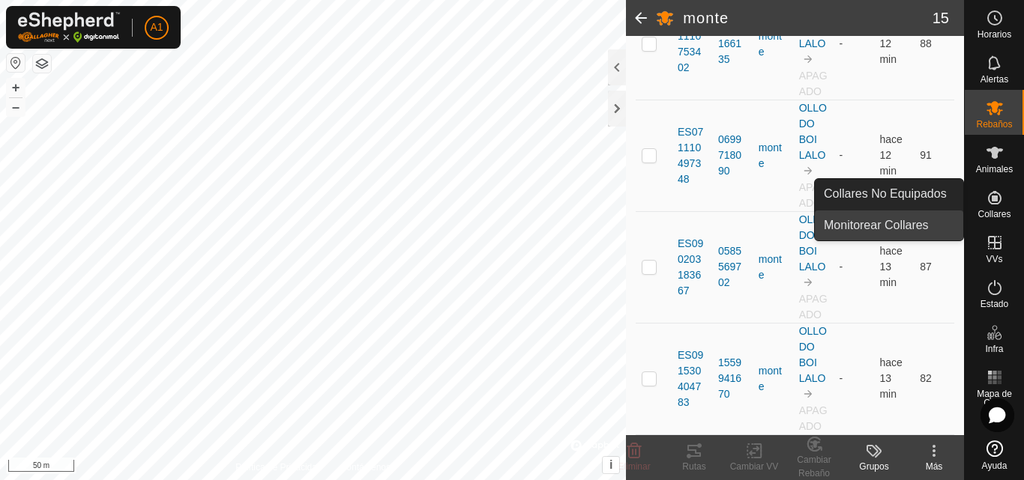
click at [926, 223] on link "Monitorear Collares" at bounding box center [889, 226] width 148 height 30
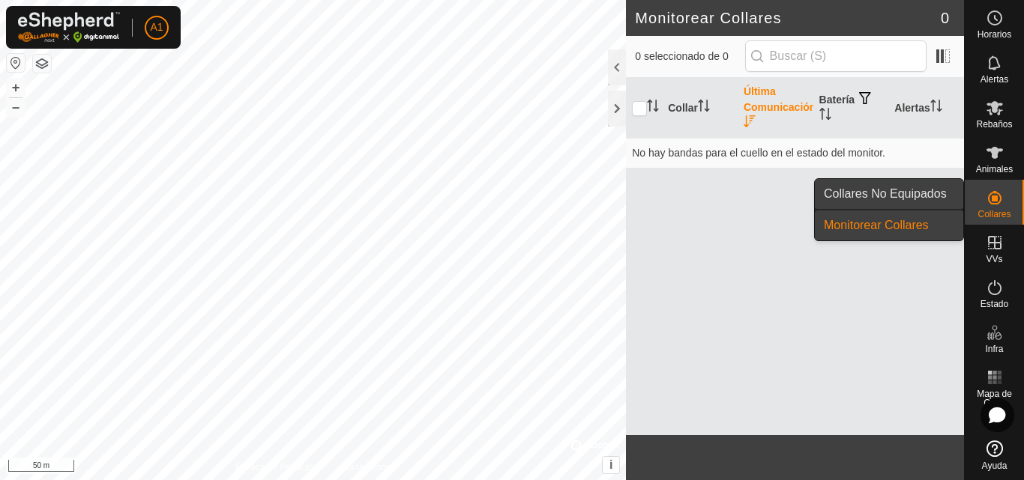
click at [905, 188] on link "Collares No Equipados" at bounding box center [889, 194] width 148 height 30
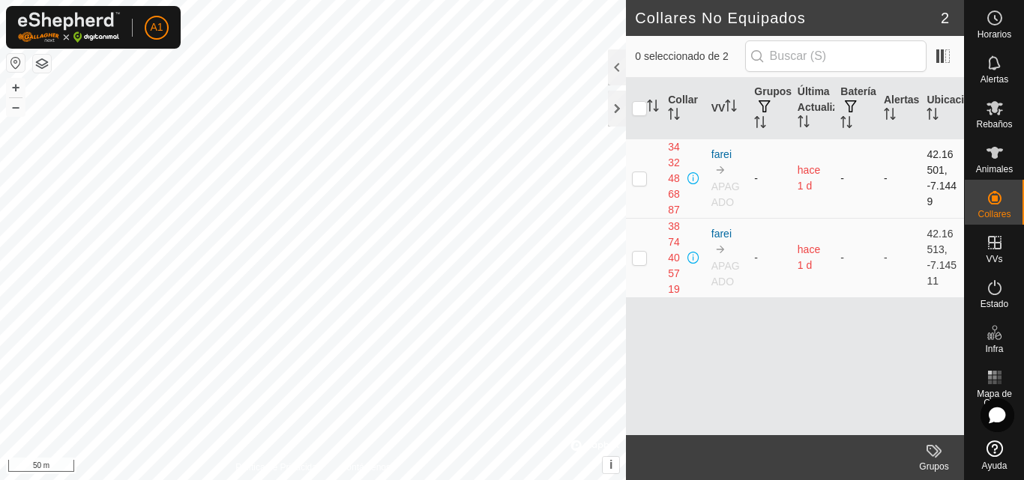
click at [638, 178] on p-checkbox at bounding box center [639, 178] width 15 height 12
checkbox input "true"
click at [633, 260] on p-checkbox at bounding box center [639, 258] width 15 height 12
checkbox input "true"
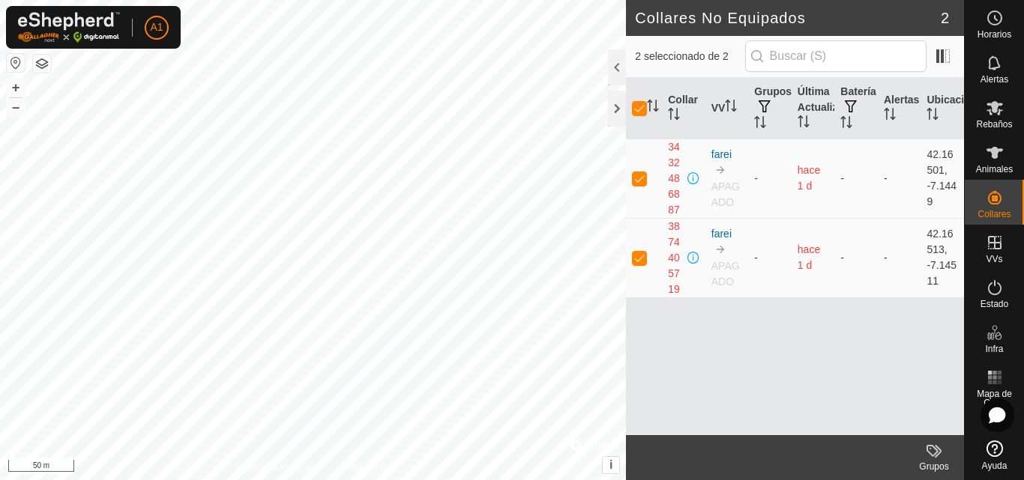
click at [931, 456] on icon at bounding box center [932, 451] width 12 height 12
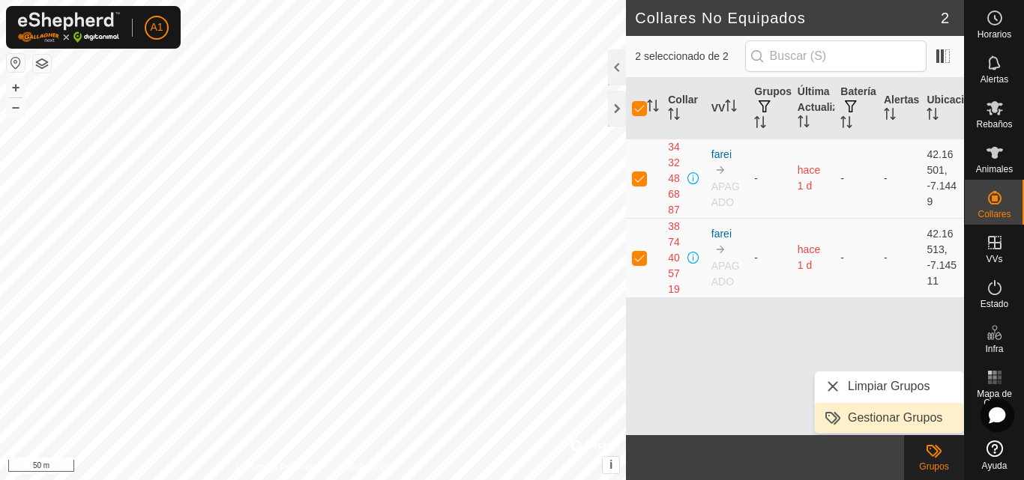
click at [899, 416] on link "Gestionar Grupos" at bounding box center [889, 418] width 148 height 30
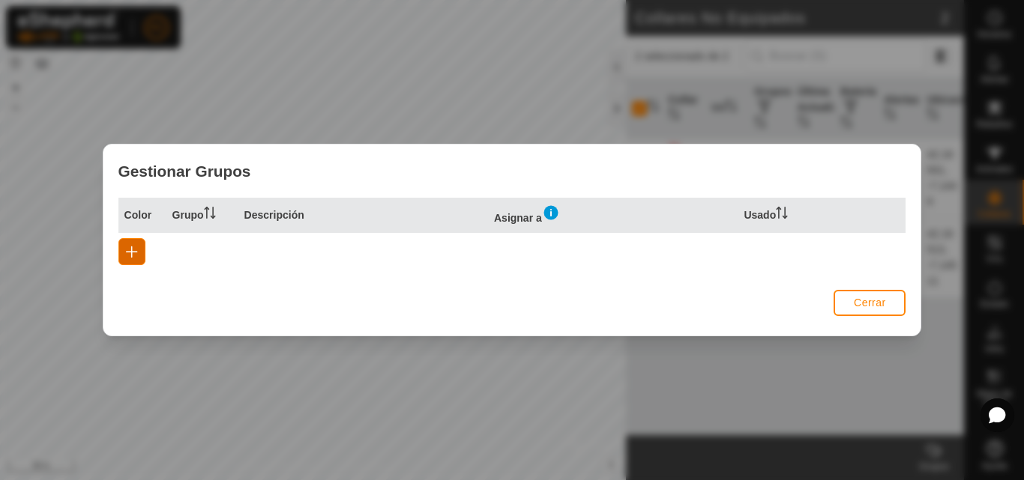
click at [124, 247] on button "button" at bounding box center [131, 251] width 27 height 27
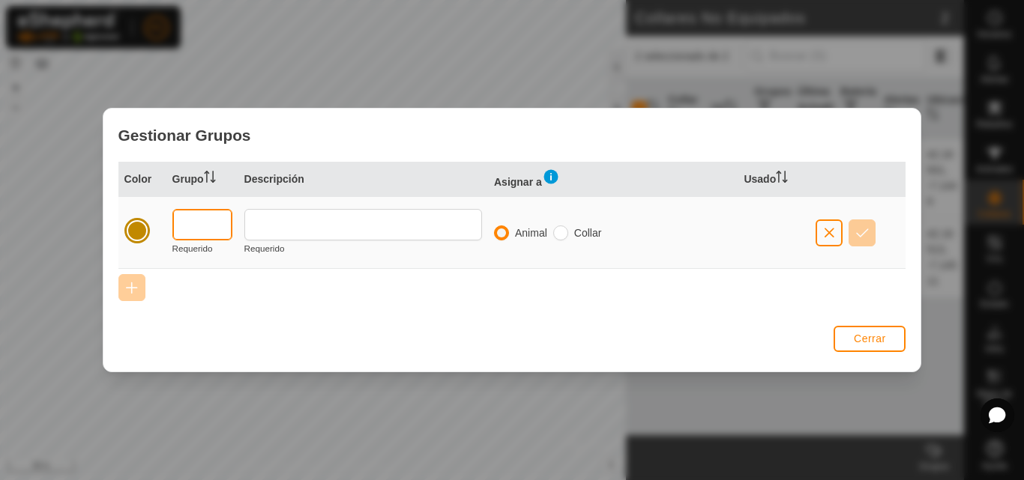
click at [187, 228] on input "text" at bounding box center [202, 224] width 60 height 31
click at [500, 232] on input "radio" at bounding box center [501, 233] width 15 height 15
click at [567, 235] on input "radio" at bounding box center [560, 233] width 15 height 15
radio input "true"
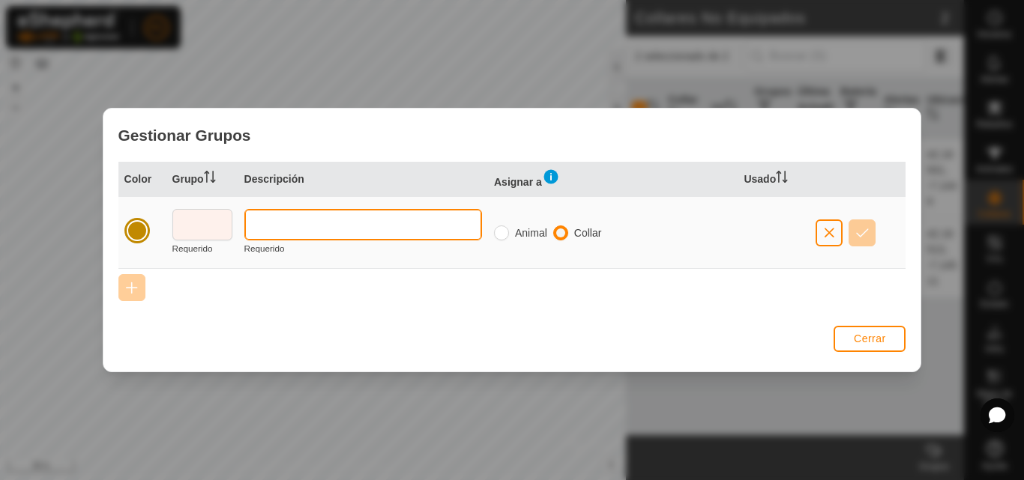
click at [354, 224] on input "text" at bounding box center [363, 224] width 238 height 31
click at [503, 238] on input "radio" at bounding box center [501, 233] width 15 height 15
radio input "true"
radio input "false"
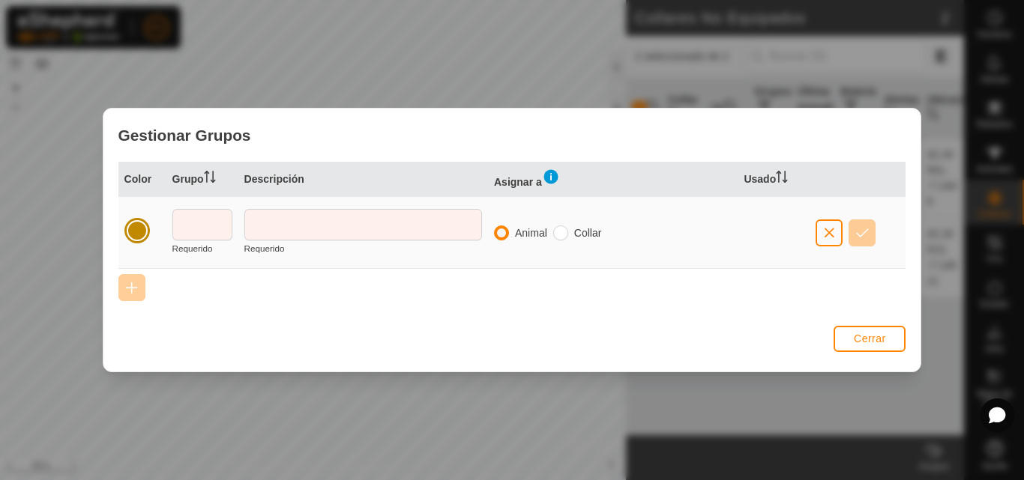
click at [133, 229] on div at bounding box center [137, 230] width 21 height 21
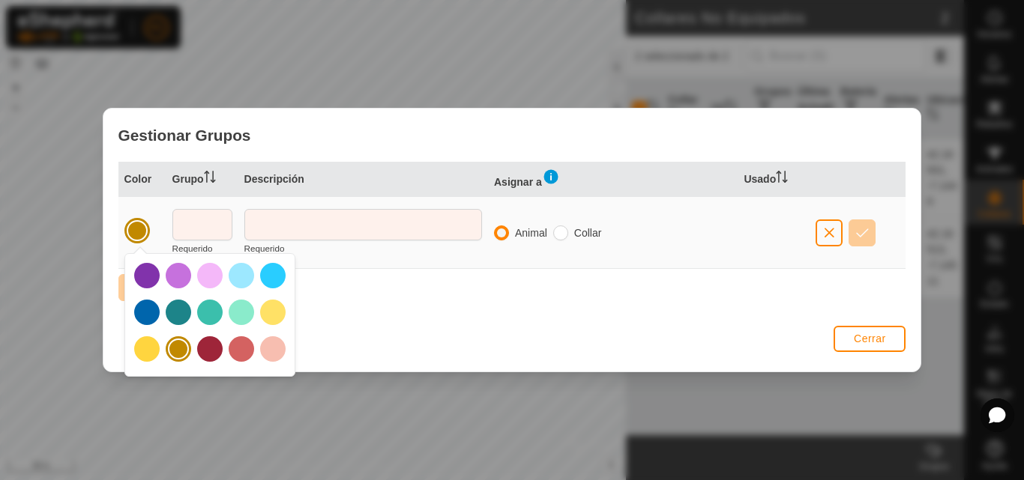
click at [133, 229] on div at bounding box center [137, 230] width 21 height 21
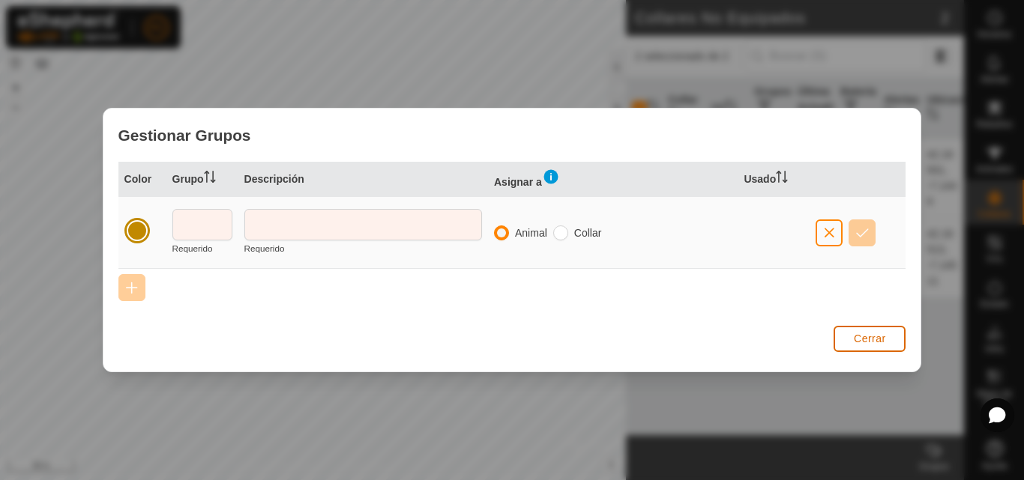
click at [875, 336] on span "Cerrar" at bounding box center [870, 339] width 32 height 12
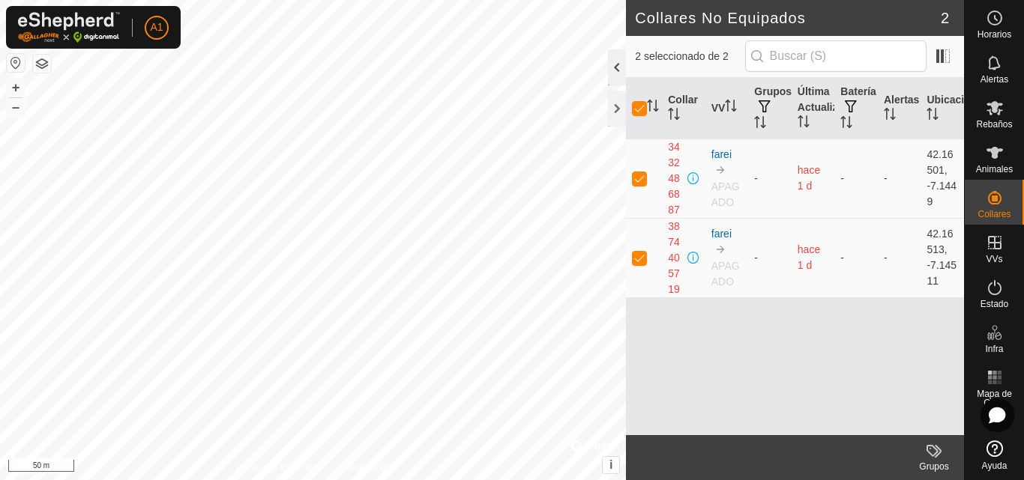
click at [611, 59] on div at bounding box center [617, 67] width 18 height 36
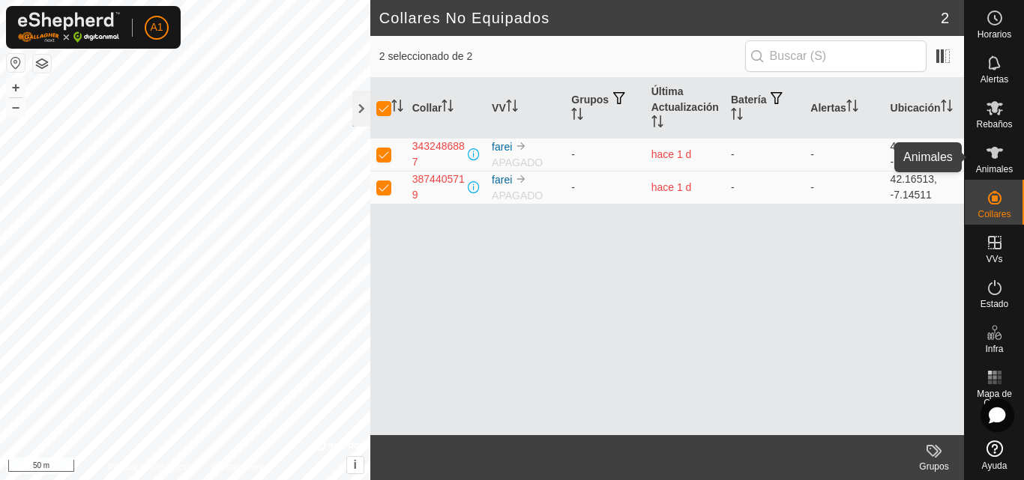
click at [990, 163] on es-animals-svg-icon at bounding box center [994, 153] width 27 height 24
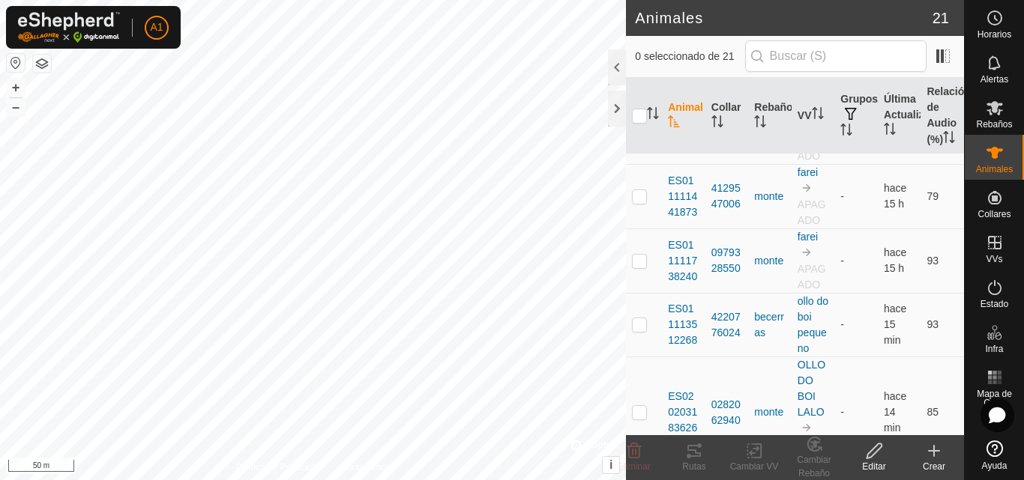
scroll to position [225, 0]
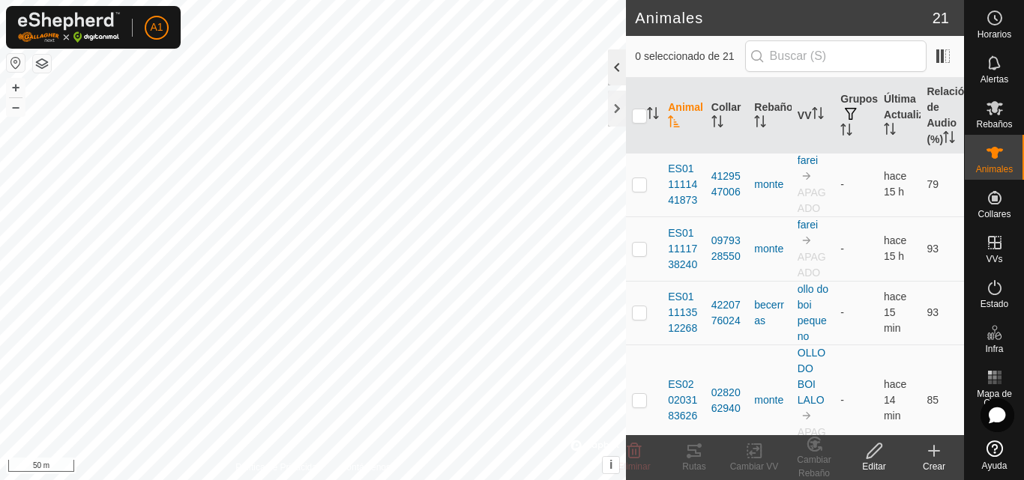
click at [615, 61] on div at bounding box center [617, 67] width 18 height 36
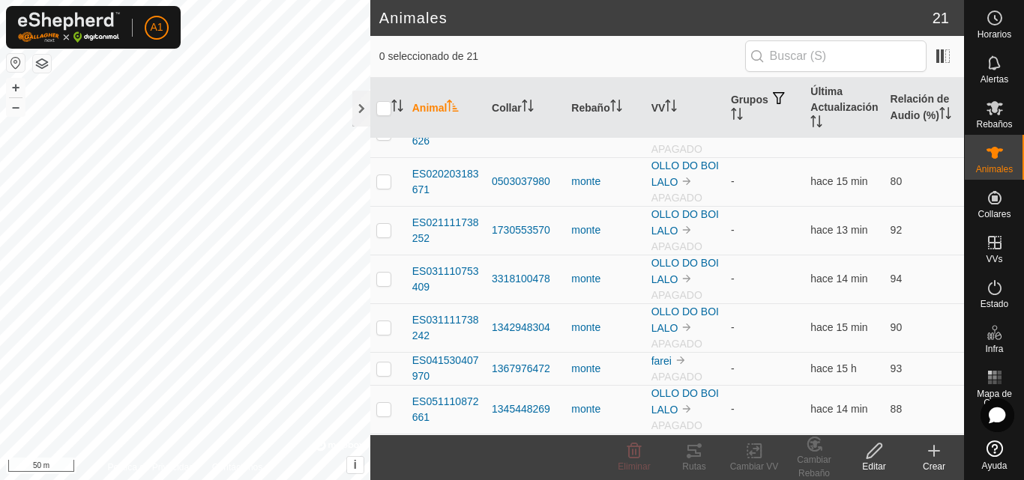
click at [444, 105] on th "Animal" at bounding box center [445, 108] width 79 height 61
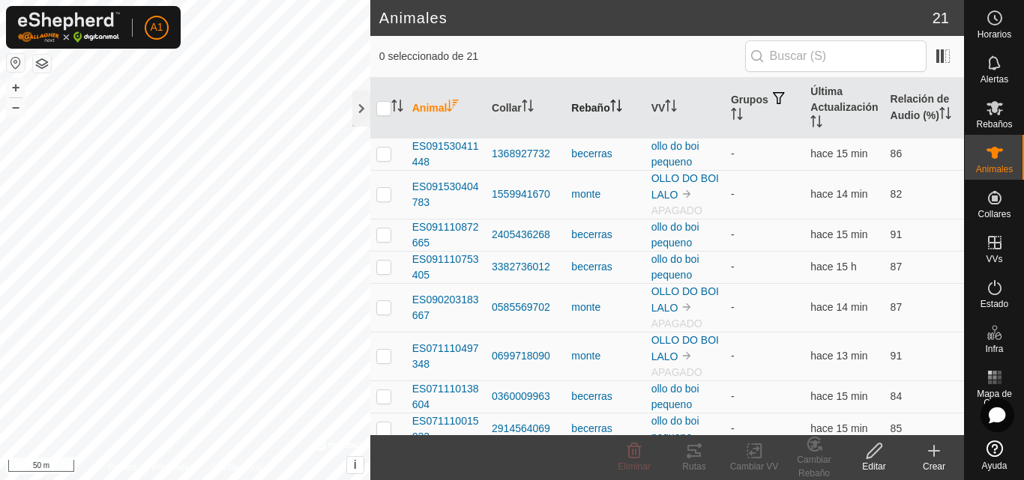
click at [591, 100] on th "Rebaño" at bounding box center [604, 108] width 79 height 61
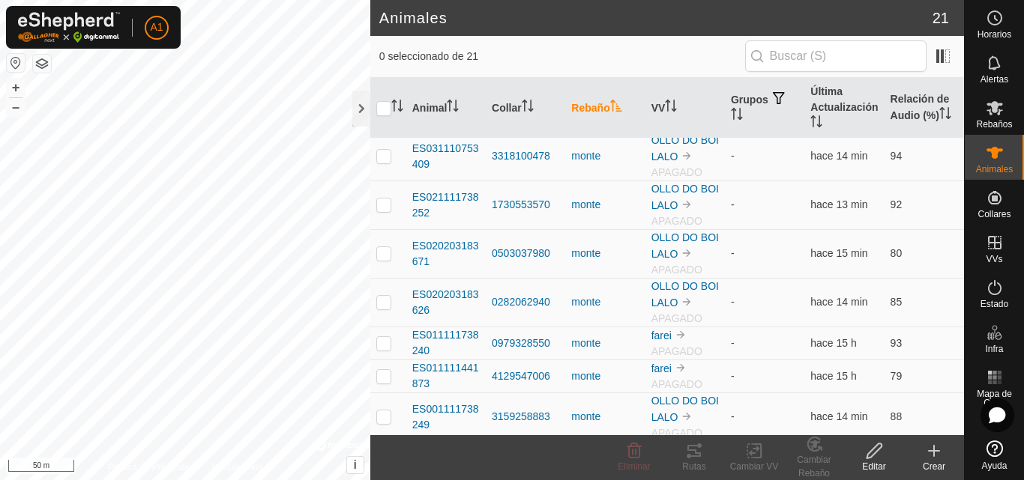
scroll to position [580, 0]
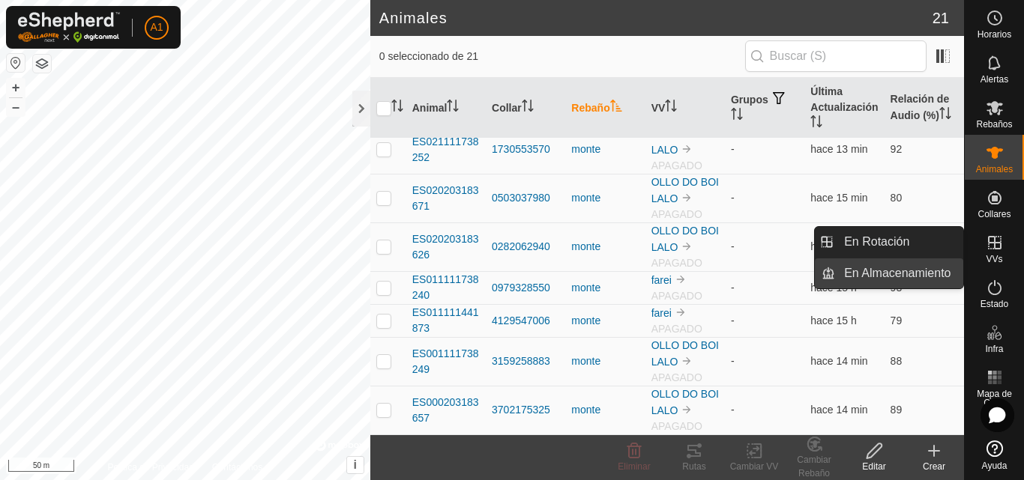
click at [906, 274] on span "En Almacenamiento" at bounding box center [897, 274] width 106 height 18
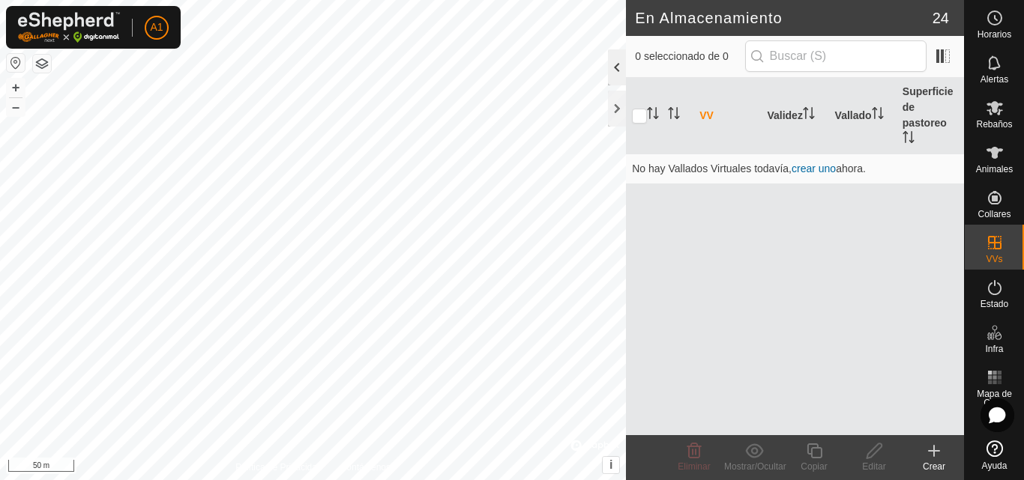
click at [611, 63] on div at bounding box center [617, 67] width 18 height 36
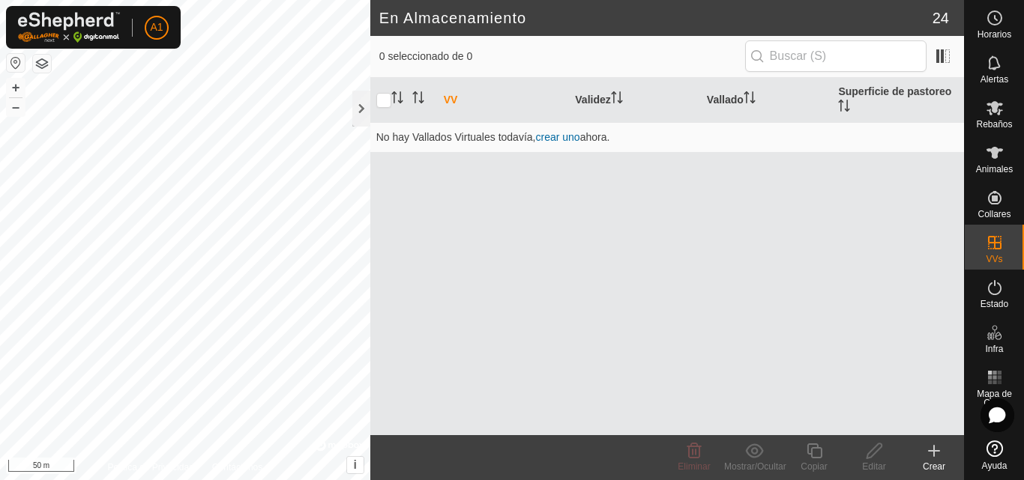
click at [447, 96] on th "VV" at bounding box center [504, 100] width 132 height 45
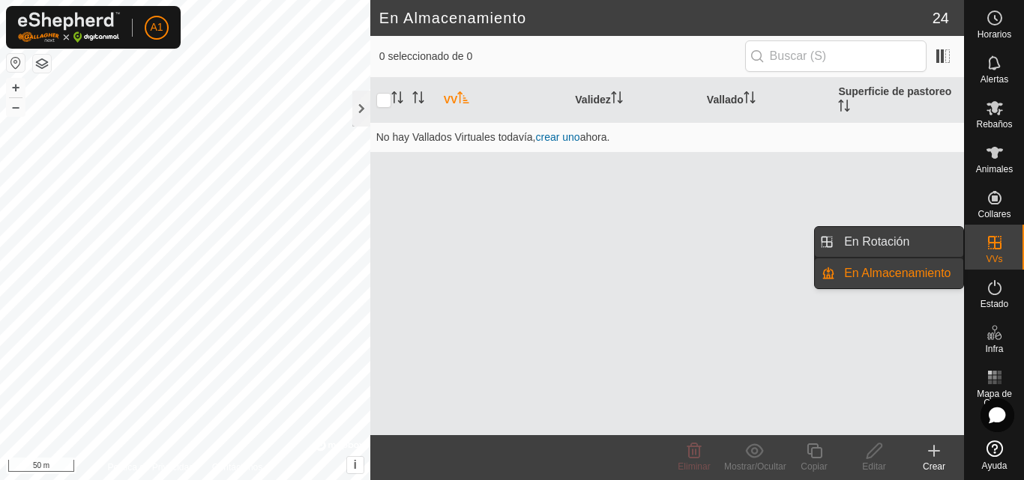
click at [913, 241] on link "En Rotación" at bounding box center [899, 242] width 128 height 30
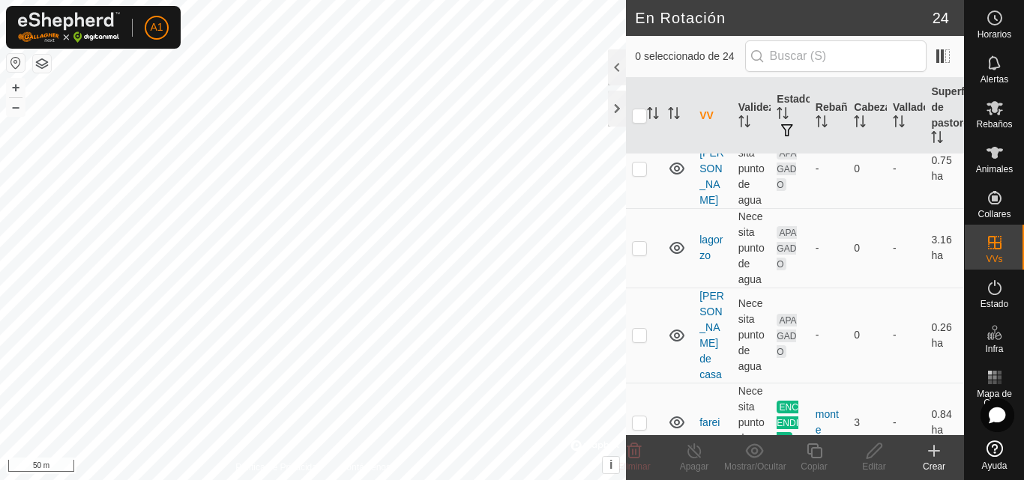
scroll to position [1199, 0]
click at [636, 416] on p-checkbox at bounding box center [639, 422] width 15 height 12
checkbox input "true"
click at [755, 453] on icon at bounding box center [754, 451] width 18 height 14
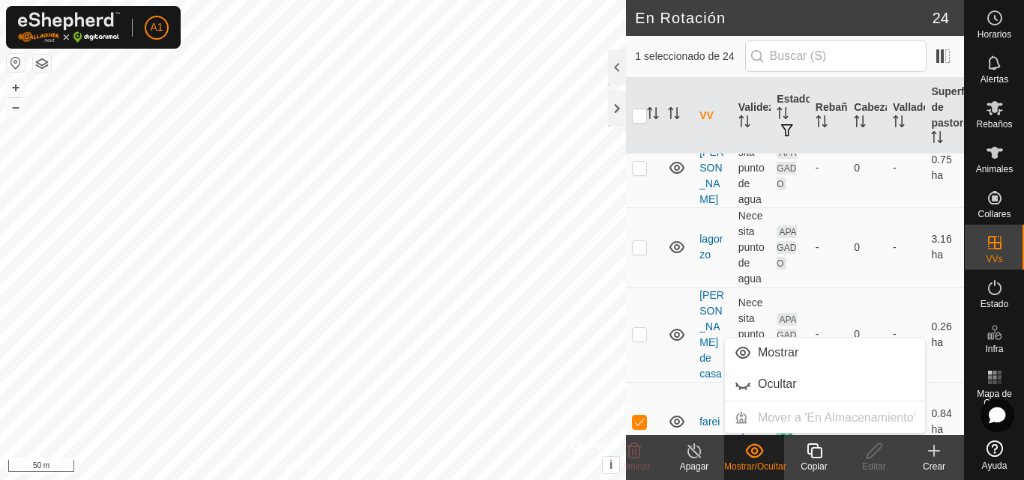
click at [755, 453] on icon at bounding box center [754, 451] width 18 height 14
click at [934, 456] on icon at bounding box center [934, 451] width 0 height 10
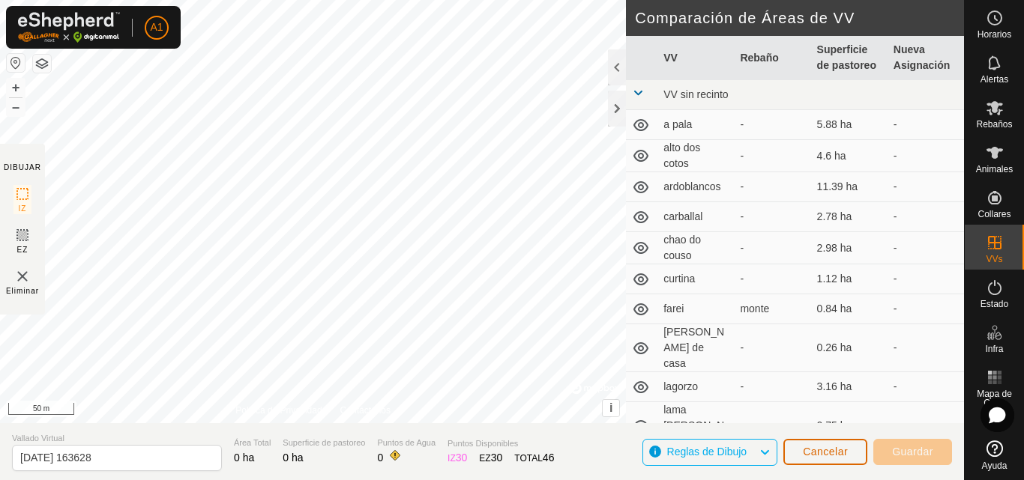
click at [815, 448] on span "Cancelar" at bounding box center [825, 452] width 45 height 12
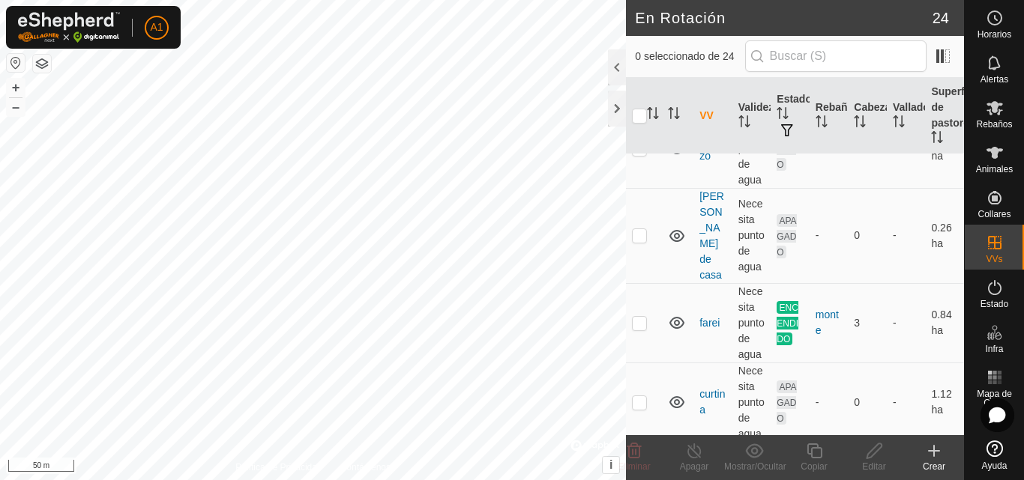
scroll to position [1349, 0]
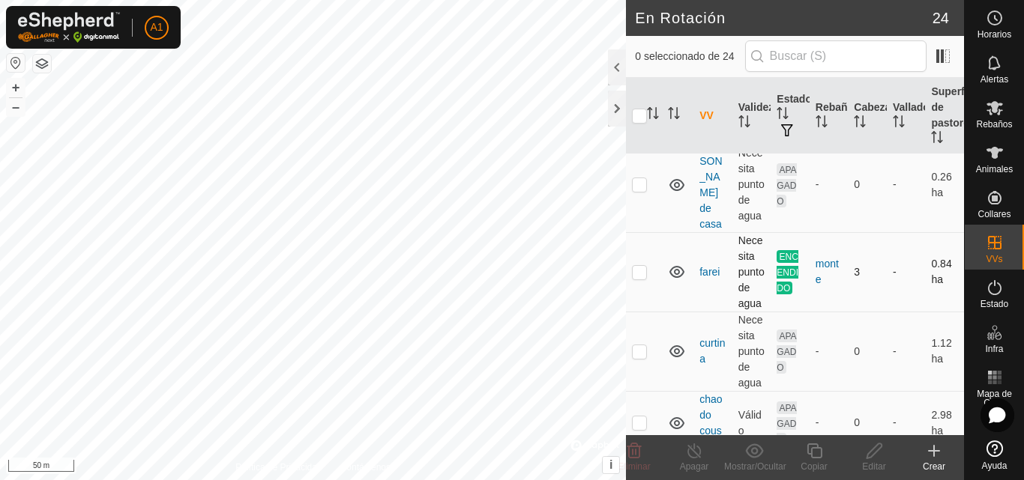
click at [641, 266] on p-checkbox at bounding box center [639, 272] width 15 height 12
checkbox input "true"
click at [810, 454] on icon at bounding box center [813, 451] width 15 height 15
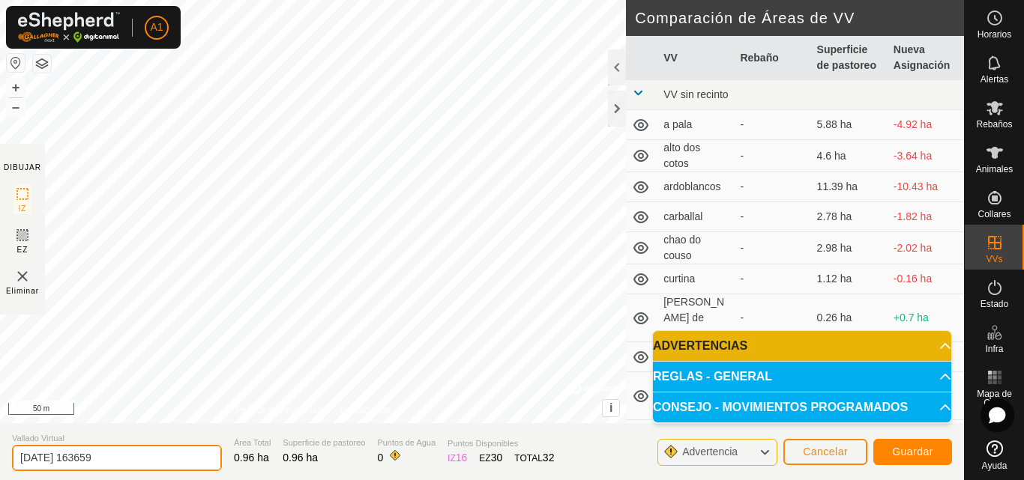
drag, startPoint x: 127, startPoint y: 461, endPoint x: 0, endPoint y: 464, distance: 127.4
click at [0, 464] on section "Vallado Virtual [DATE] 163659 Área Total 0.96 ha Superficie de pastoreo 0.96 ha…" at bounding box center [482, 451] width 964 height 57
type input "FAREI 2"
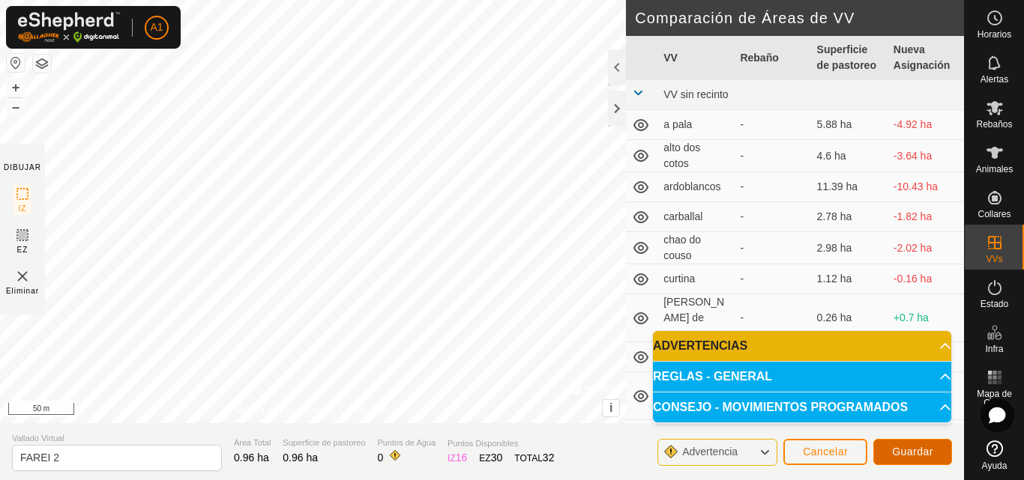
click at [904, 448] on span "Guardar" at bounding box center [912, 452] width 41 height 12
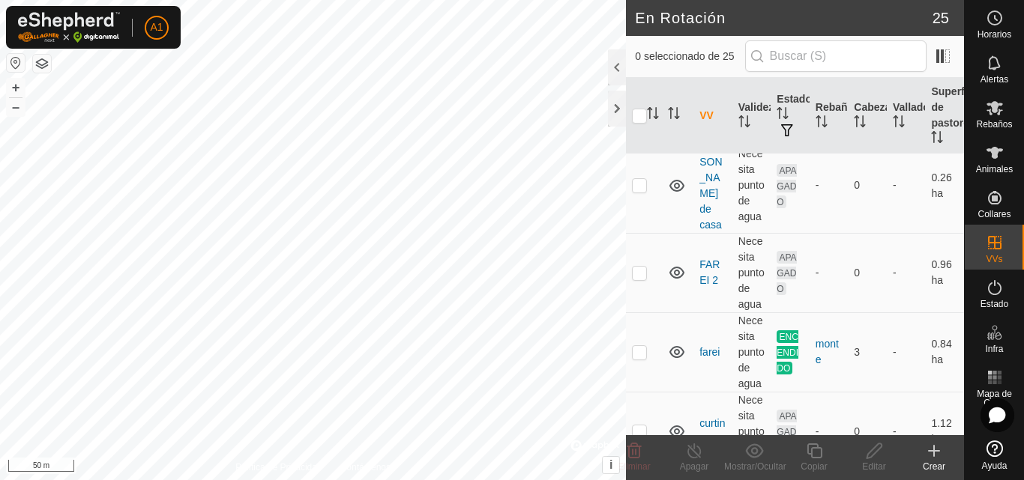
scroll to position [1349, 0]
click at [638, 345] on p-checkbox at bounding box center [639, 351] width 15 height 12
checkbox input "true"
click at [689, 453] on icon at bounding box center [694, 451] width 19 height 18
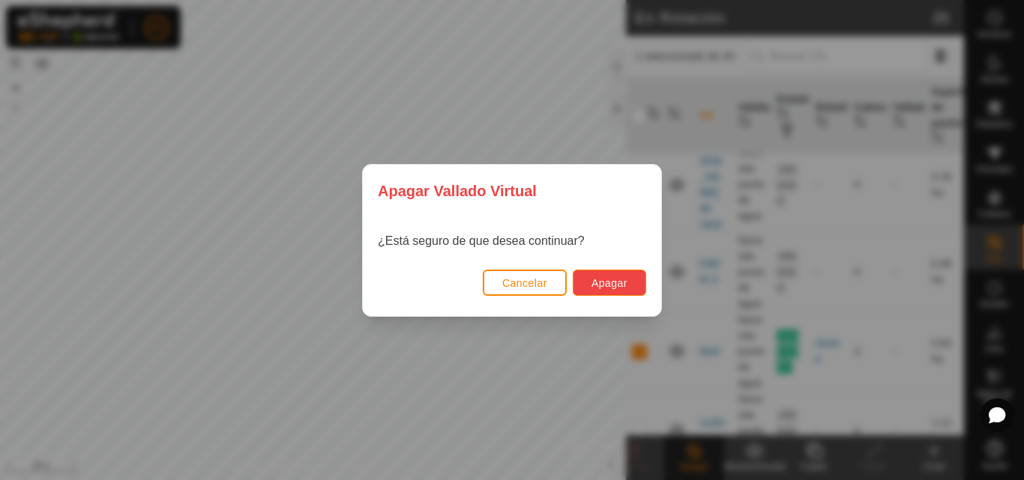
click at [596, 277] on span "Apagar" at bounding box center [609, 283] width 36 height 12
